Goal: Task Accomplishment & Management: Manage account settings

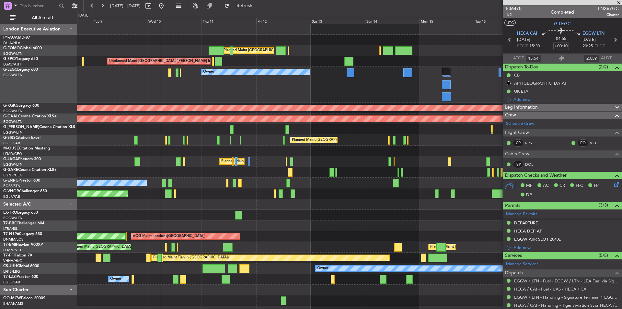
click at [497, 2] on span at bounding box center [618, 3] width 6 height 6
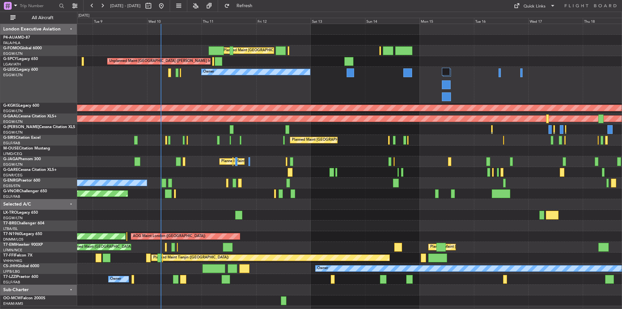
type input "0"
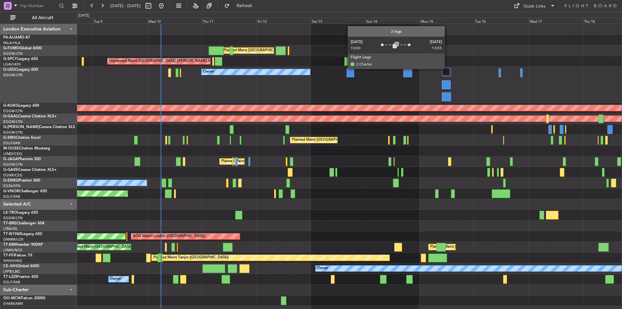
click at [447, 68] on div at bounding box center [446, 72] width 8 height 8
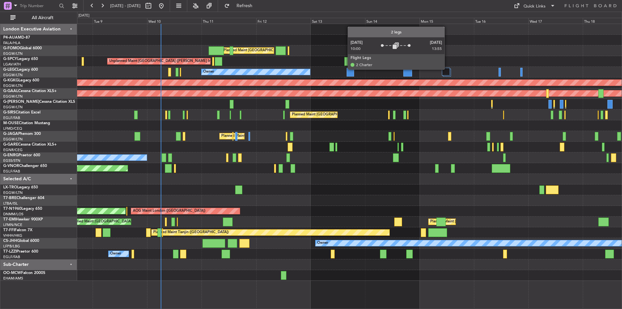
click at [447, 69] on div at bounding box center [446, 72] width 8 height 8
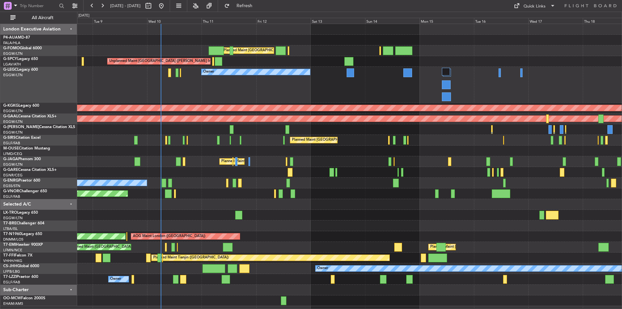
click at [451, 70] on div "Owner" at bounding box center [349, 85] width 544 height 36
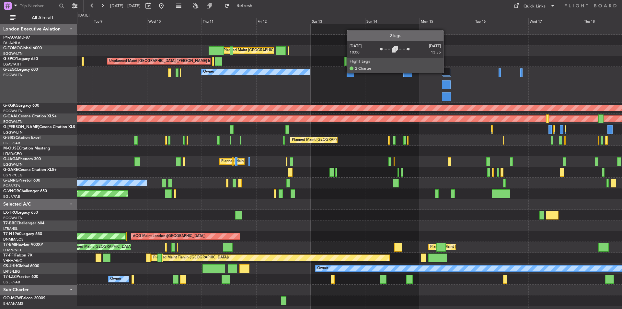
click at [446, 73] on div at bounding box center [446, 72] width 8 height 8
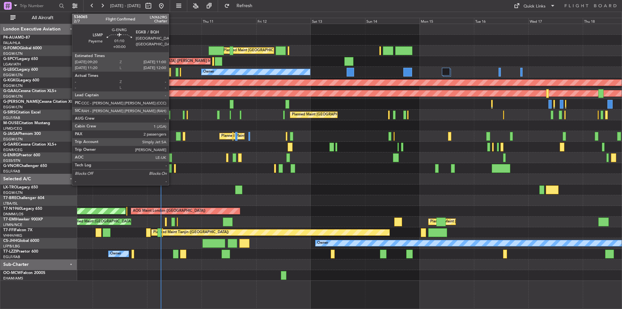
click at [172, 155] on div at bounding box center [170, 157] width 4 height 9
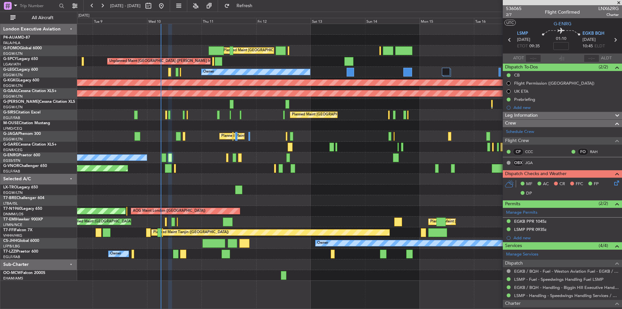
click at [497, 4] on span at bounding box center [618, 3] width 6 height 6
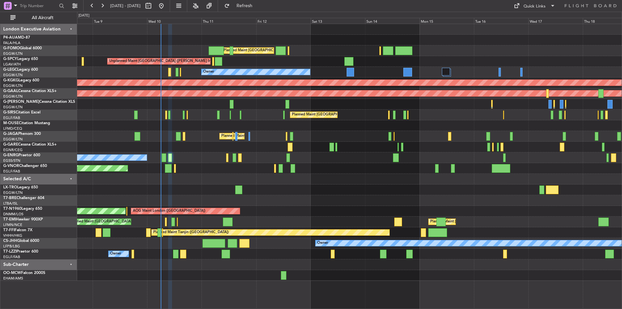
type input "0"
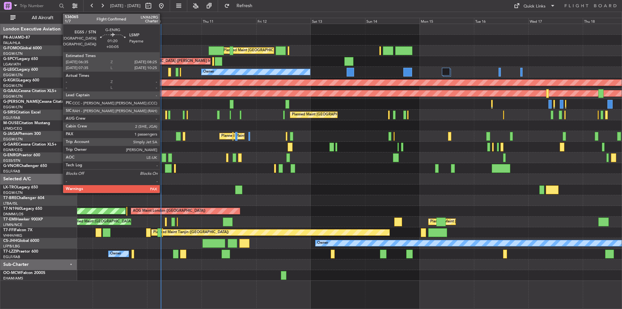
click at [163, 156] on div at bounding box center [164, 157] width 4 height 9
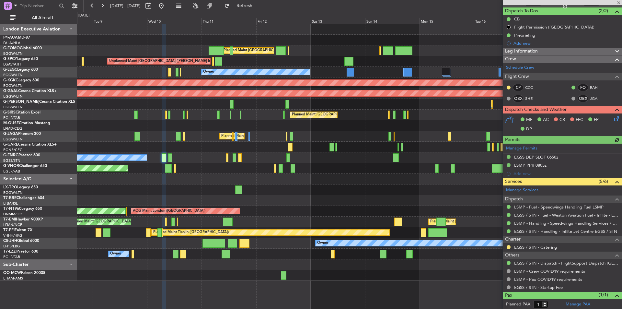
scroll to position [65, 0]
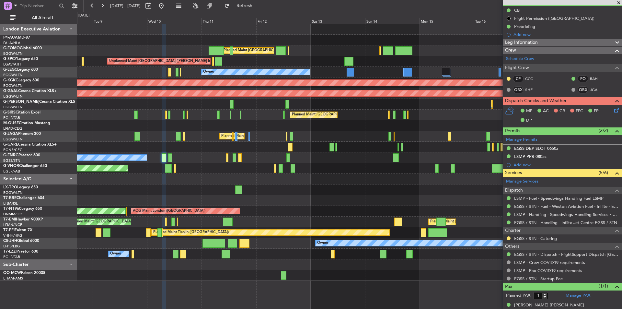
click at [497, 1] on span at bounding box center [618, 3] width 6 height 6
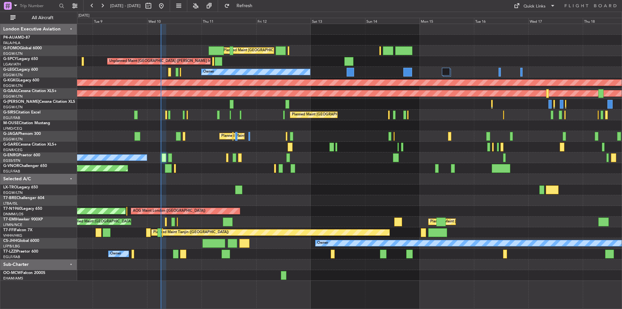
type input "0"
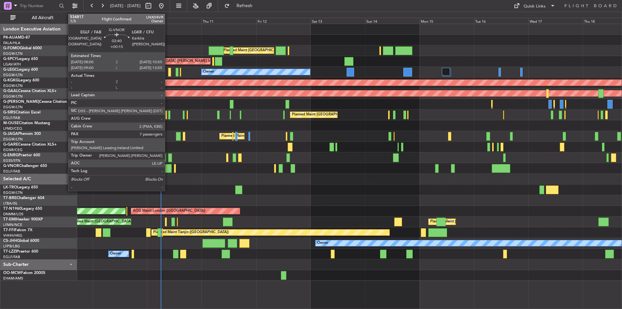
click at [168, 169] on div at bounding box center [168, 168] width 7 height 9
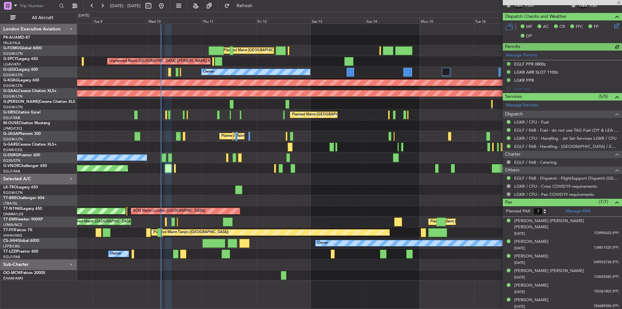
scroll to position [175, 0]
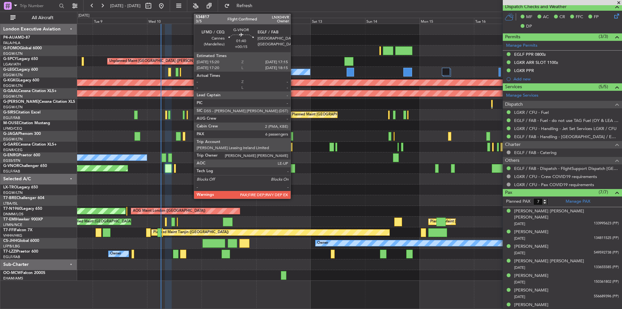
click at [293, 169] on div at bounding box center [292, 168] width 5 height 9
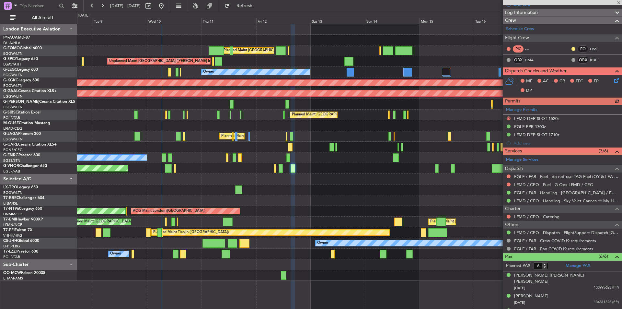
scroll to position [130, 0]
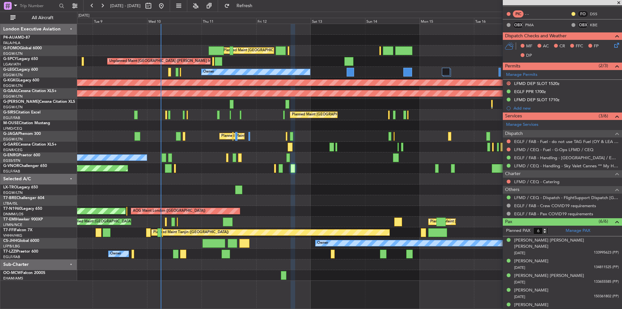
click at [497, 3] on span at bounding box center [618, 3] width 6 height 6
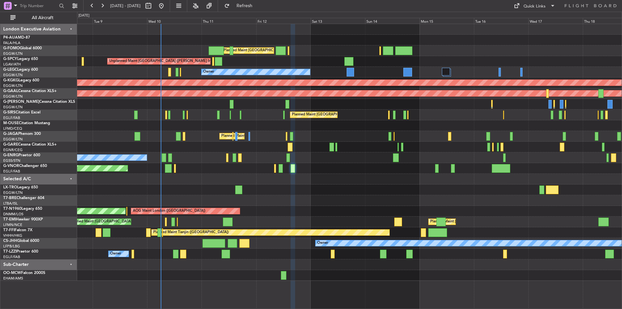
type input "0"
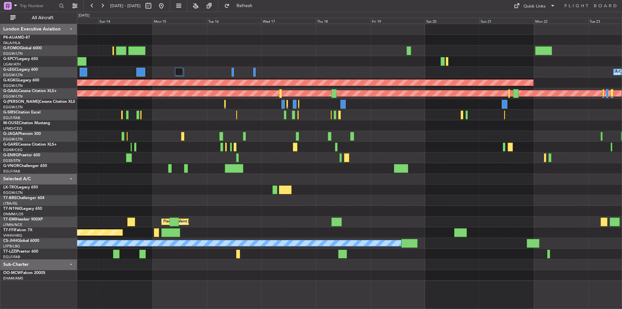
click at [215, 76] on div "Planned Maint London (Luton) Unplanned Maint Athens (Eleftherios Venizelos Intl…" at bounding box center [349, 152] width 544 height 256
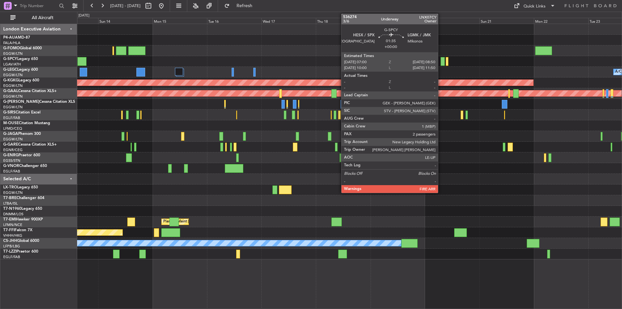
click at [441, 63] on div at bounding box center [442, 61] width 4 height 9
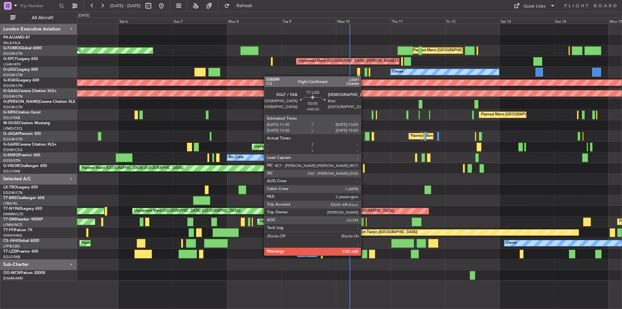
click at [364, 255] on div at bounding box center [365, 253] width 6 height 9
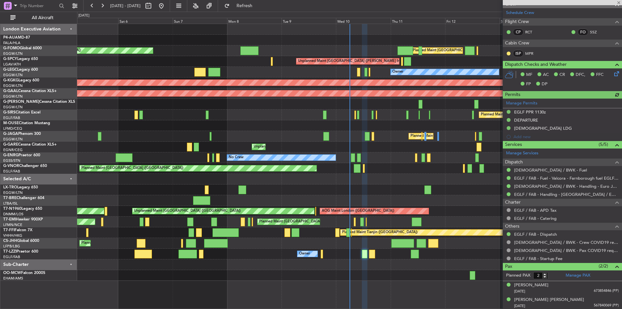
scroll to position [104, 0]
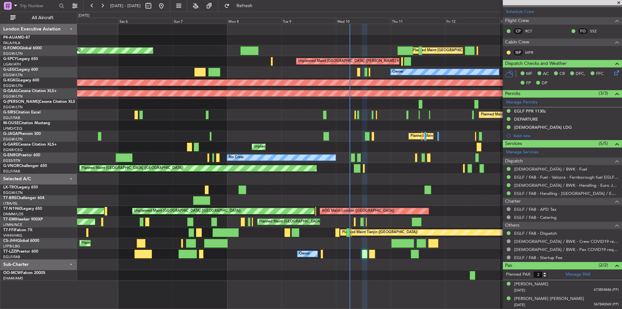
click at [620, 3] on span at bounding box center [618, 3] width 6 height 6
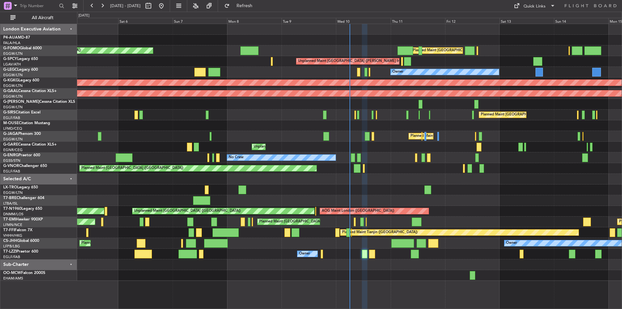
type input "0"
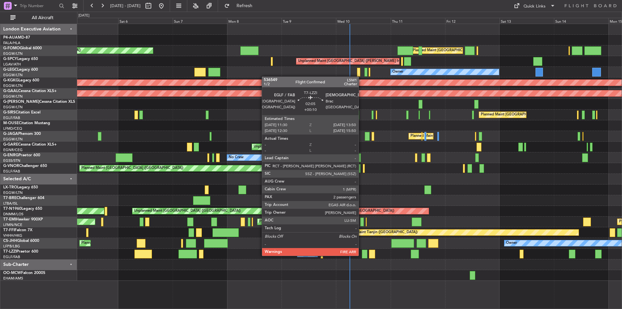
click at [362, 255] on div at bounding box center [365, 253] width 6 height 9
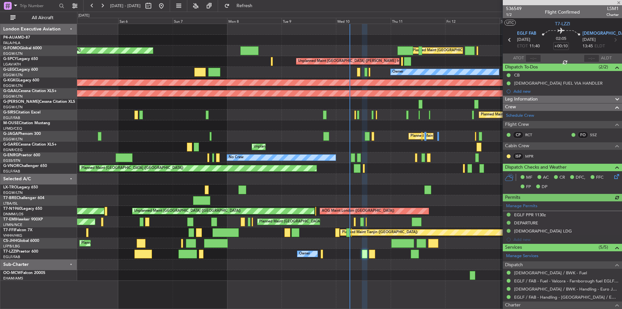
click at [543, 99] on div "Leg Information" at bounding box center [562, 99] width 119 height 7
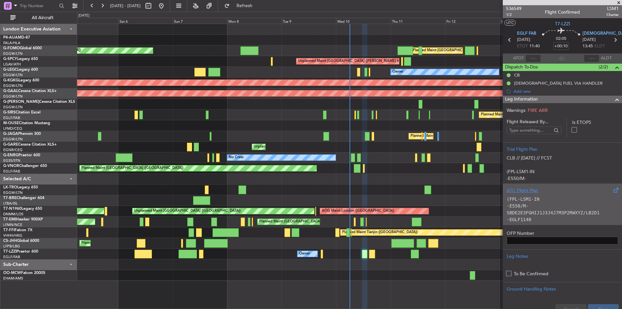
click at [568, 200] on p "(FPL-LSM1-IN" at bounding box center [561, 199] width 111 height 7
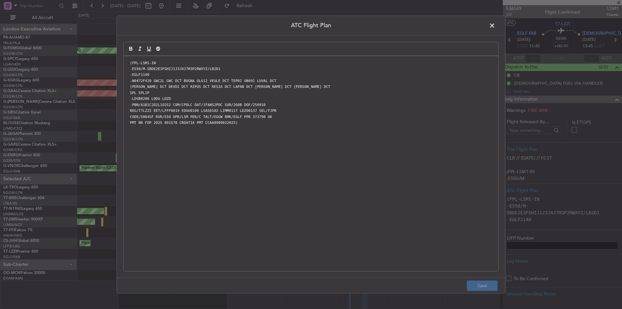
click at [495, 27] on span at bounding box center [495, 27] width 0 height 13
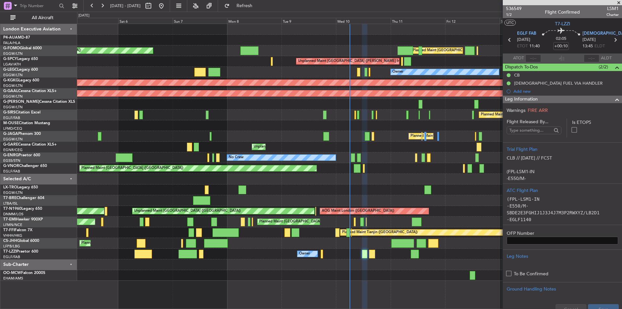
click at [619, 2] on span at bounding box center [618, 3] width 6 height 6
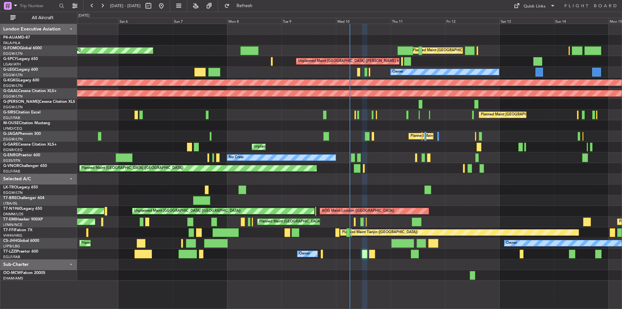
type input "0"
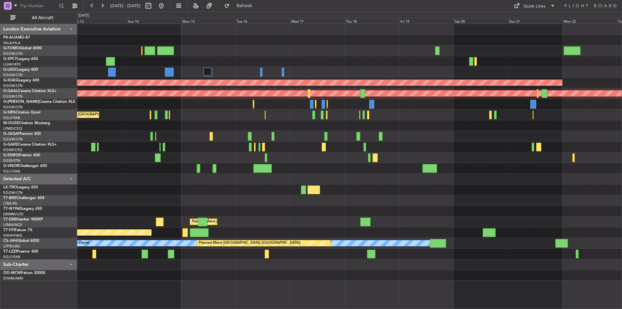
click at [107, 169] on div "Planned Maint London (Luton) Unplanned Maint Athens (Eleftherios Venizelos Intl…" at bounding box center [349, 152] width 544 height 256
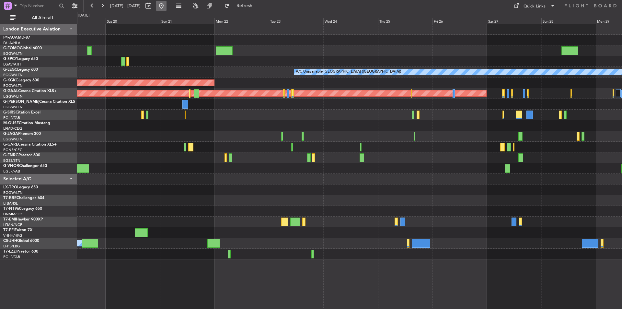
drag, startPoint x: 184, startPoint y: 5, endPoint x: 179, endPoint y: 6, distance: 4.5
click at [166, 5] on button at bounding box center [161, 6] width 10 height 10
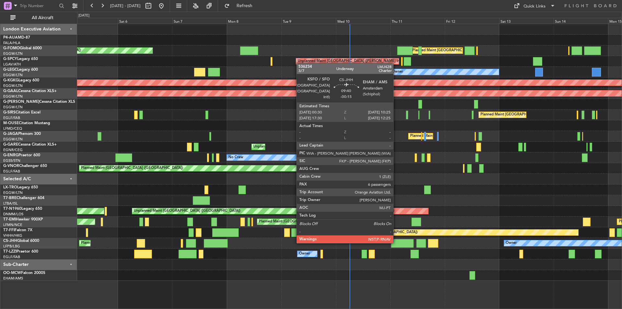
click at [396, 242] on div at bounding box center [402, 243] width 23 height 9
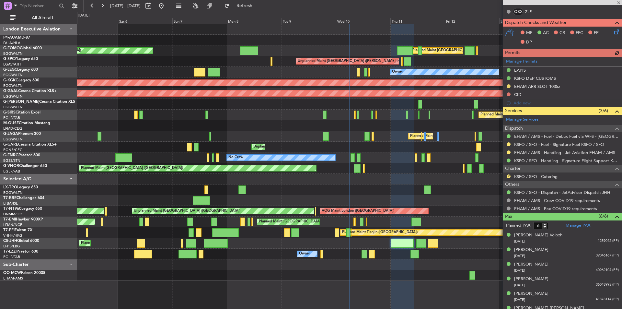
scroll to position [176, 0]
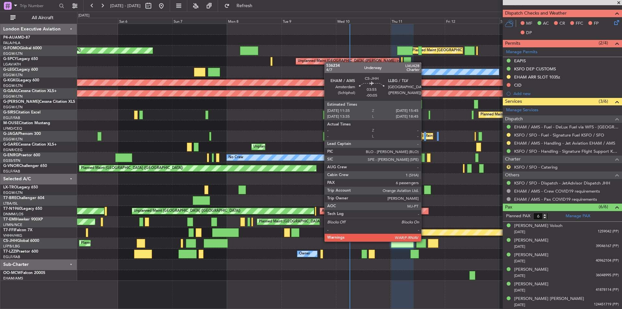
click at [424, 241] on div at bounding box center [421, 243] width 10 height 9
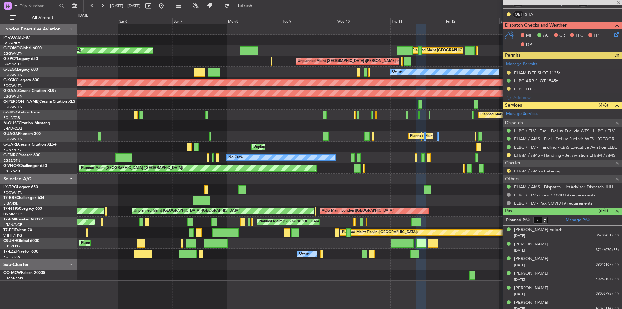
scroll to position [168, 0]
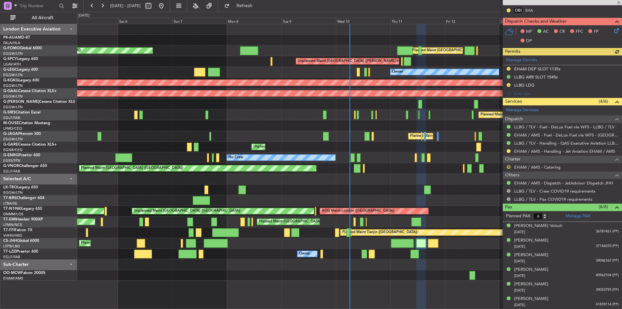
click at [507, 166] on button "R" at bounding box center [508, 167] width 4 height 4
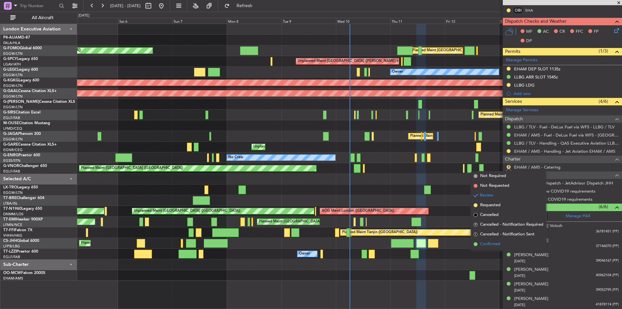
click at [493, 242] on span "Confirmed" at bounding box center [490, 244] width 20 height 6
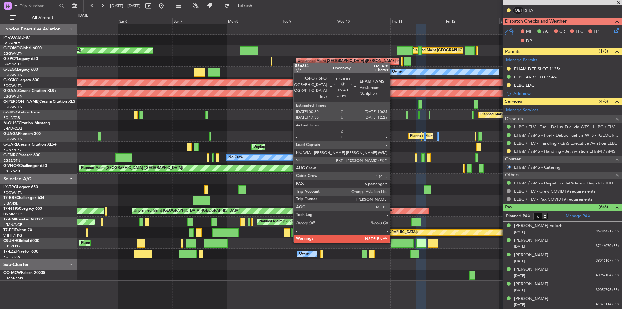
click at [393, 242] on div at bounding box center [402, 243] width 23 height 9
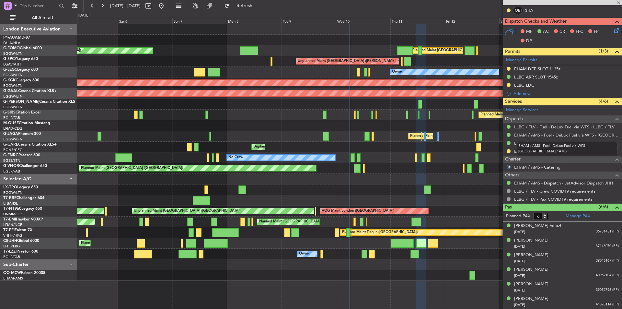
type input "-00:15"
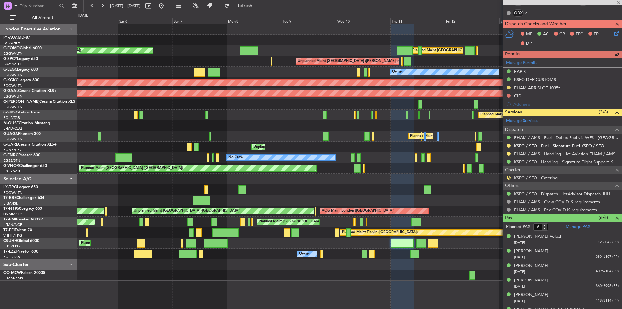
scroll to position [176, 0]
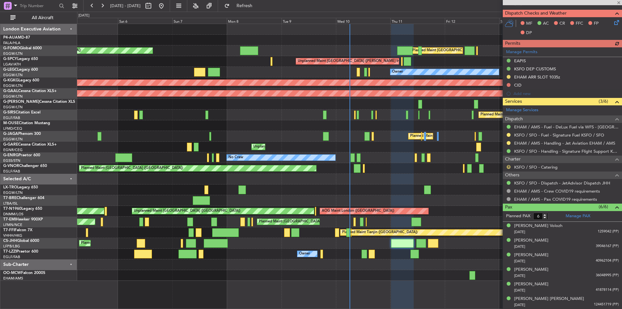
click at [507, 167] on button "R" at bounding box center [508, 167] width 4 height 4
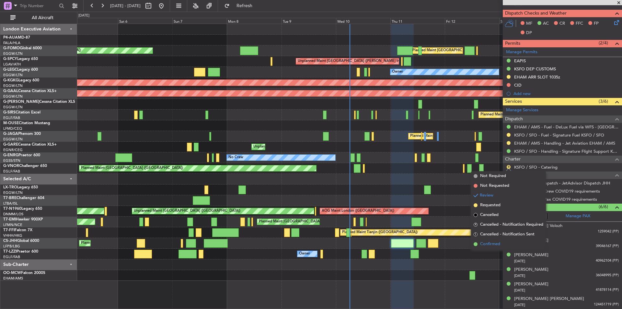
click at [493, 240] on li "Confirmed" at bounding box center [508, 244] width 75 height 10
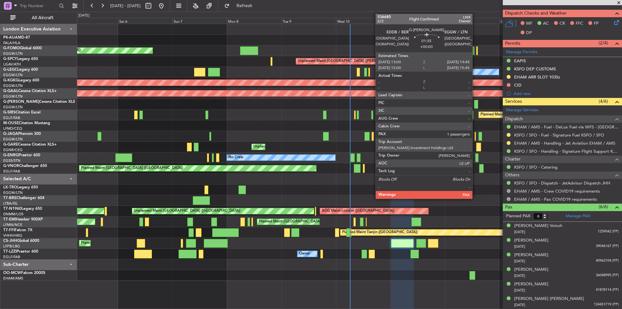
click at [475, 102] on div at bounding box center [476, 104] width 4 height 9
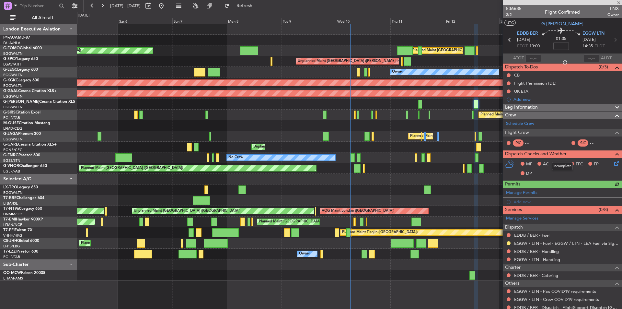
scroll to position [29, 0]
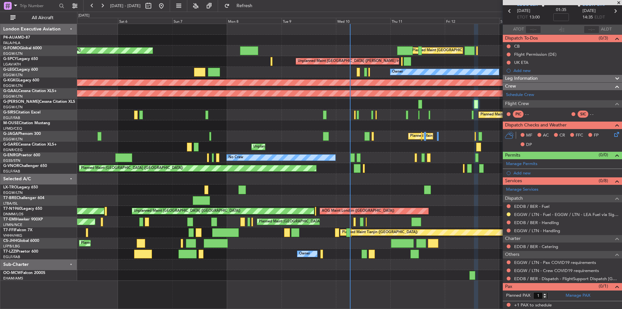
click at [618, 4] on span at bounding box center [618, 3] width 6 height 6
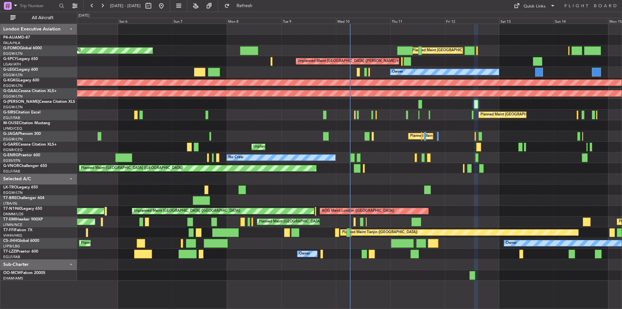
type input "0"
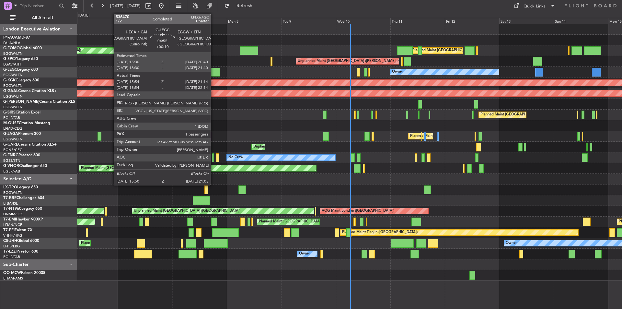
click at [213, 71] on div at bounding box center [214, 72] width 12 height 9
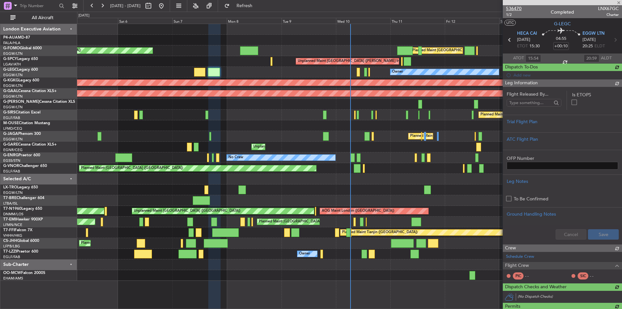
click at [513, 8] on span "536470" at bounding box center [514, 8] width 16 height 7
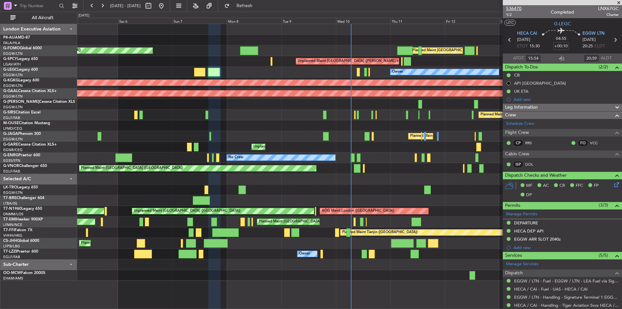
click at [512, 8] on span "536470" at bounding box center [514, 8] width 16 height 7
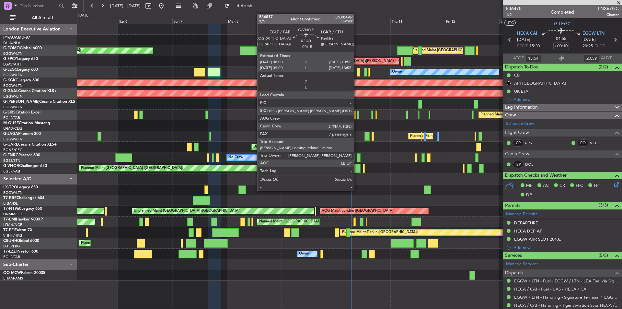
click at [357, 168] on div at bounding box center [357, 168] width 7 height 9
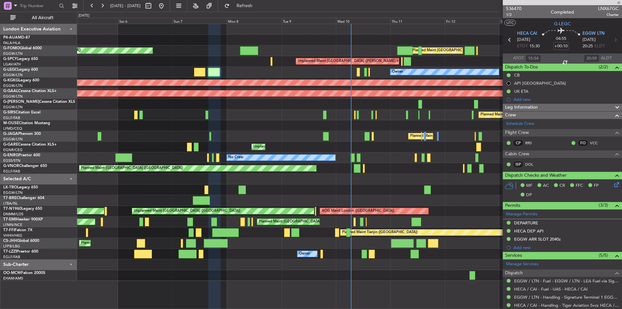
type input "+00:15"
type input "7"
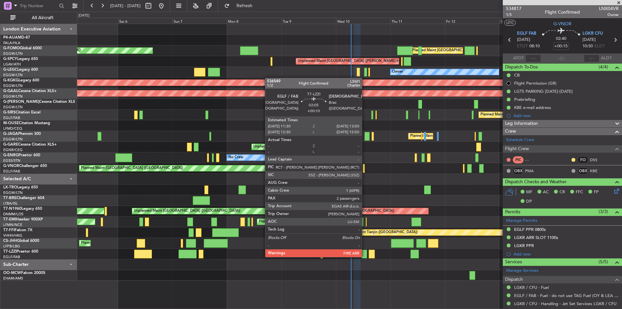
click at [365, 256] on div at bounding box center [364, 253] width 6 height 9
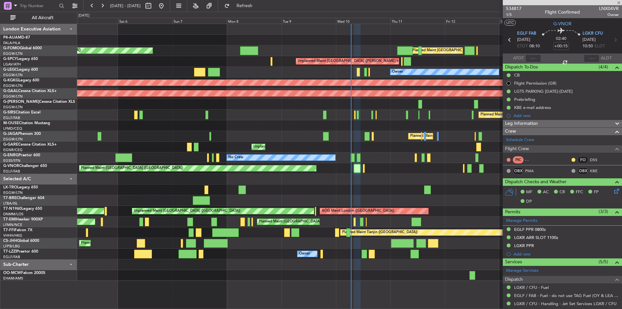
type input "+00:10"
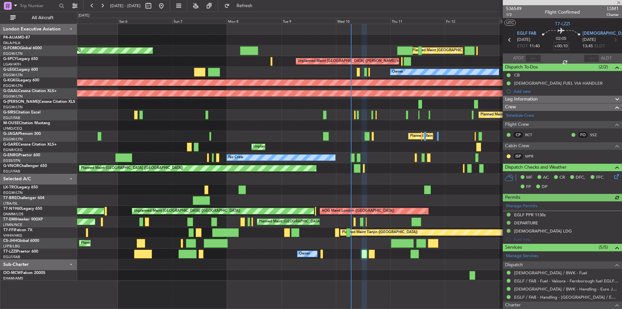
click at [539, 99] on div "Leg Information" at bounding box center [562, 99] width 119 height 7
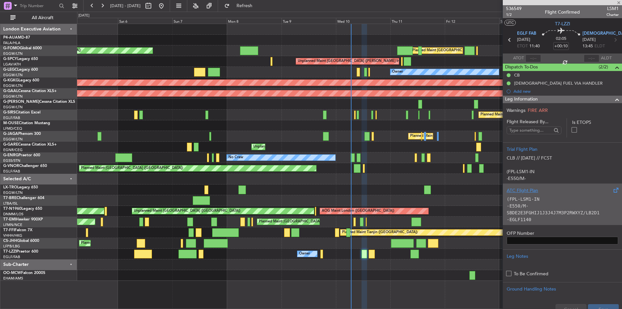
click at [566, 194] on div "(FPL-LSM1-IN -E550/M-SBDE2E3FGHIJ1J3J4J7M3P2RWXYZ/LB2D1 -EGLF1140 -N0472F410 GW…" at bounding box center [561, 208] width 111 height 28
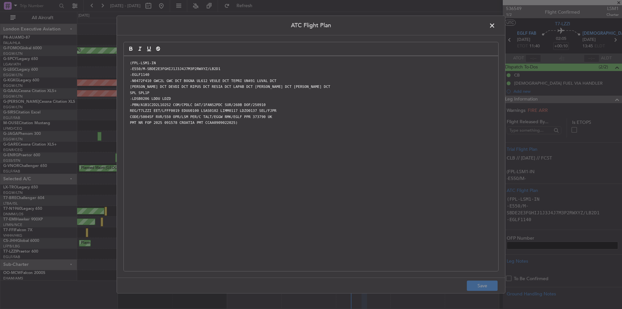
click at [495, 25] on span at bounding box center [495, 27] width 0 height 13
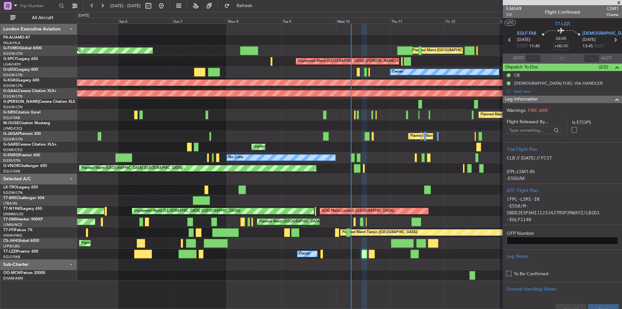
click at [620, 3] on span at bounding box center [618, 3] width 6 height 6
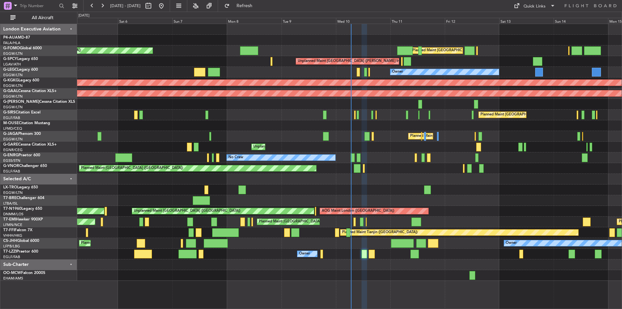
type input "0"
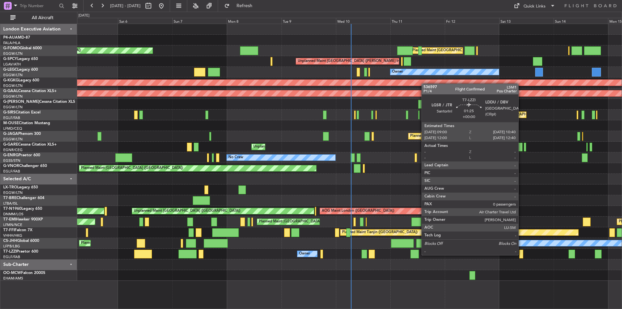
click at [520, 254] on div at bounding box center [521, 253] width 4 height 9
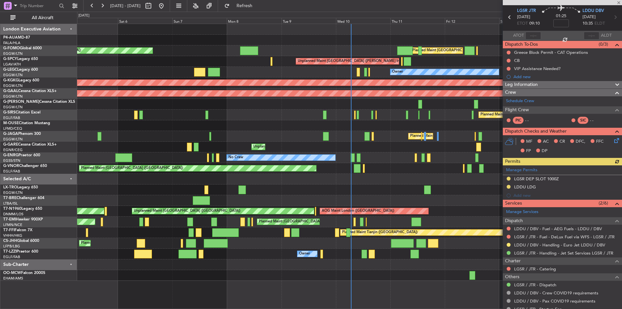
scroll to position [32, 0]
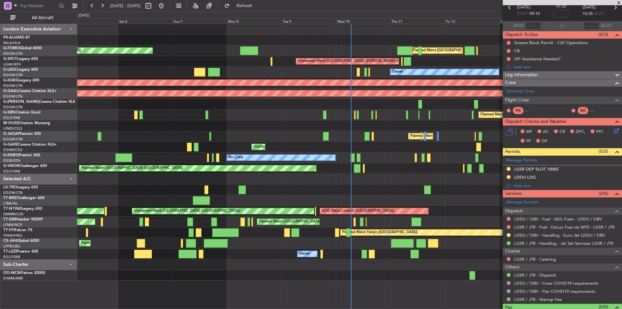
click at [619, 2] on span at bounding box center [618, 3] width 6 height 6
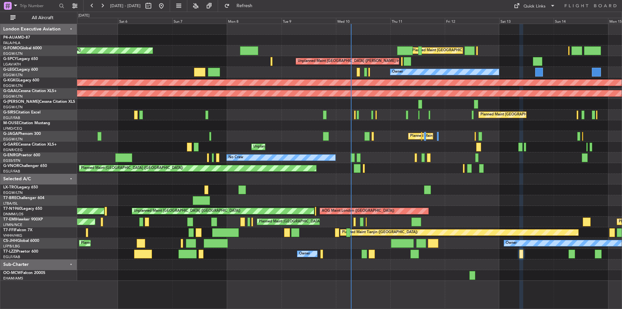
scroll to position [0, 0]
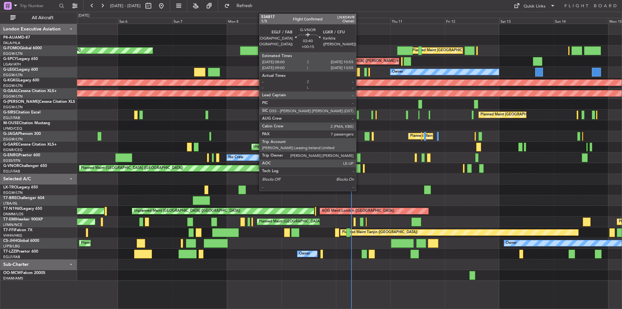
click at [358, 167] on div at bounding box center [357, 168] width 7 height 9
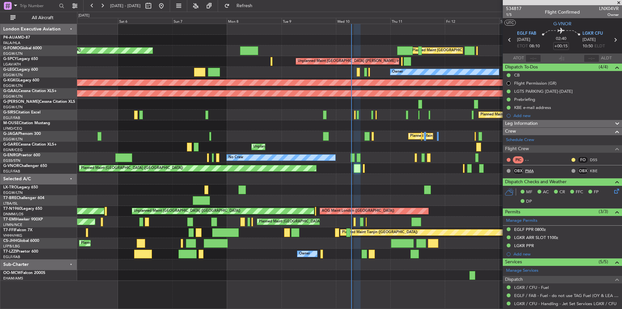
click at [535, 172] on link "PMA" at bounding box center [532, 171] width 15 height 6
click at [619, 1] on span at bounding box center [618, 3] width 6 height 6
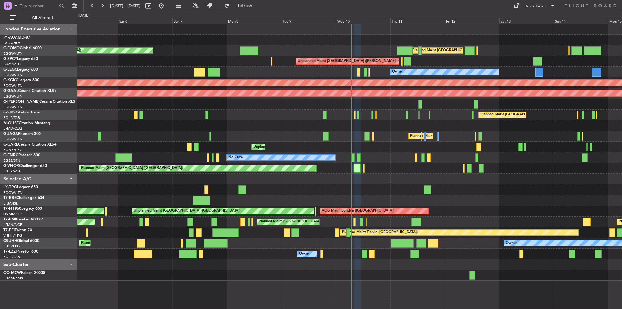
type input "0"
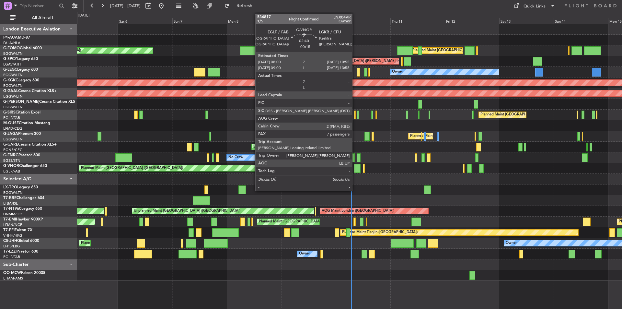
click at [355, 169] on div at bounding box center [357, 168] width 7 height 9
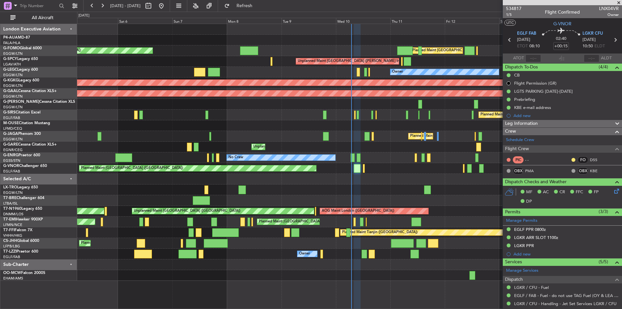
scroll to position [175, 0]
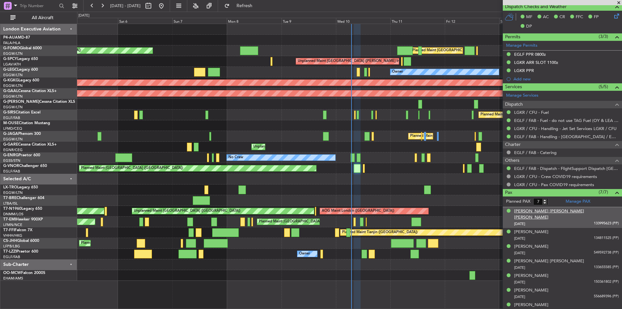
click at [544, 211] on div "Christopher Angus Drake Whiteside" at bounding box center [566, 214] width 105 height 13
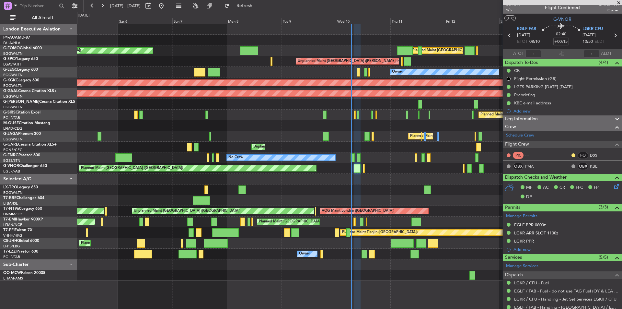
scroll to position [0, 0]
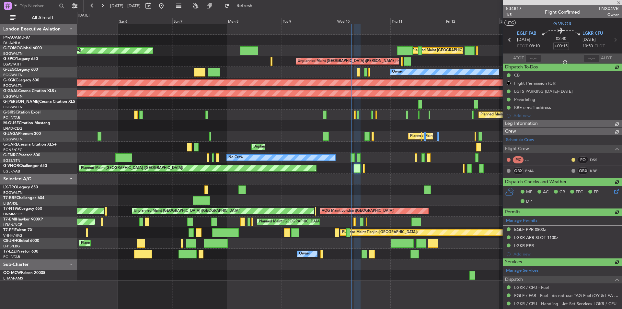
click at [618, 3] on div at bounding box center [562, 2] width 119 height 5
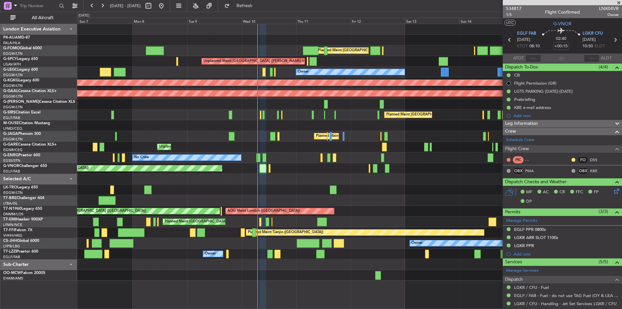
click at [329, 167] on div "Planned Maint London (Luton) Planned Maint London (Luton) Unplanned Maint Athen…" at bounding box center [349, 152] width 544 height 256
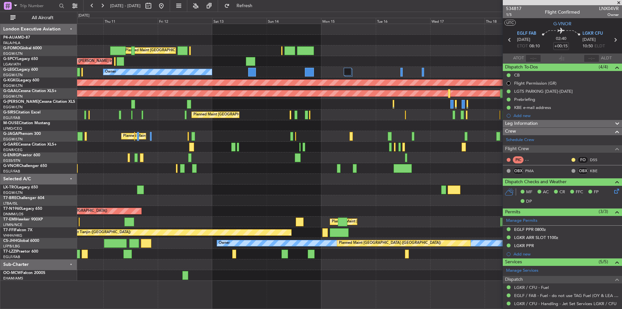
click at [228, 188] on div "Planned Maint London (Luton) Unplanned Maint Athens (Eleftherios Venizelos Intl…" at bounding box center [349, 152] width 544 height 256
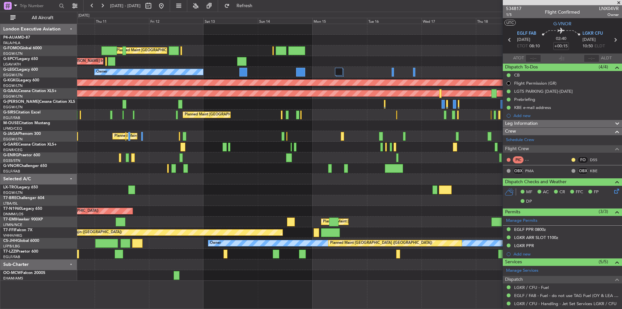
click at [620, 4] on span at bounding box center [618, 3] width 6 height 6
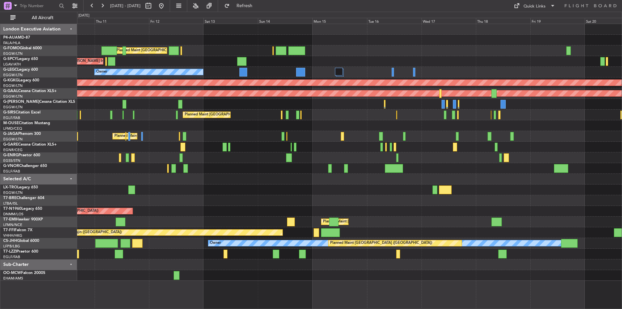
type input "0"
click at [166, 1] on button at bounding box center [161, 6] width 10 height 10
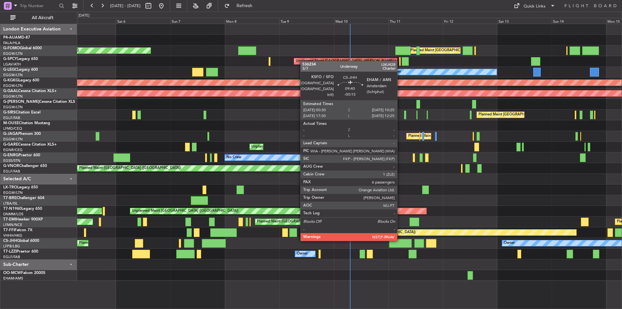
click at [400, 240] on div at bounding box center [400, 243] width 23 height 9
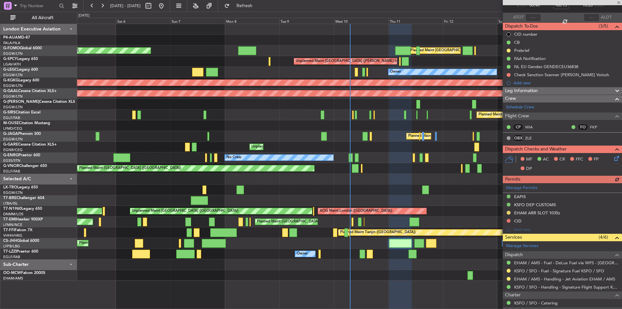
scroll to position [176, 0]
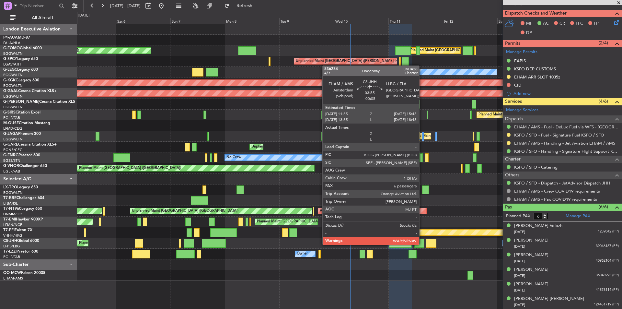
click at [422, 244] on div at bounding box center [419, 243] width 10 height 9
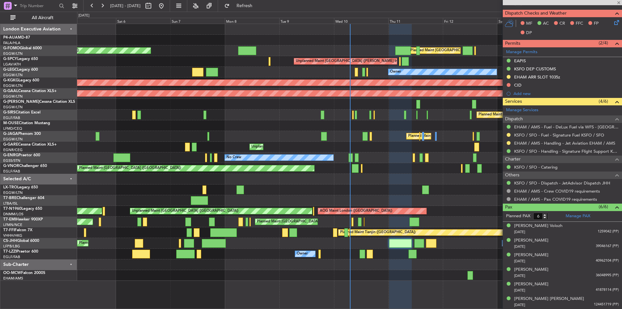
type input "-00:05"
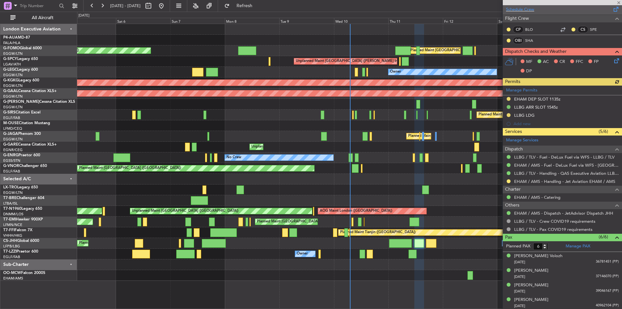
scroll to position [130, 0]
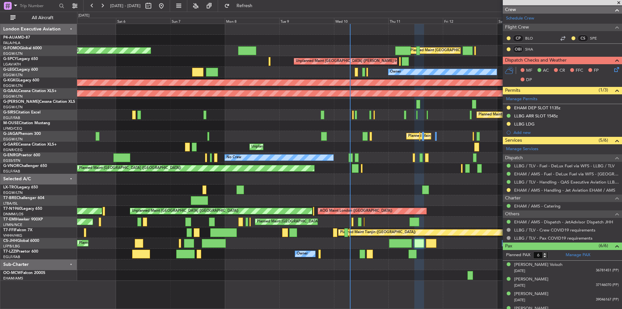
click at [620, 4] on span at bounding box center [618, 3] width 6 height 6
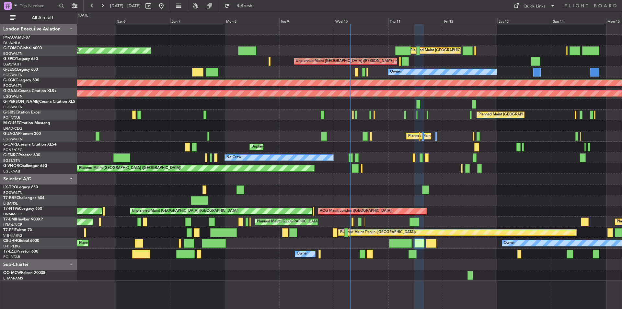
type input "0"
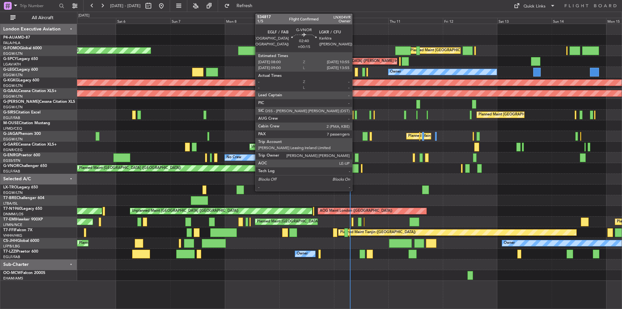
click at [355, 167] on div at bounding box center [355, 168] width 7 height 9
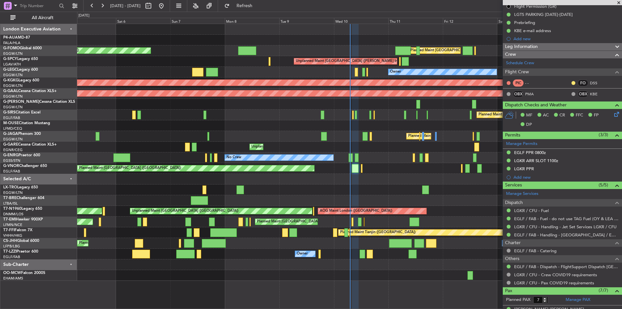
scroll to position [175, 0]
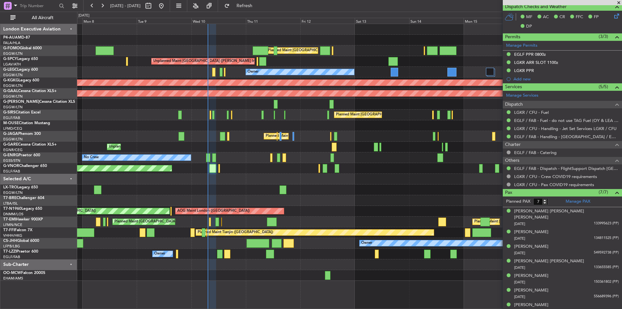
click at [279, 151] on div "Planned Maint London (Luton) Planned Maint London (Luton) Unplanned Maint Athen…" at bounding box center [349, 152] width 544 height 256
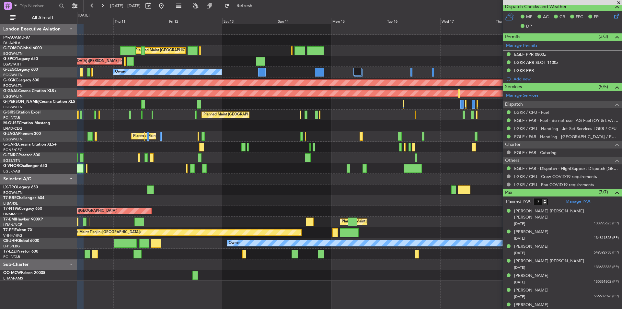
click at [209, 153] on div "Planned Maint London (Luton) Unplanned Maint Athens (Eleftherios Venizelos Intl…" at bounding box center [349, 152] width 544 height 256
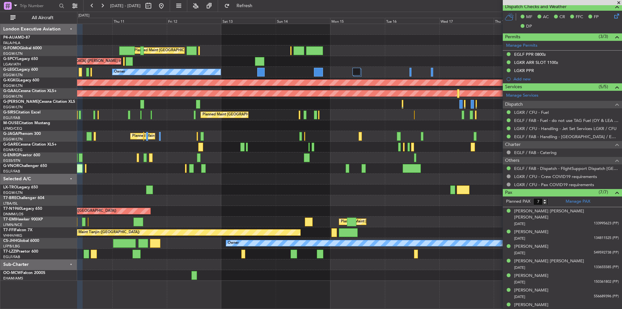
click at [617, 3] on span at bounding box center [618, 3] width 6 height 6
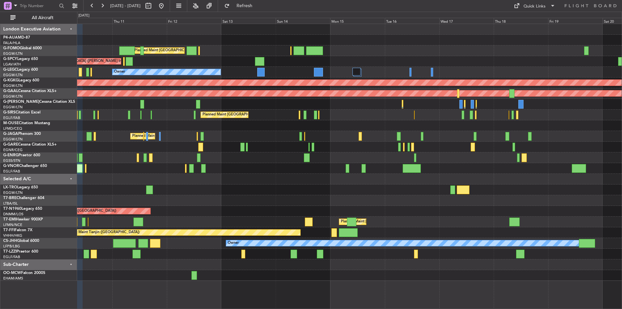
type input "0"
click at [166, 7] on button at bounding box center [161, 6] width 10 height 10
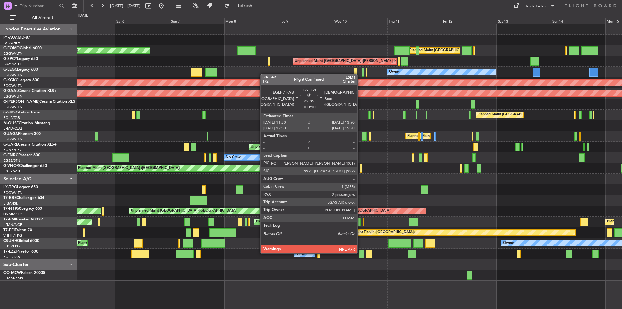
click at [360, 252] on div at bounding box center [362, 253] width 6 height 9
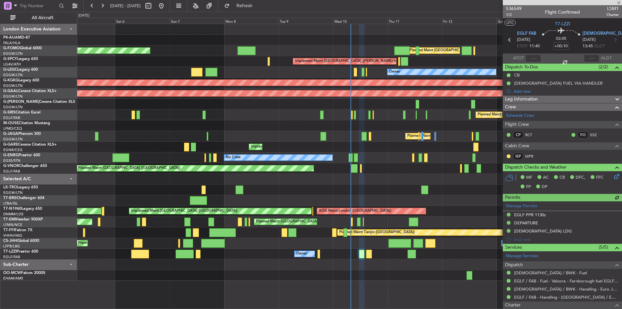
click at [528, 98] on span "Leg Information" at bounding box center [521, 99] width 33 height 7
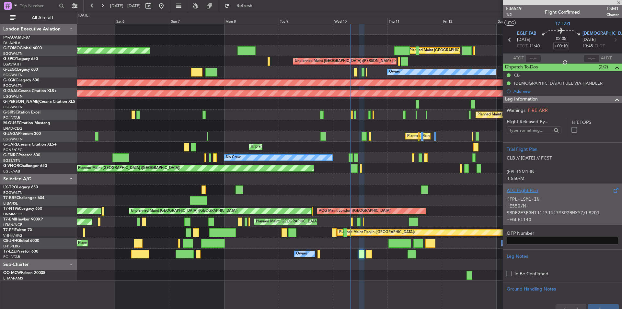
click at [558, 198] on p "(FPL-LSM1-IN" at bounding box center [561, 199] width 111 height 7
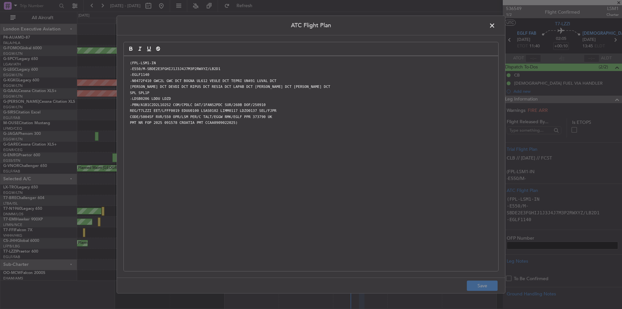
click at [495, 25] on span at bounding box center [495, 27] width 0 height 13
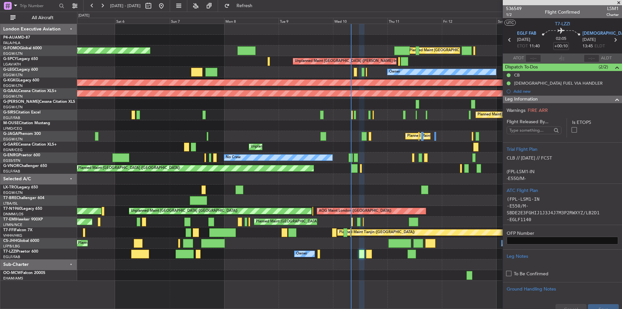
click at [620, 4] on span at bounding box center [618, 3] width 6 height 6
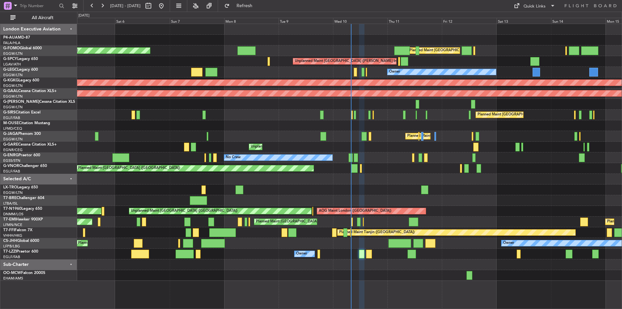
type input "0"
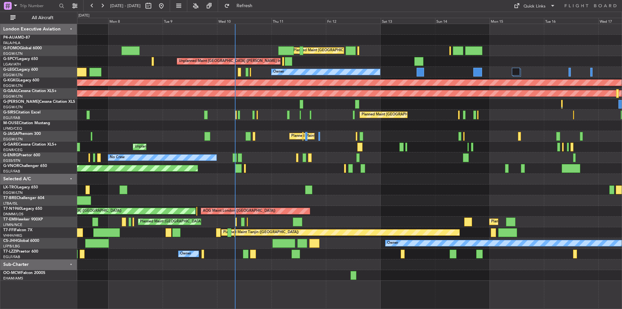
click at [382, 206] on div "Planned Maint London (Luton) Planned Maint London (Luton) Unplanned Maint Athen…" at bounding box center [349, 152] width 544 height 256
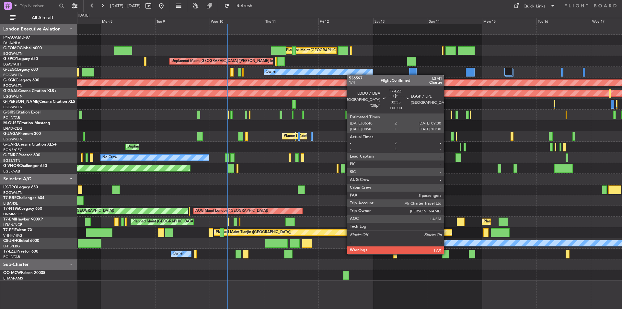
click at [447, 253] on div at bounding box center [445, 253] width 6 height 9
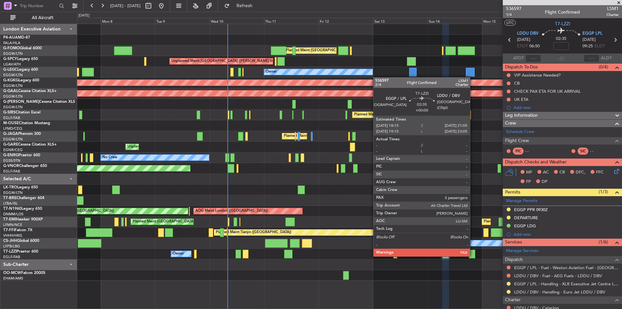
click at [473, 256] on div at bounding box center [472, 253] width 6 height 9
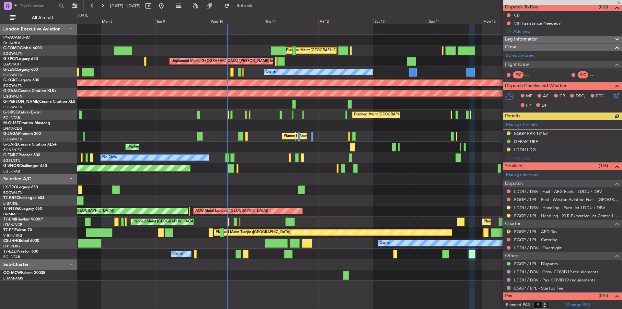
scroll to position [65, 0]
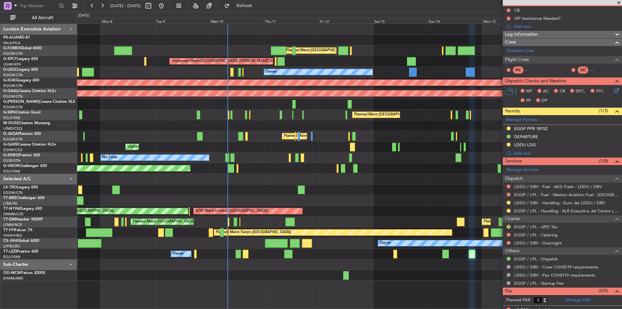
click at [617, 4] on span at bounding box center [618, 3] width 6 height 6
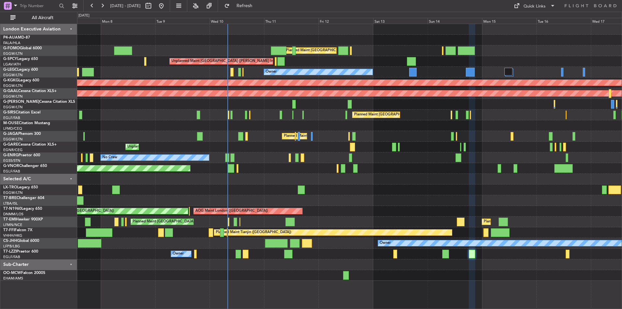
type input "0"
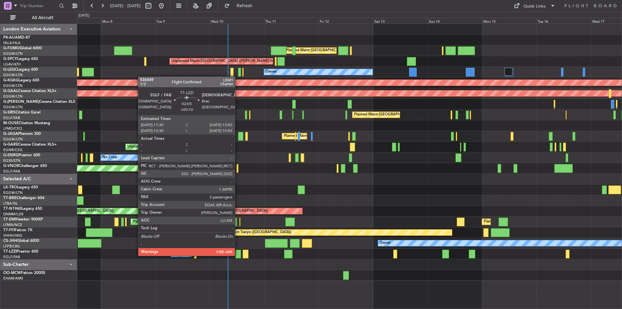
click at [238, 255] on div at bounding box center [238, 253] width 6 height 9
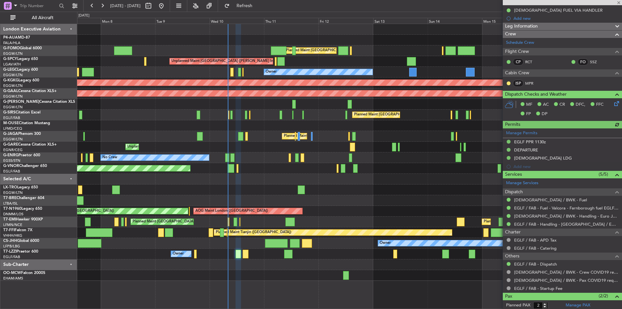
scroll to position [104, 0]
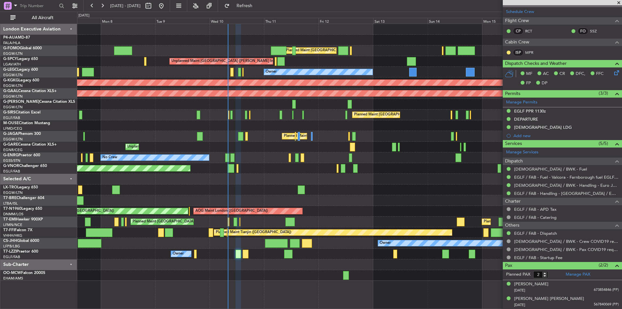
click at [618, 2] on span at bounding box center [618, 3] width 6 height 6
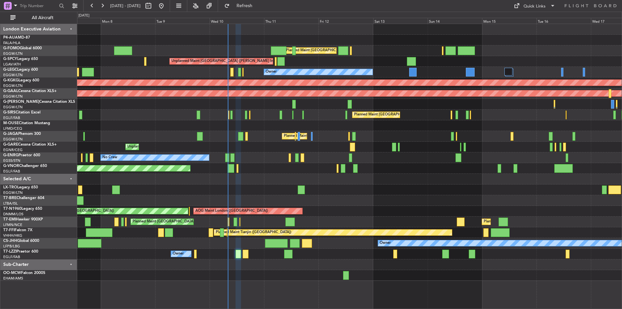
type input "0"
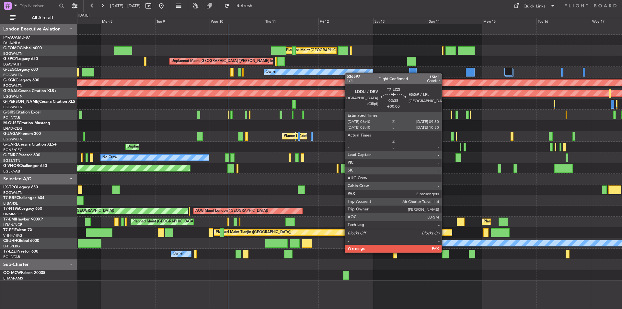
click at [444, 252] on div at bounding box center [445, 253] width 6 height 9
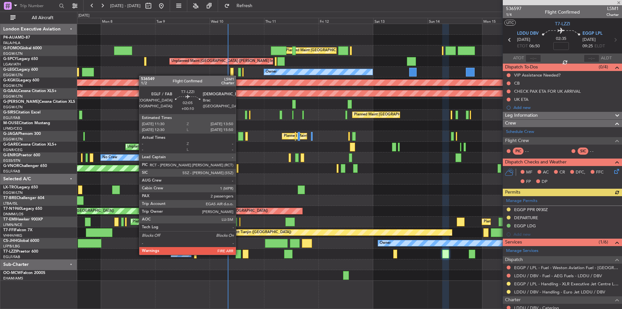
click at [239, 254] on div at bounding box center [238, 253] width 6 height 9
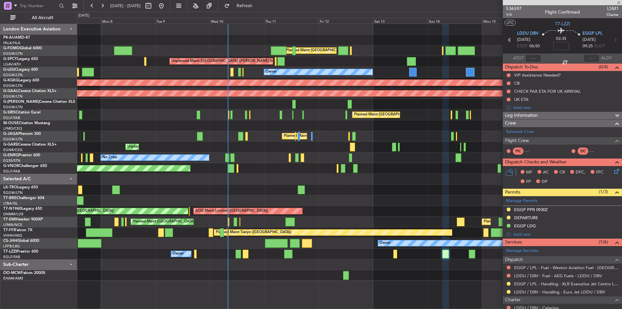
type input "+00:10"
type input "2"
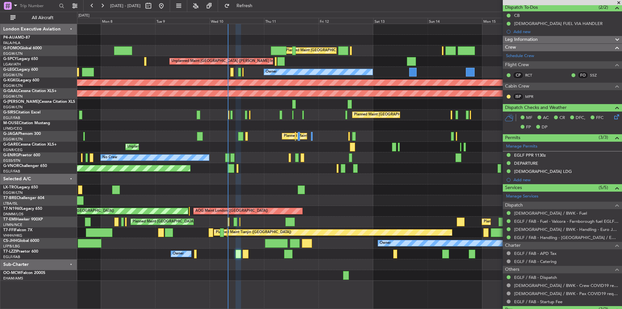
scroll to position [6, 0]
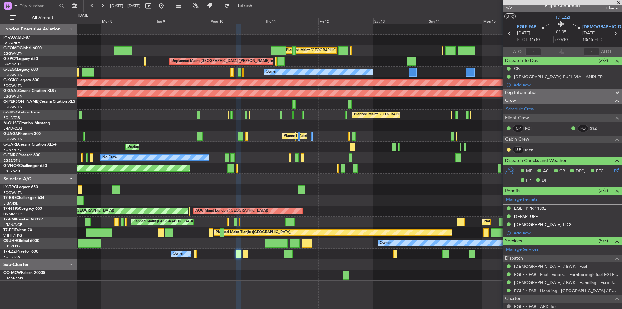
click at [540, 94] on div "Leg Information" at bounding box center [562, 92] width 119 height 7
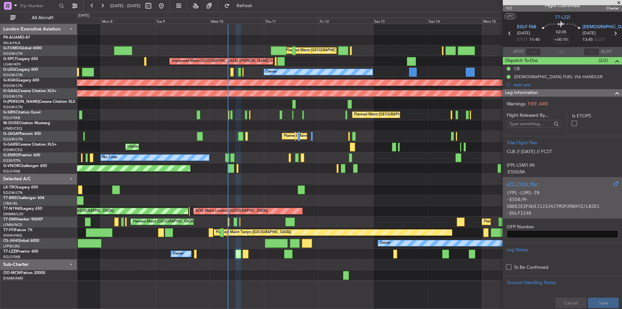
click at [555, 193] on p "(FPL-LSM1-IN" at bounding box center [561, 192] width 111 height 7
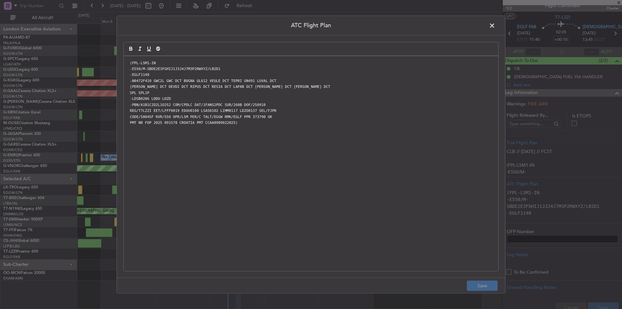
click at [495, 26] on span at bounding box center [495, 27] width 0 height 13
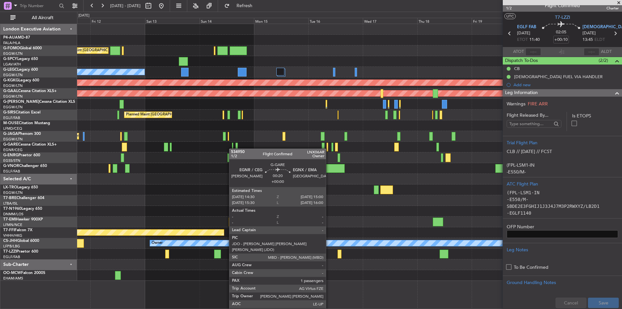
click at [232, 148] on div at bounding box center [232, 146] width 1 height 9
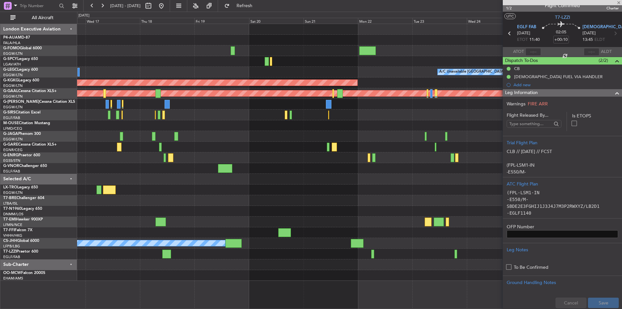
click at [184, 178] on div "A/C Unavailable London (Luton) AOG Maint Istanbul (Ataturk) Planned Maint Dusse…" at bounding box center [349, 152] width 544 height 256
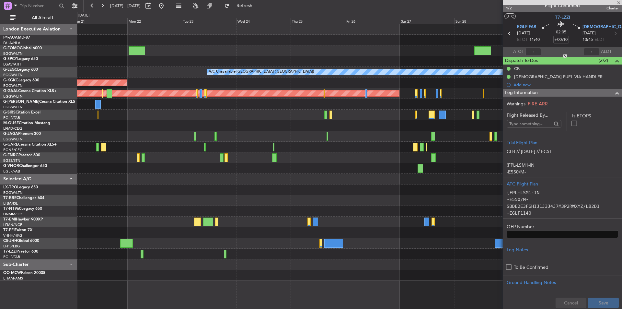
click at [114, 171] on div at bounding box center [349, 168] width 544 height 11
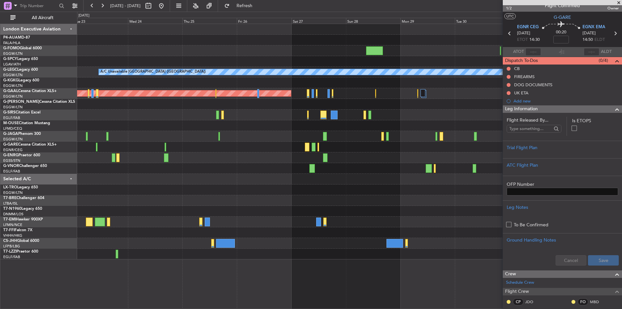
click at [618, 3] on span at bounding box center [618, 3] width 6 height 6
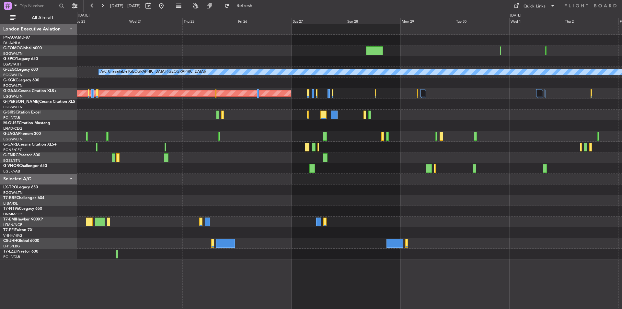
type input "0"
click at [166, 3] on button at bounding box center [161, 6] width 10 height 10
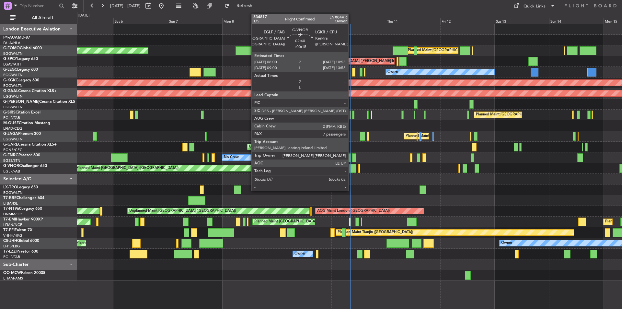
click at [351, 168] on div at bounding box center [352, 168] width 7 height 9
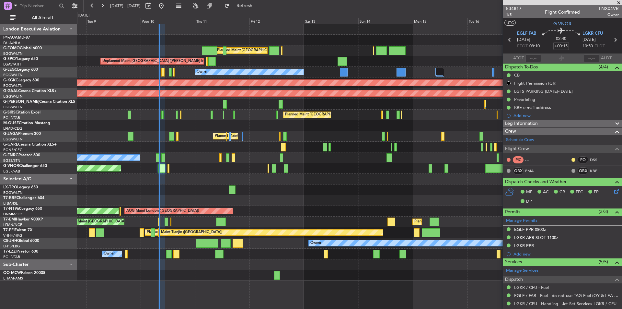
click at [254, 109] on div "Planned Maint London (Luton) Planned Maint London (Luton) Unplanned Maint Athen…" at bounding box center [349, 152] width 544 height 256
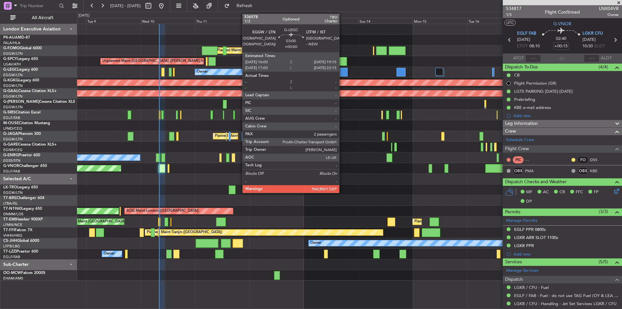
click at [342, 70] on div at bounding box center [343, 72] width 7 height 9
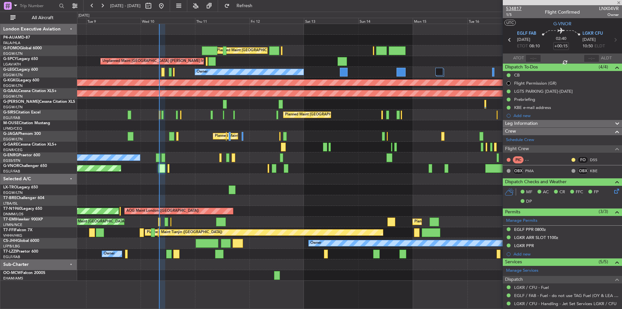
type input "2"
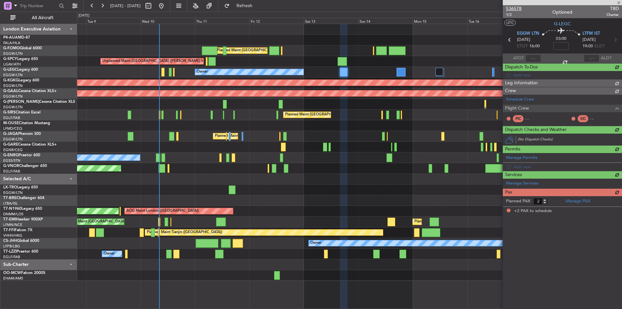
click at [514, 7] on span "536578" at bounding box center [514, 8] width 16 height 7
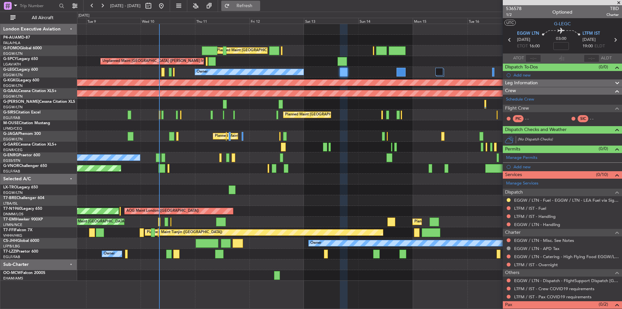
click at [258, 8] on span "Refresh" at bounding box center [244, 6] width 27 height 5
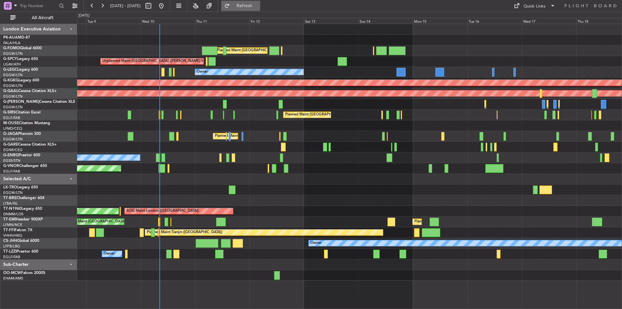
click at [258, 5] on span "Refresh" at bounding box center [244, 6] width 27 height 5
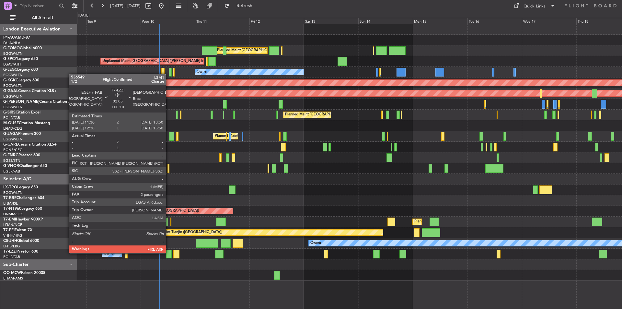
click at [169, 252] on div at bounding box center [169, 253] width 6 height 9
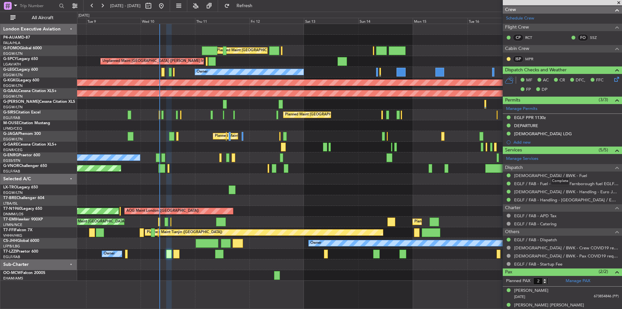
scroll to position [104, 0]
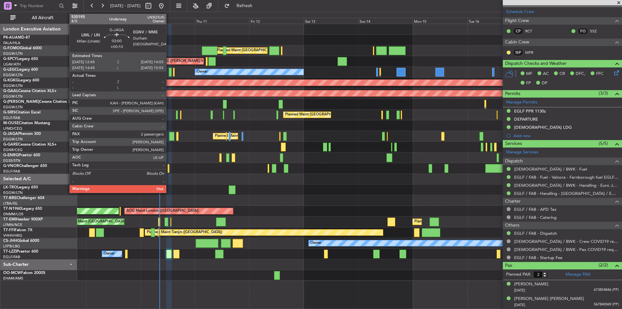
click at [169, 134] on div at bounding box center [171, 136] width 5 height 9
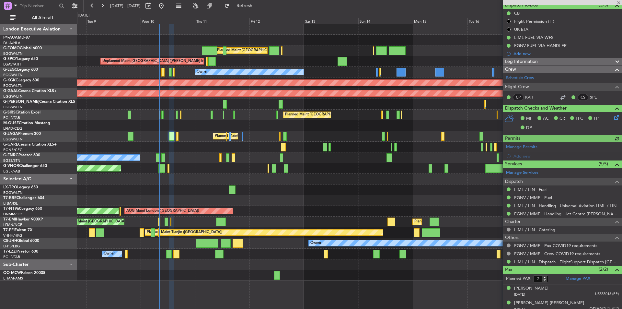
scroll to position [66, 0]
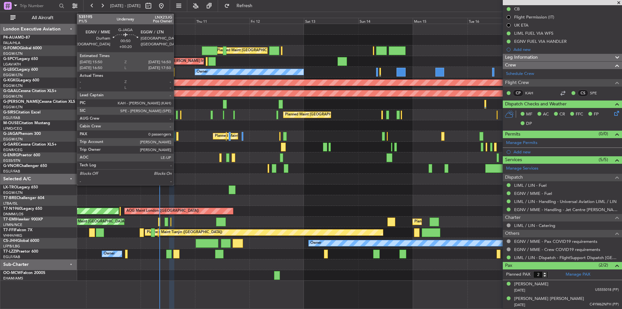
click at [176, 137] on div at bounding box center [177, 136] width 3 height 9
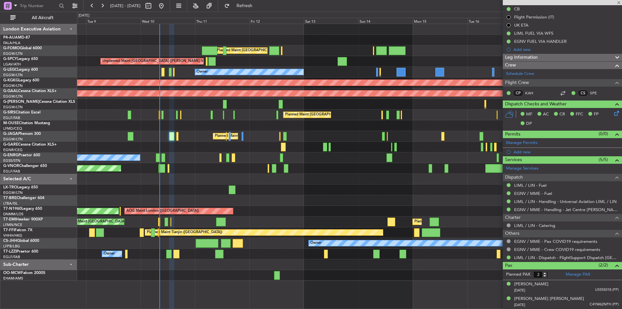
type input "+00:20"
type input "0"
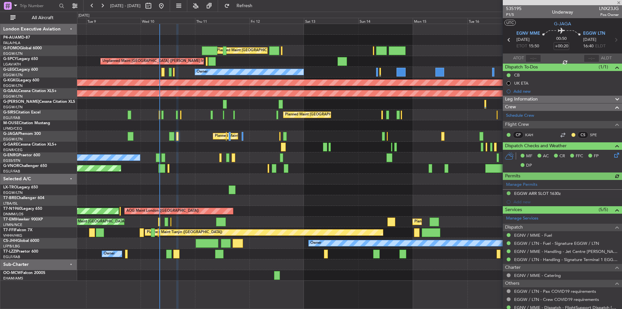
scroll to position [21, 0]
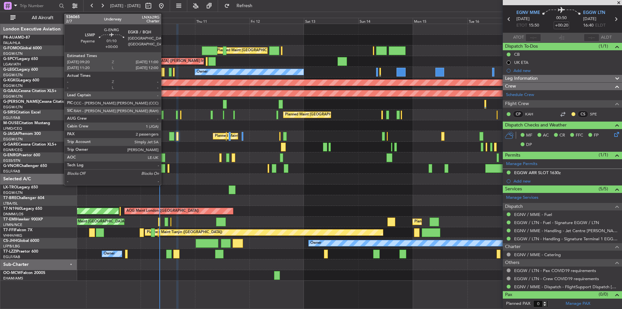
click at [164, 157] on div at bounding box center [163, 157] width 4 height 9
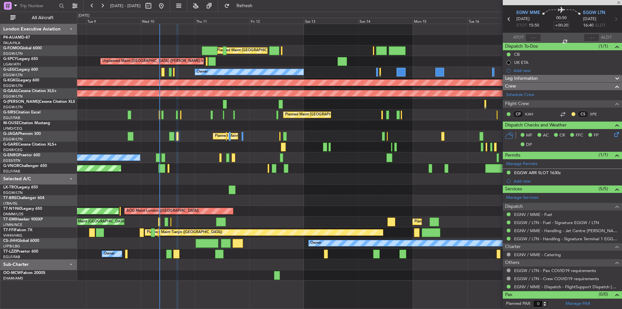
type input "2"
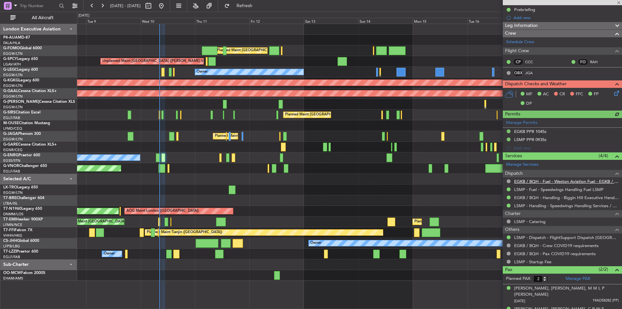
scroll to position [94, 0]
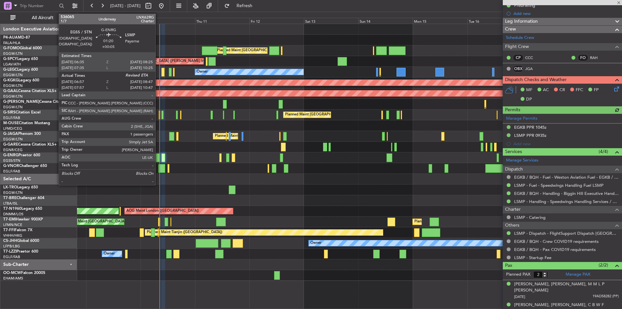
click at [158, 158] on div at bounding box center [158, 157] width 4 height 9
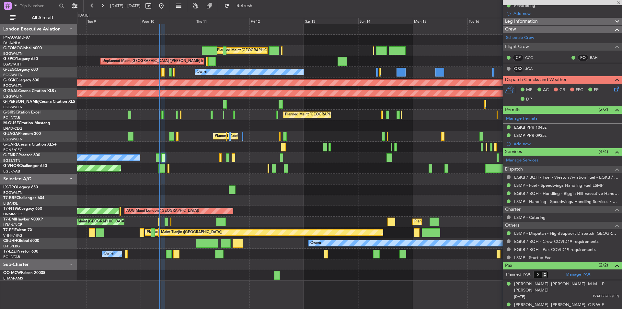
type input "+00:05"
type input "07:12"
type input "1"
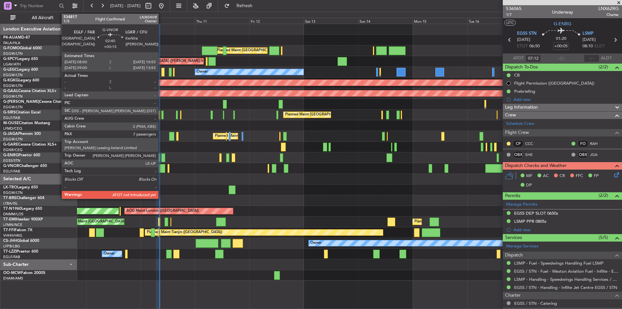
click at [161, 169] on div at bounding box center [161, 168] width 7 height 9
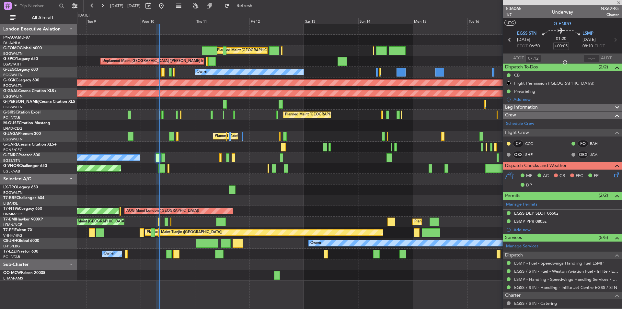
type input "+00:15"
type input "7"
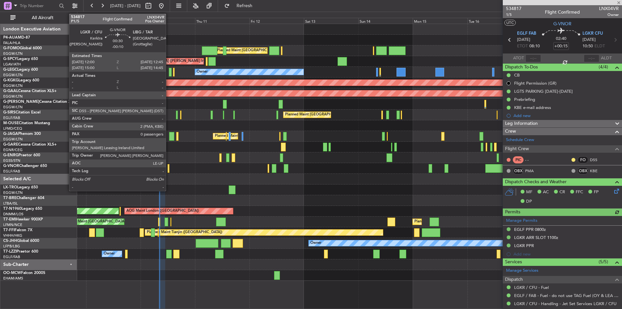
click at [169, 170] on div at bounding box center [168, 168] width 2 height 9
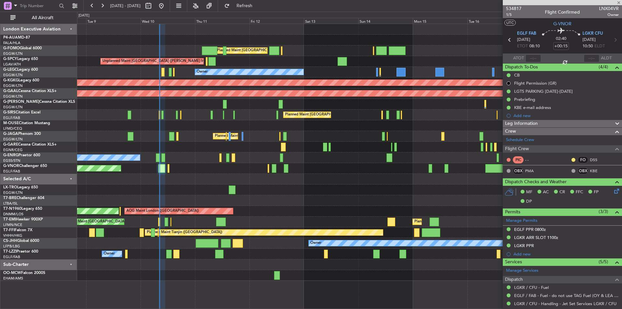
type input "-00:10"
type input "0"
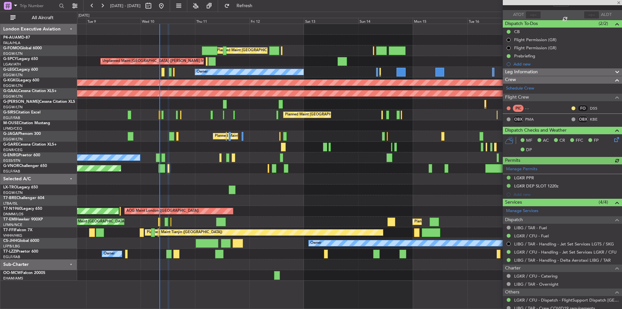
scroll to position [73, 0]
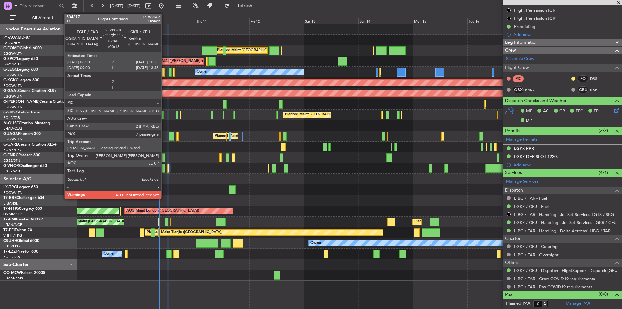
click at [164, 168] on div at bounding box center [161, 168] width 7 height 9
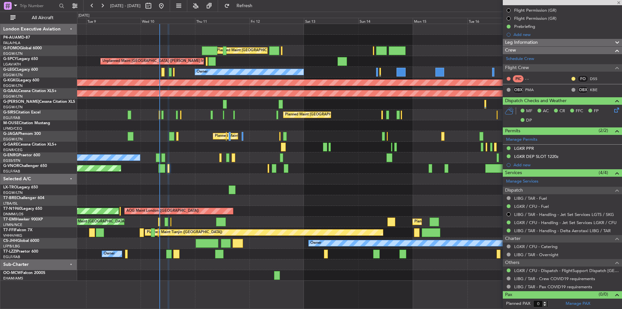
type input "+00:15"
type input "7"
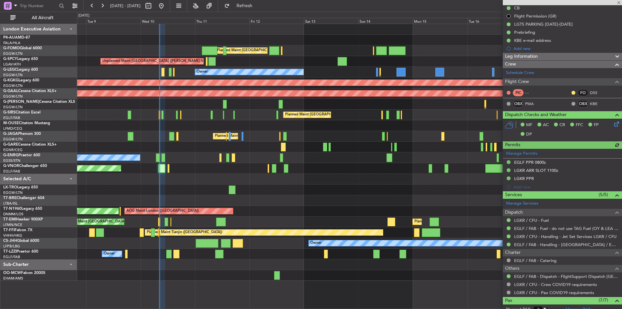
scroll to position [162, 0]
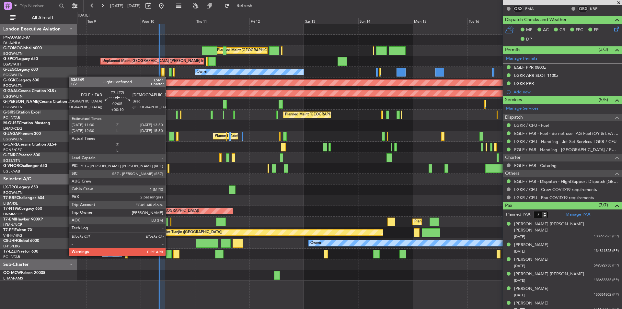
click at [168, 255] on div at bounding box center [169, 253] width 6 height 9
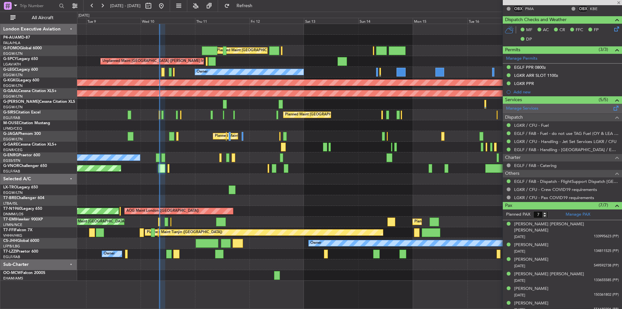
type input "+00:10"
type input "2"
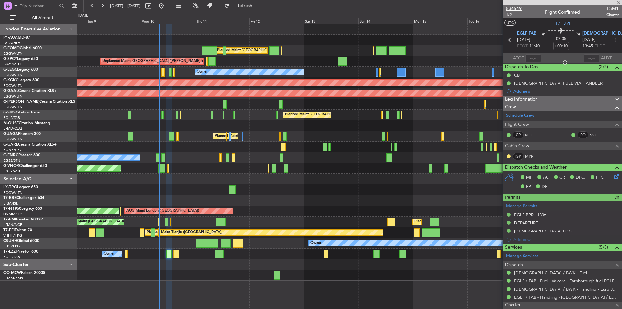
click at [508, 10] on span "536549" at bounding box center [514, 8] width 16 height 7
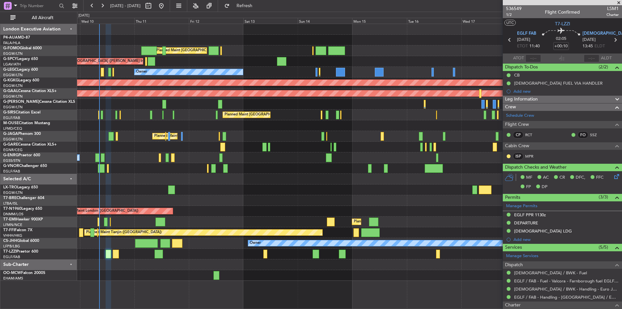
click at [362, 115] on div "Planned Maint [GEOGRAPHIC_DATA] ([GEOGRAPHIC_DATA])" at bounding box center [349, 114] width 544 height 11
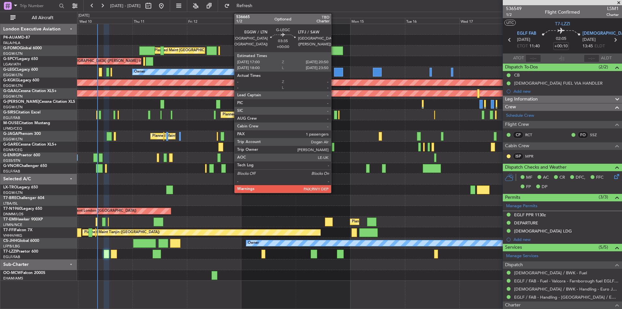
click at [334, 74] on div at bounding box center [338, 72] width 9 height 9
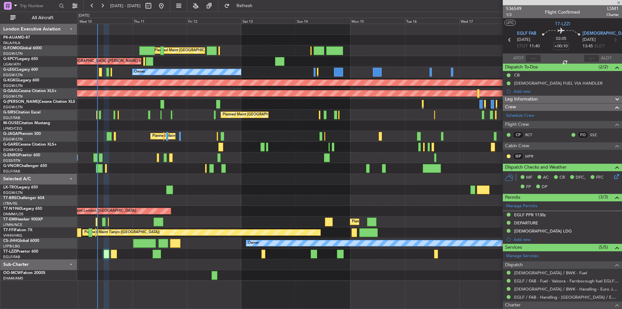
type input "1"
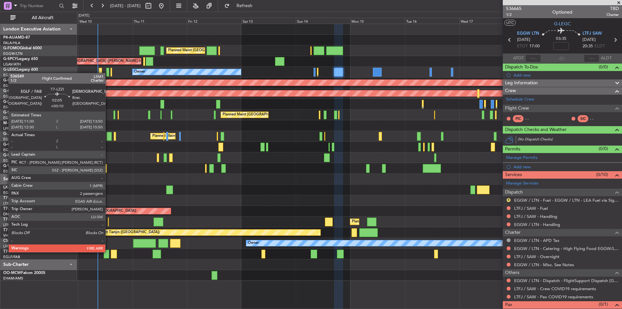
click at [108, 251] on div at bounding box center [107, 253] width 6 height 9
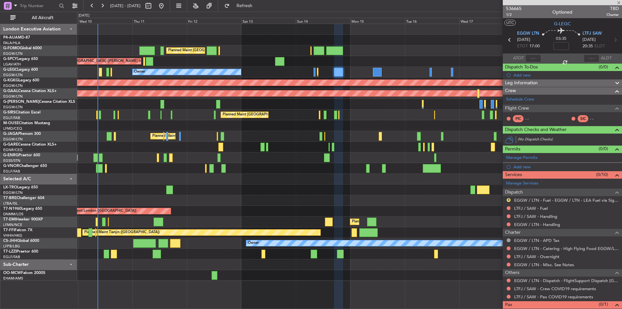
type input "+00:10"
type input "2"
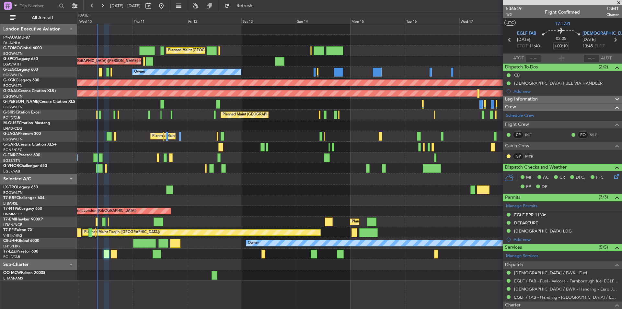
click at [530, 100] on span "Leg Information" at bounding box center [521, 99] width 33 height 7
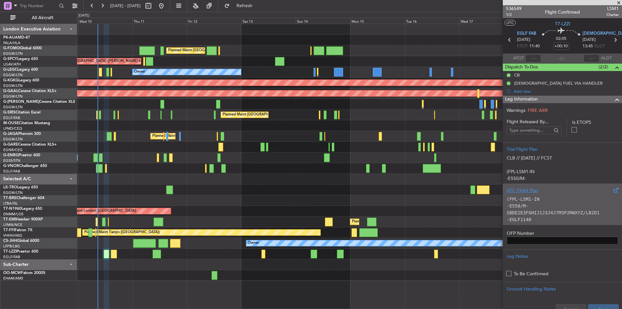
click at [553, 206] on p "-E550/M-SBDE2E3FGHIJ1J3J4J7M3P2RWXYZ/LB2D1" at bounding box center [561, 209] width 111 height 14
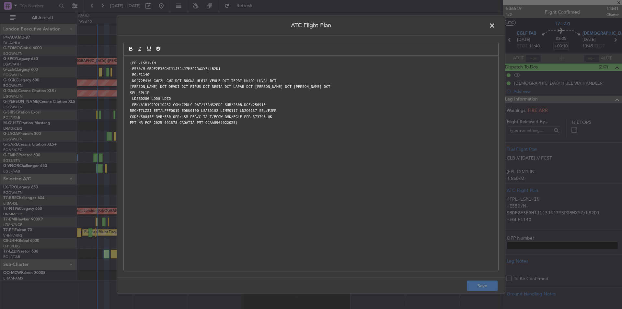
click at [495, 23] on span at bounding box center [495, 27] width 0 height 13
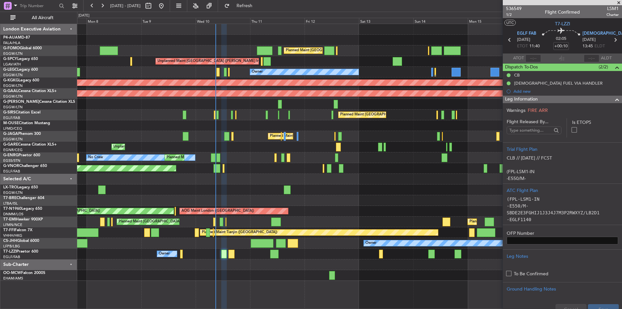
click at [283, 172] on div "Planned Maint [GEOGRAPHIC_DATA] ([GEOGRAPHIC_DATA])" at bounding box center [349, 168] width 544 height 11
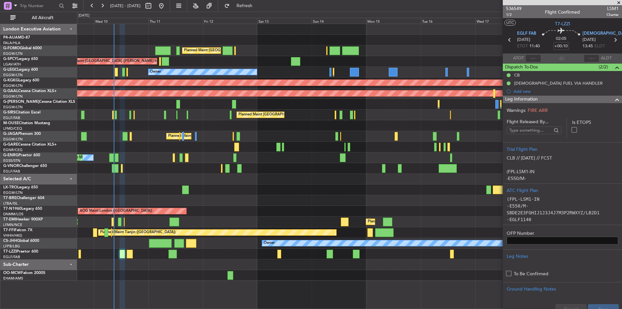
click at [239, 88] on div "Planned Maint London (Luton) Unplanned Maint Athens (Eleftherios Venizelos Intl…" at bounding box center [349, 152] width 544 height 256
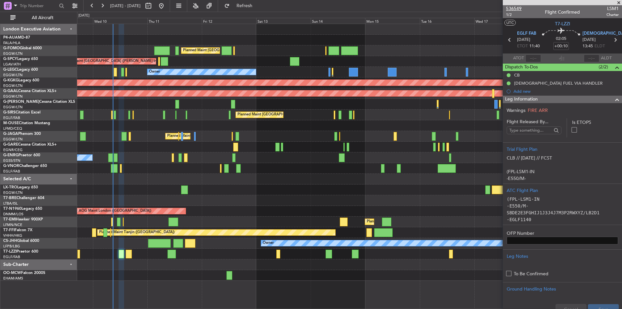
click at [516, 8] on span "536549" at bounding box center [514, 8] width 16 height 7
click at [511, 10] on span "536549" at bounding box center [514, 8] width 16 height 7
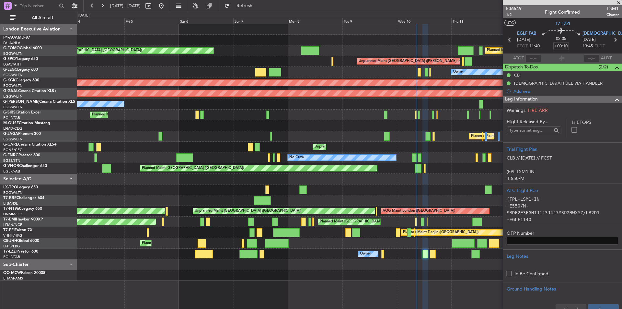
click at [416, 236] on div "Planned Maint London (Luton) Planned Maint London (Luton) Unplanned Maint Athen…" at bounding box center [349, 152] width 544 height 256
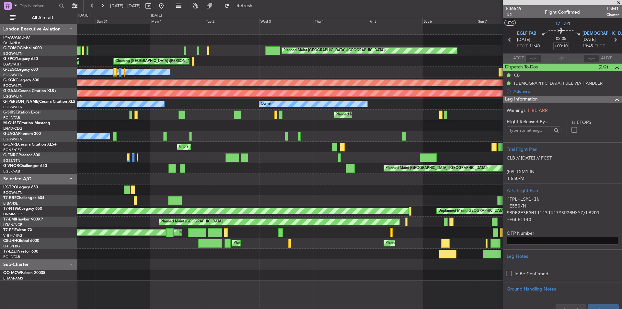
click at [382, 264] on div "Planned Maint London (Luton) Planned Maint London (Luton) Unplanned Maint Athen…" at bounding box center [349, 152] width 544 height 256
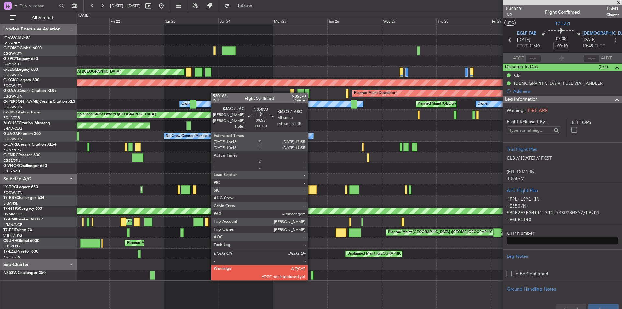
click at [311, 279] on div at bounding box center [312, 275] width 3 height 9
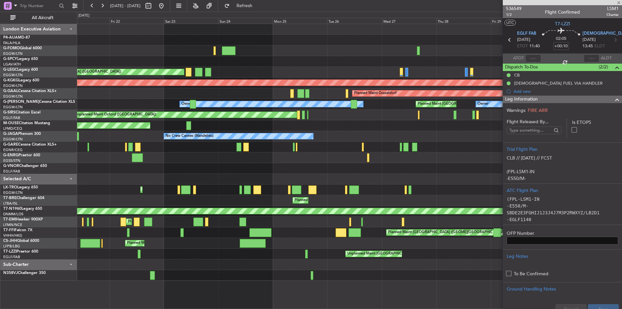
type input "4"
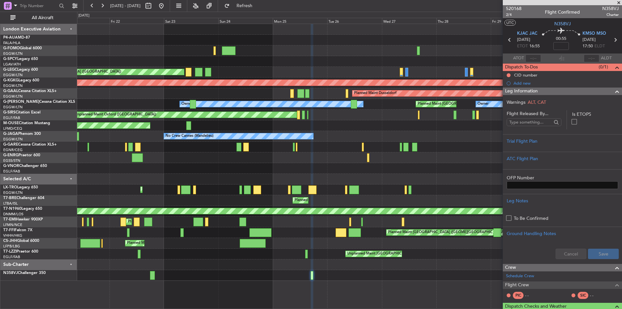
click at [619, 3] on span at bounding box center [618, 3] width 6 height 6
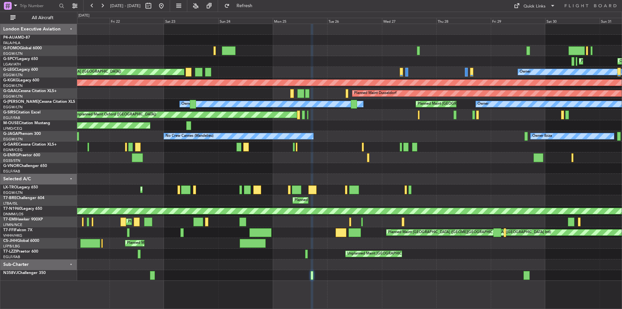
type input "0"
click at [166, 5] on button at bounding box center [161, 6] width 10 height 10
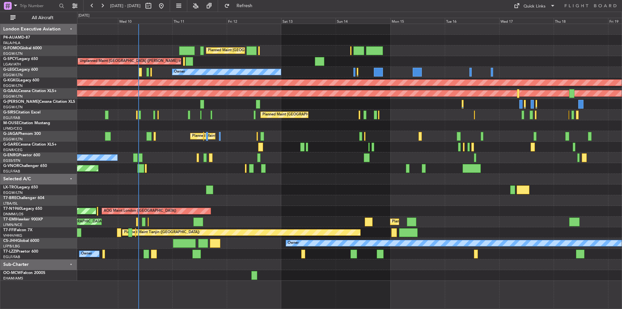
click at [327, 122] on div "Planned Maint London (Luton) Unplanned Maint Athens (Eleftherios Venizelos Intl…" at bounding box center [349, 152] width 544 height 256
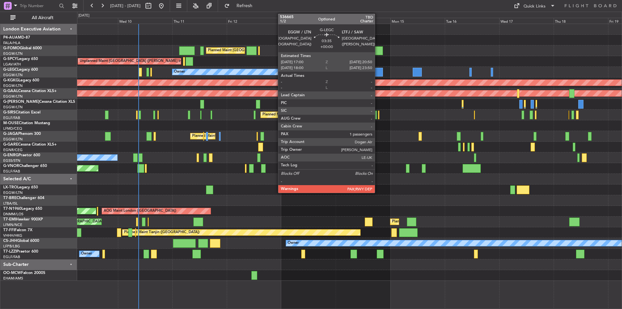
click at [378, 69] on div at bounding box center [378, 72] width 9 height 9
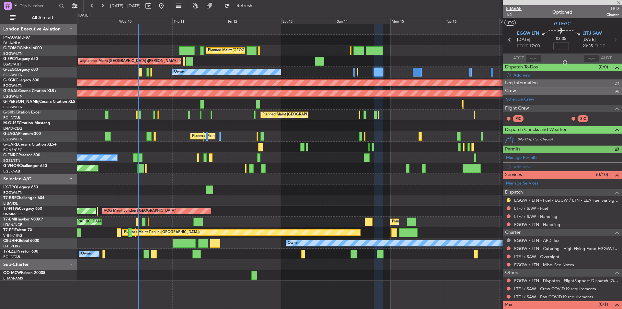
click at [513, 9] on span "536665" at bounding box center [514, 8] width 16 height 7
click at [247, 6] on button "Refresh" at bounding box center [240, 6] width 39 height 10
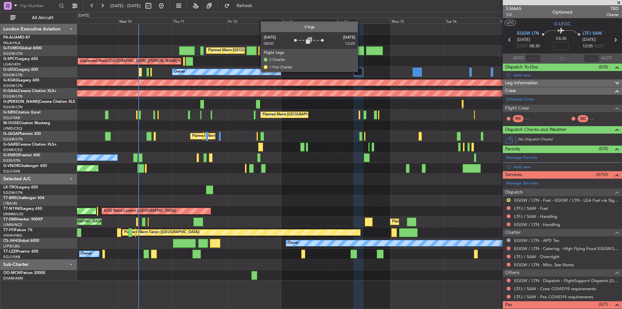
click at [360, 71] on div at bounding box center [357, 72] width 9 height 8
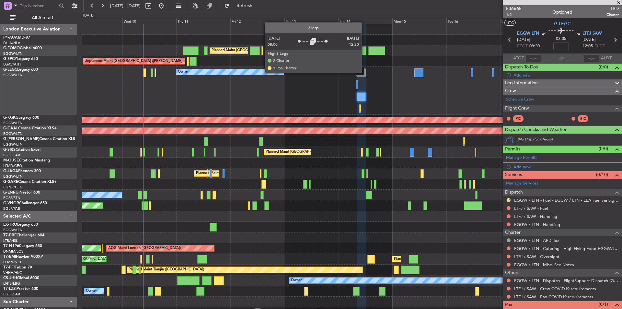
click at [361, 72] on div at bounding box center [360, 72] width 9 height 8
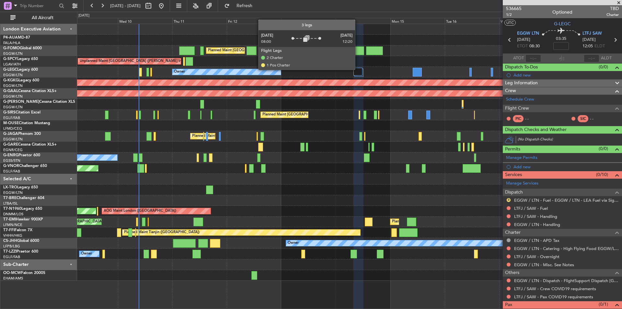
click at [358, 69] on div at bounding box center [357, 72] width 9 height 8
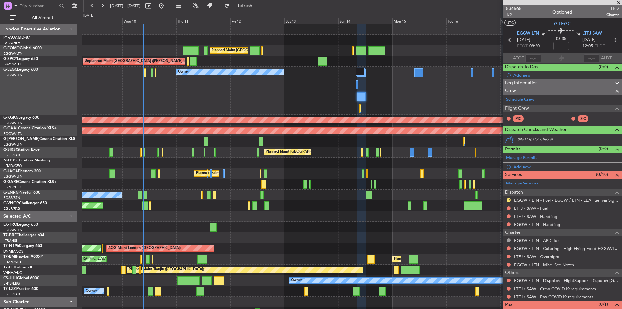
click at [617, 3] on span at bounding box center [618, 3] width 6 height 6
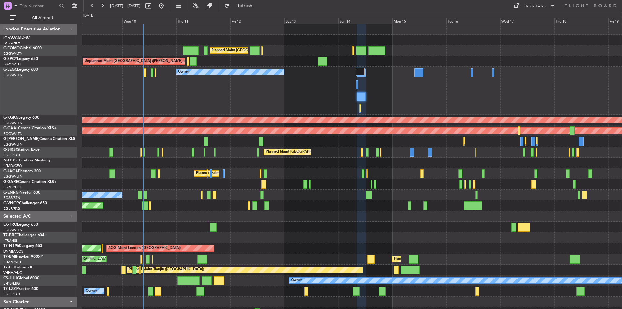
type input "0"
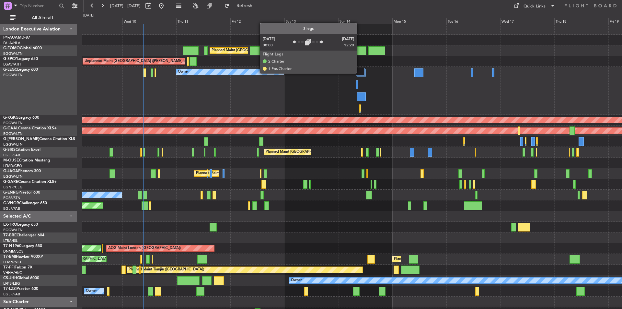
click at [359, 73] on div at bounding box center [360, 72] width 9 height 8
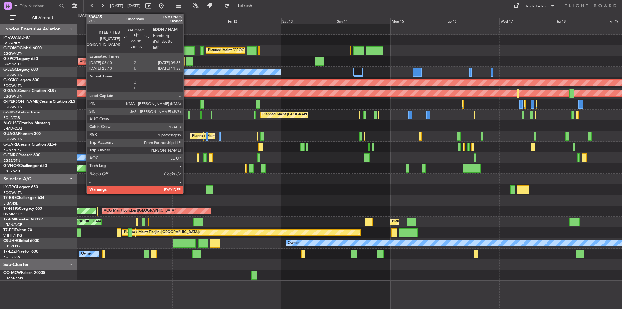
click at [186, 51] on div at bounding box center [187, 50] width 16 height 9
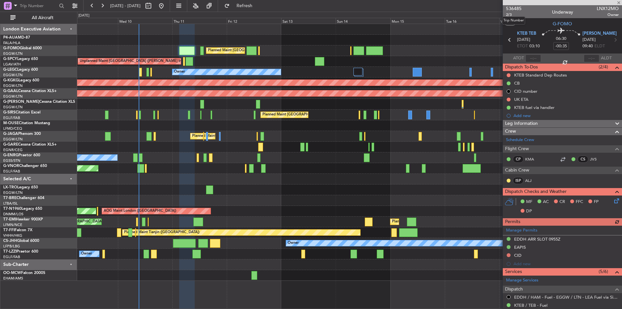
click at [514, 8] on span "536485" at bounding box center [514, 8] width 16 height 7
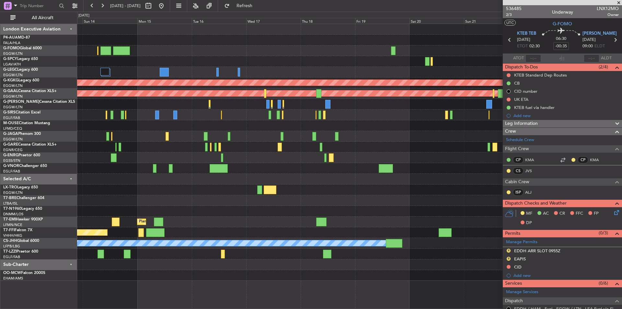
click at [138, 179] on div "Planned Maint London (Luton) A/C Unavailable London (Luton) Owner AOG Maint Ist…" at bounding box center [349, 152] width 544 height 256
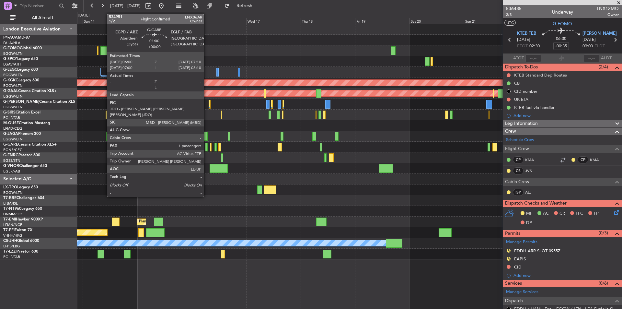
click at [207, 148] on div at bounding box center [206, 146] width 3 height 9
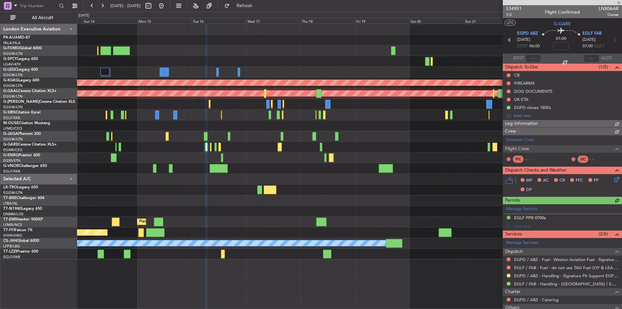
scroll to position [60, 0]
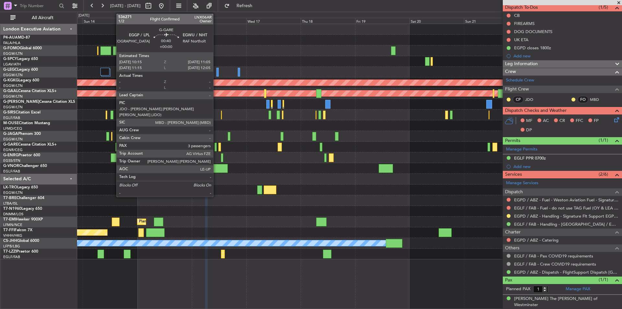
click at [216, 148] on div at bounding box center [215, 146] width 2 height 9
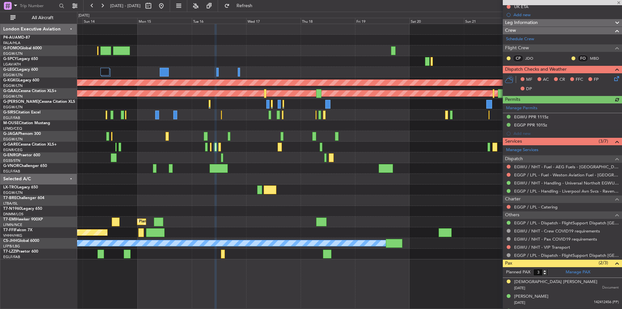
scroll to position [113, 0]
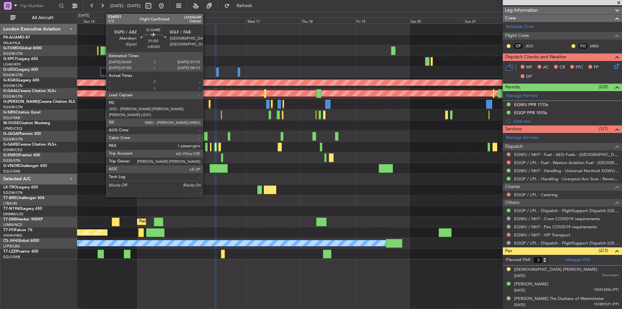
click at [206, 146] on div at bounding box center [206, 146] width 3 height 9
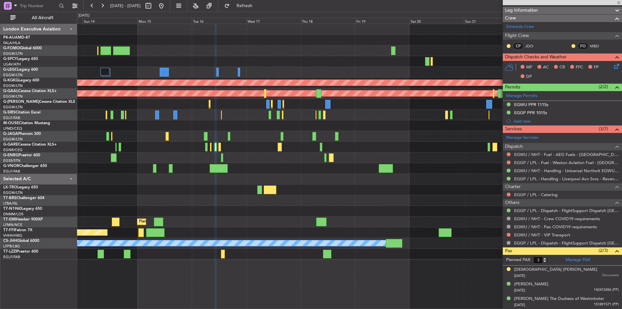
type input "1"
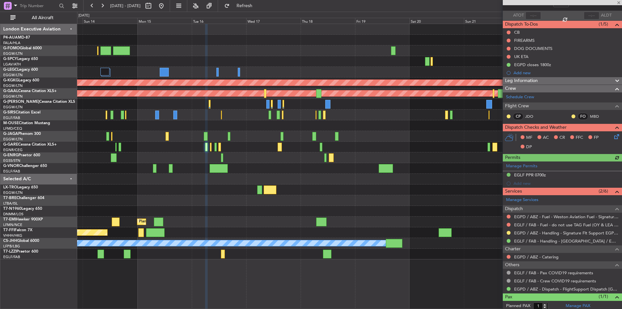
scroll to position [60, 0]
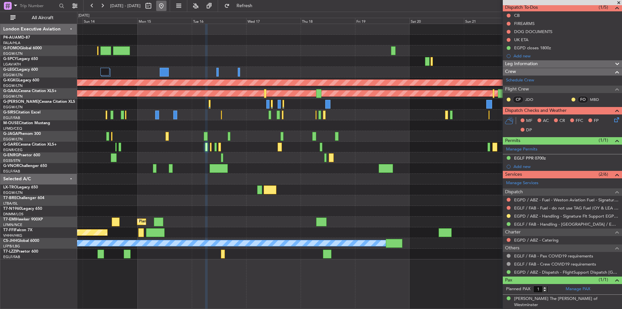
click at [166, 6] on button at bounding box center [161, 6] width 10 height 10
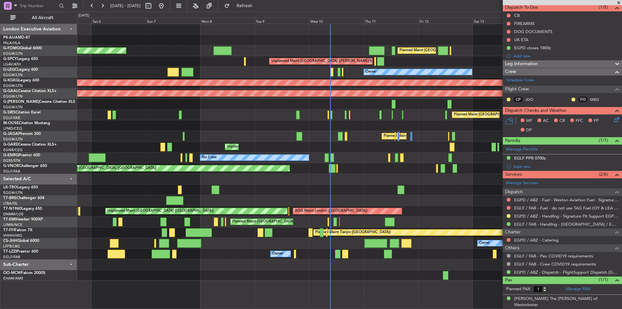
click at [376, 176] on div "Planned Maint London (Luton) Planned Maint London (Luton) Unplanned Maint Athen…" at bounding box center [349, 152] width 544 height 256
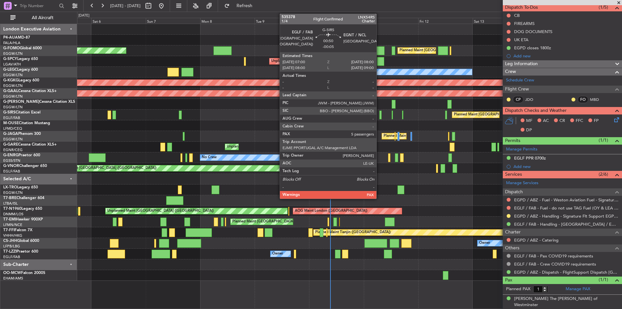
click at [379, 116] on div at bounding box center [380, 114] width 3 height 9
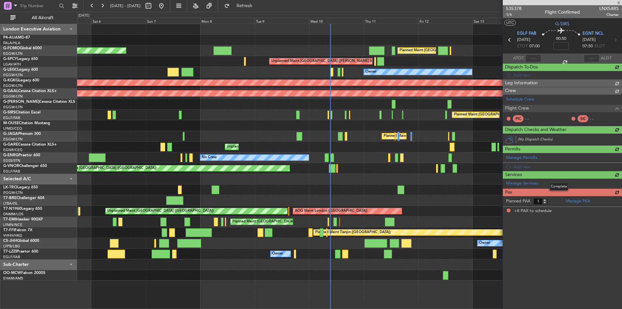
type input "-00:05"
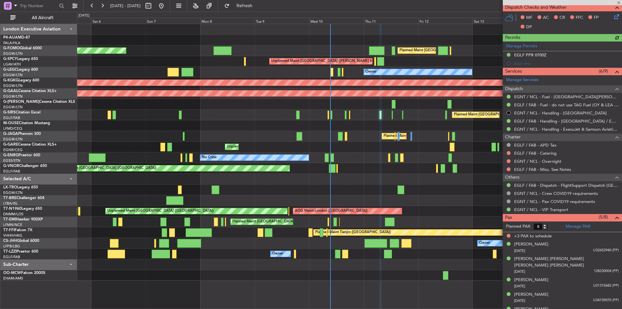
scroll to position [142, 0]
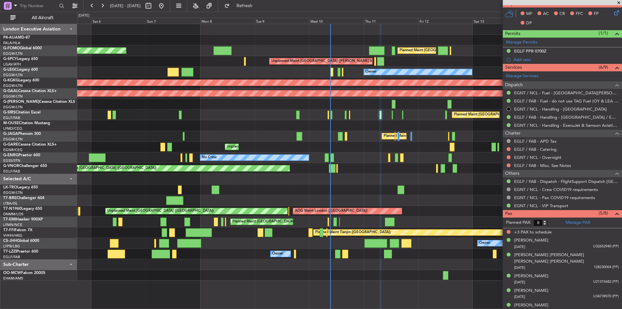
click at [618, 2] on span at bounding box center [618, 3] width 6 height 6
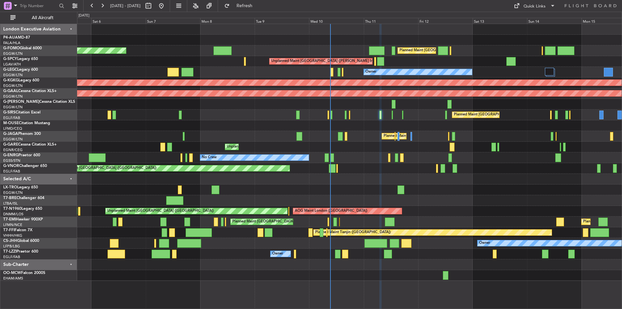
type input "0"
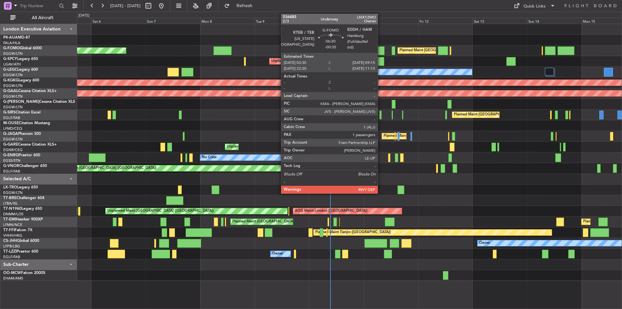
click at [381, 50] on div at bounding box center [377, 50] width 16 height 9
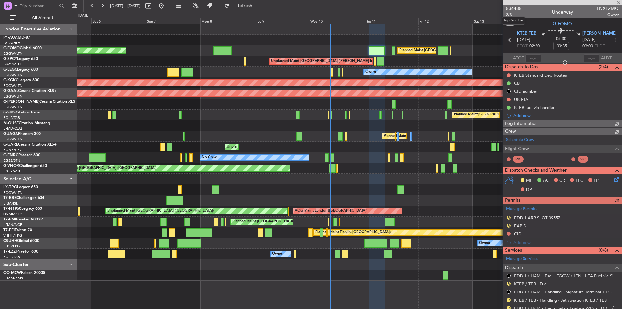
click at [515, 7] on span "536485" at bounding box center [514, 8] width 16 height 7
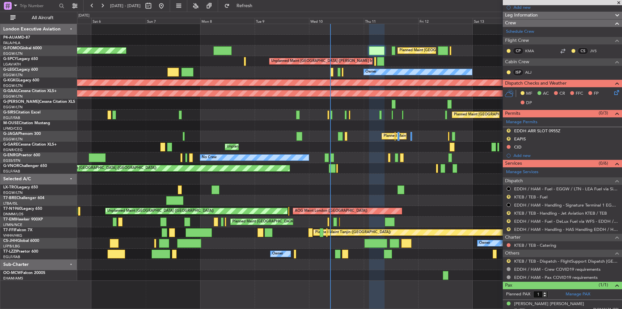
scroll to position [113, 0]
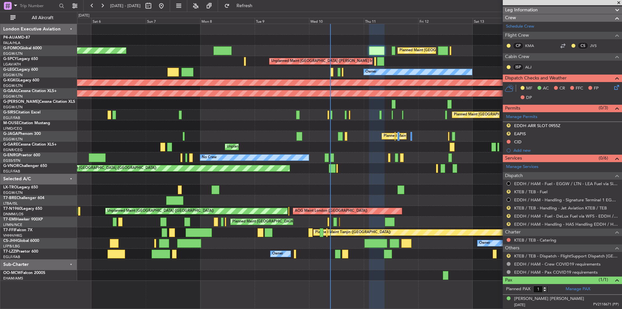
click at [512, 240] on div "KTEB / TEB - Catering" at bounding box center [562, 240] width 119 height 8
click at [509, 239] on button at bounding box center [508, 240] width 4 height 4
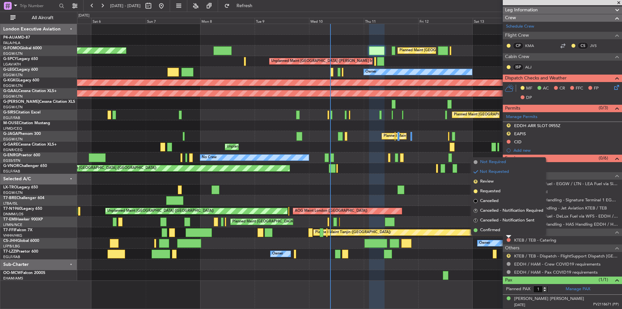
click at [490, 160] on span "Not Required" at bounding box center [493, 162] width 26 height 6
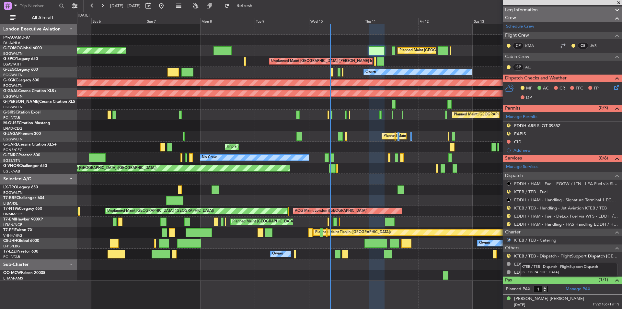
click at [549, 254] on link "KTEB / TEB - Dispatch - FlightSupport Dispatch UK" at bounding box center [566, 256] width 105 height 6
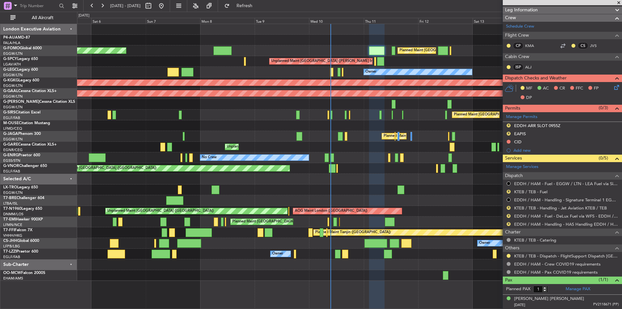
click at [620, 5] on span at bounding box center [618, 3] width 6 height 6
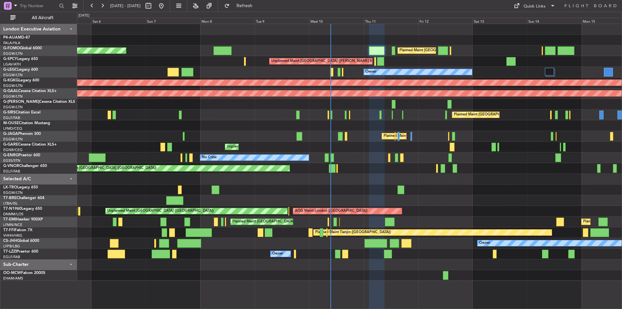
type input "0"
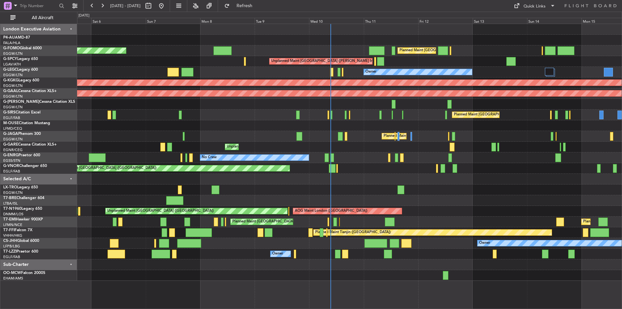
scroll to position [0, 0]
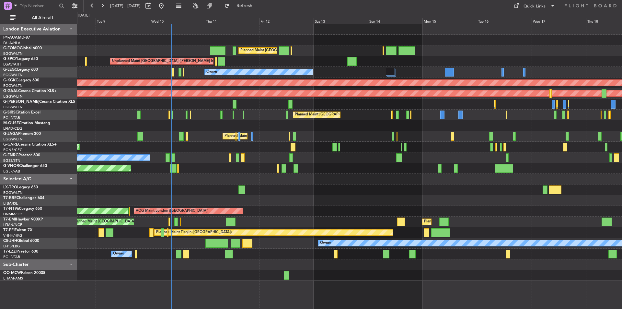
click at [346, 125] on div "Planned Maint London (Luton) Planned Maint London (Luton) Unplanned Maint Athen…" at bounding box center [349, 152] width 544 height 256
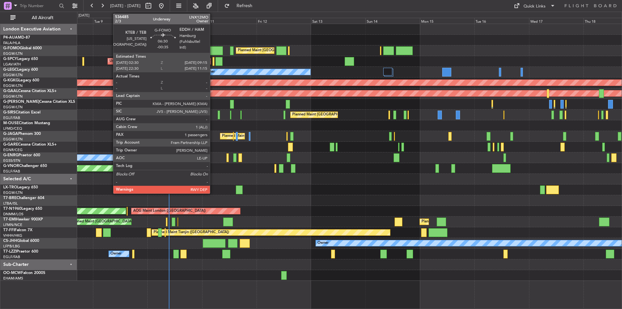
click at [213, 49] on div at bounding box center [215, 50] width 16 height 9
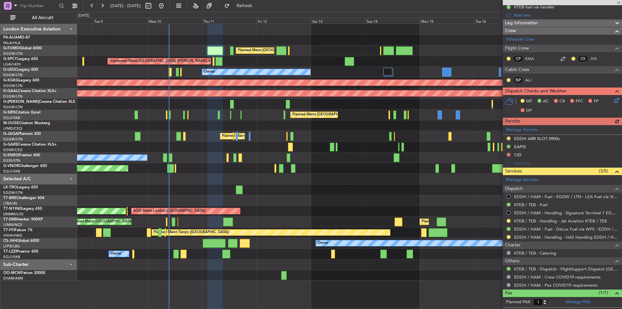
scroll to position [113, 0]
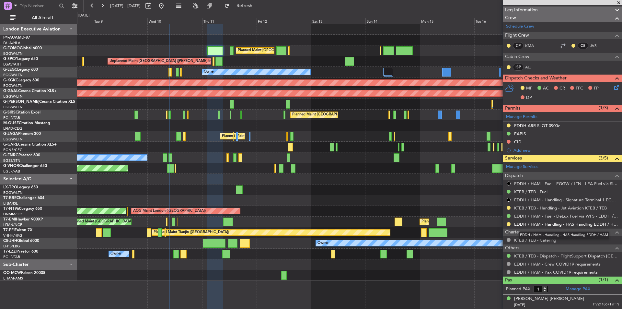
click at [542, 222] on link "EDDH / HAM - Handling - HAS Handling EDDH / HAM" at bounding box center [566, 224] width 105 height 6
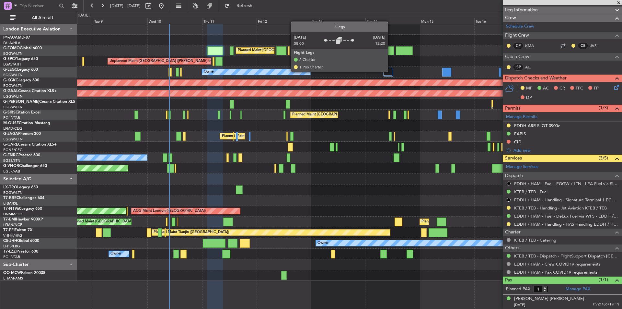
click at [391, 71] on div at bounding box center [387, 72] width 9 height 8
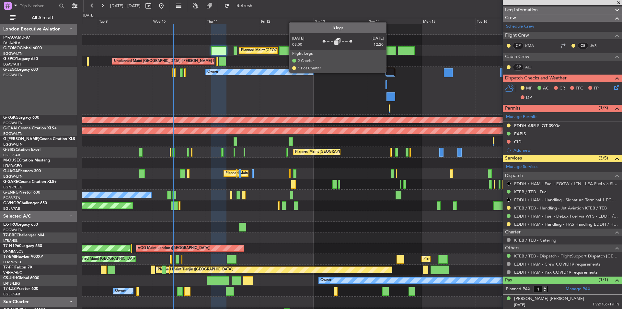
click at [389, 72] on div at bounding box center [389, 72] width 9 height 8
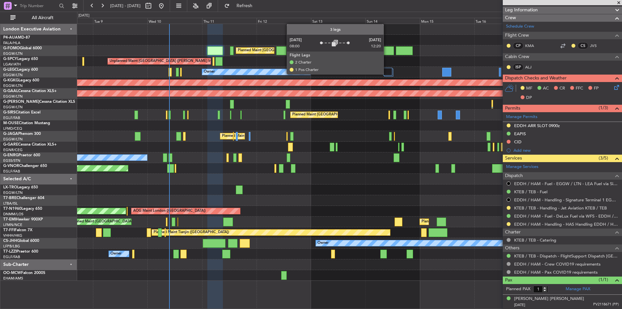
click at [386, 74] on div at bounding box center [387, 72] width 9 height 8
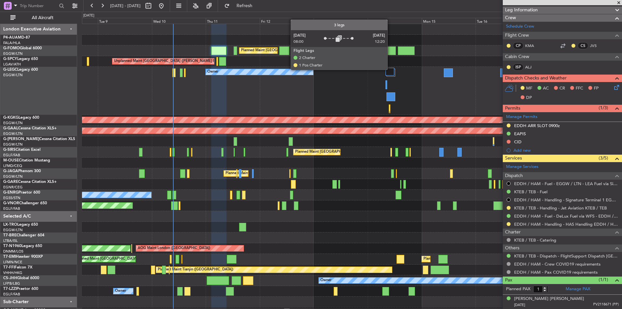
click at [390, 69] on div at bounding box center [389, 72] width 9 height 8
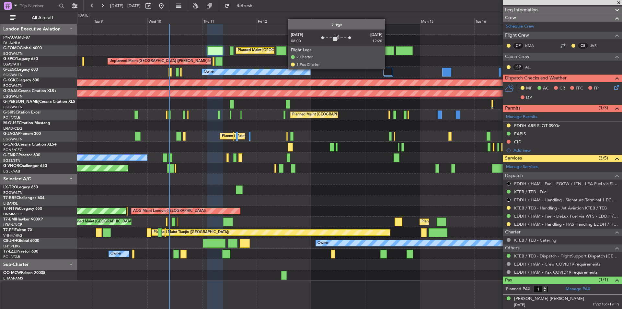
click at [388, 69] on div at bounding box center [387, 72] width 9 height 8
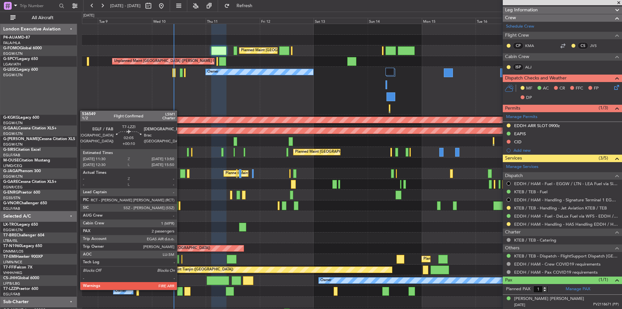
click at [180, 289] on div at bounding box center [180, 291] width 6 height 9
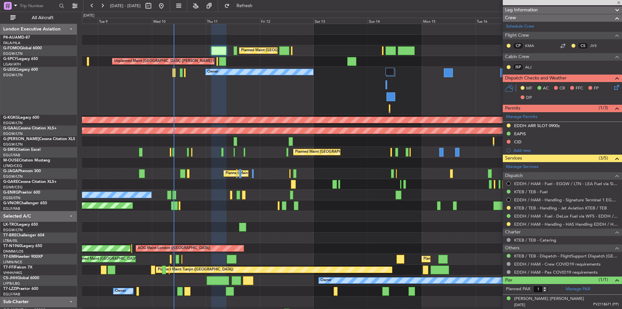
type input "+00:10"
type input "2"
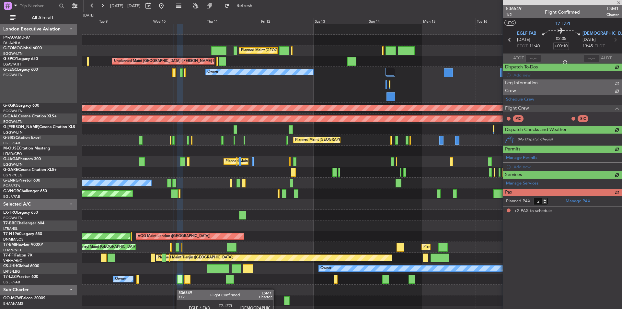
scroll to position [0, 0]
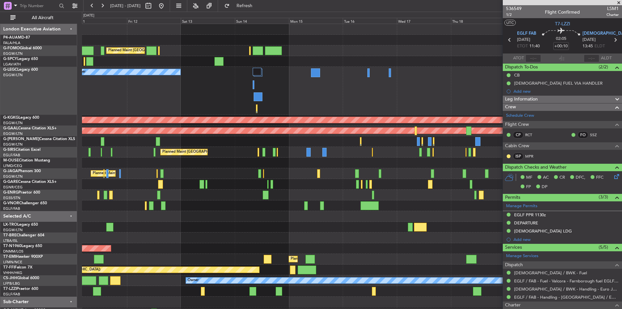
click at [219, 127] on div "Planned Maint London (Luton) Unplanned Maint Athens (Eleftherios Venizelos Intl…" at bounding box center [352, 171] width 540 height 294
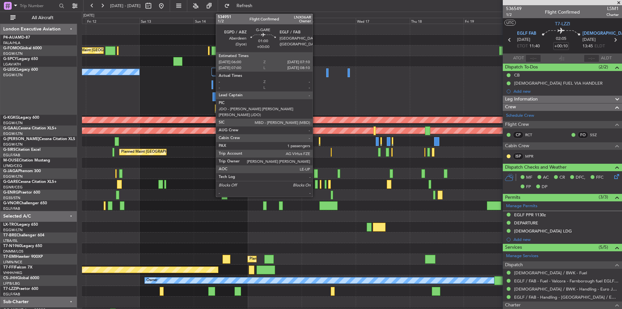
click at [315, 183] on div at bounding box center [316, 184] width 3 height 9
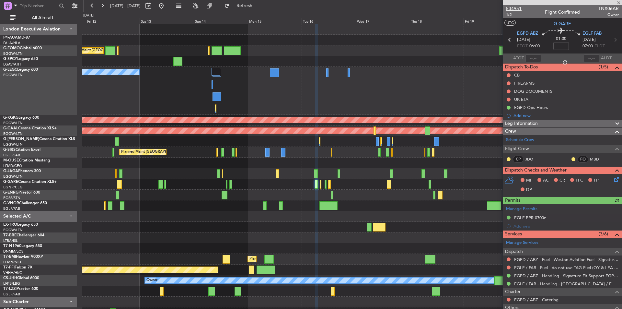
click at [515, 9] on span "534951" at bounding box center [514, 8] width 16 height 7
click at [166, 1] on button at bounding box center [161, 6] width 10 height 10
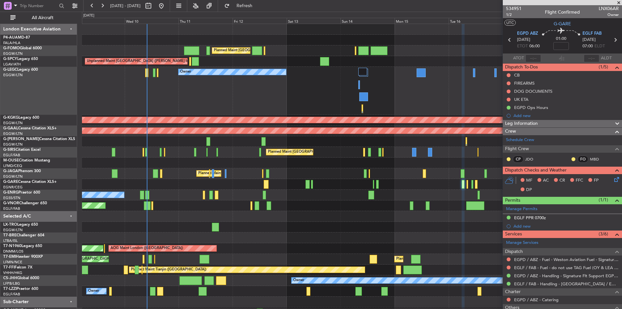
click at [247, 98] on div "Owner" at bounding box center [352, 91] width 540 height 48
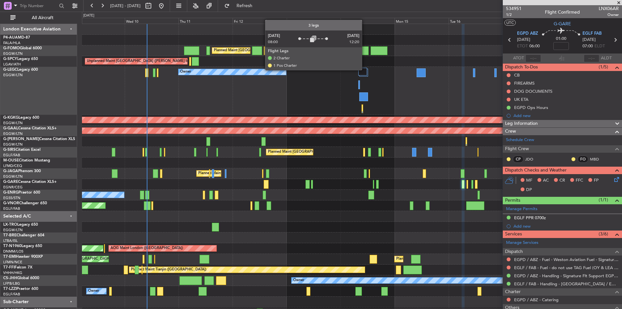
click at [365, 70] on div at bounding box center [362, 72] width 9 height 8
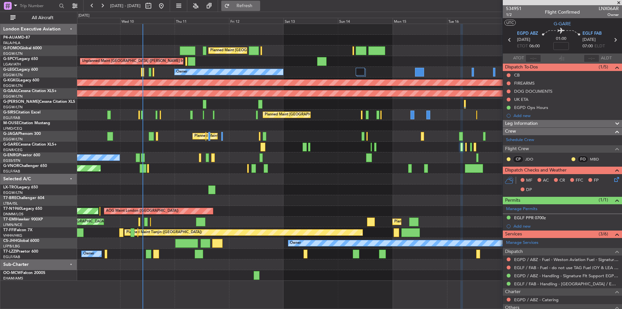
click at [258, 5] on span "Refresh" at bounding box center [244, 6] width 27 height 5
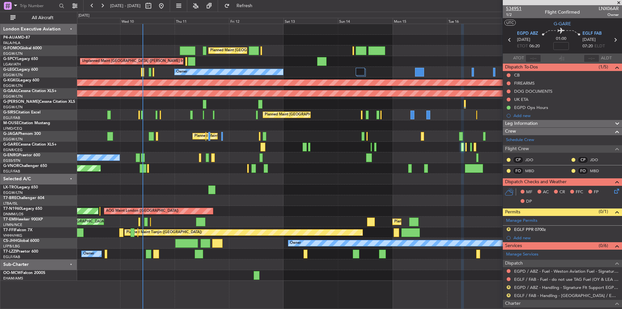
click at [511, 7] on span "534951" at bounding box center [514, 8] width 16 height 7
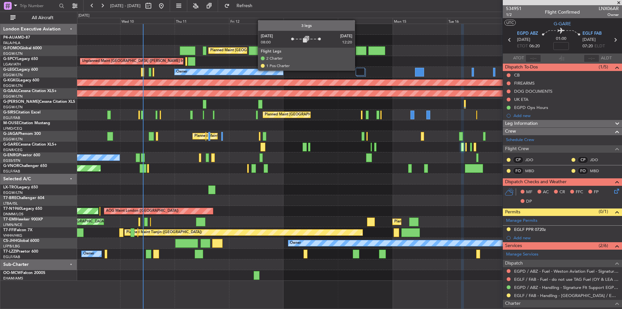
click at [358, 70] on div at bounding box center [360, 72] width 9 height 8
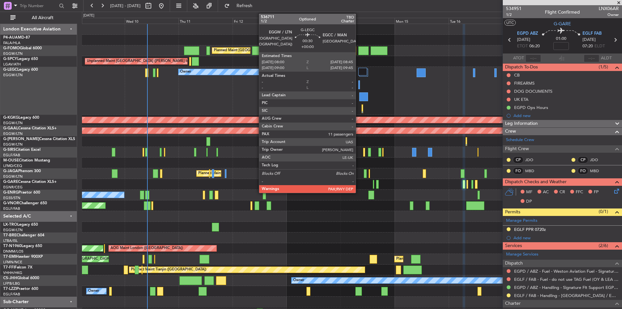
click at [358, 86] on div at bounding box center [359, 84] width 2 height 9
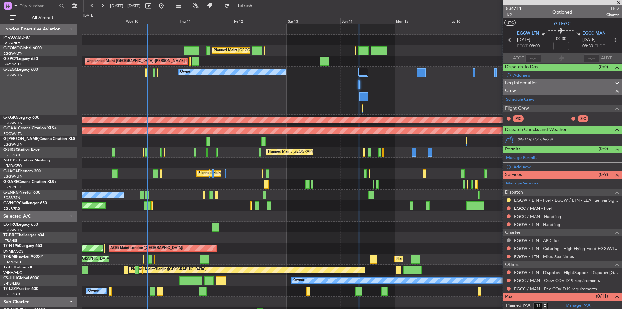
click at [533, 209] on link "EGCC / MAN - Fuel" at bounding box center [533, 208] width 38 height 6
click at [248, 4] on button "Refresh" at bounding box center [240, 6] width 39 height 10
click at [588, 205] on link "EGCC / MAN - Fuel - Signature Flight Support EGCC / MAN" at bounding box center [566, 208] width 105 height 6
click at [554, 216] on mat-tooltip-component "EGGW / LTN - Fuel - EGGW / LTN - LEA Fuel via Signature in EGGW" at bounding box center [556, 210] width 123 height 17
click at [540, 217] on link "EGCC / MAN - Handling" at bounding box center [537, 216] width 47 height 6
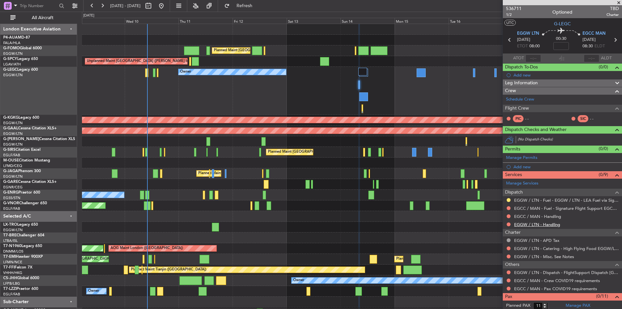
click at [532, 225] on link "EGGW / LTN - Handling" at bounding box center [537, 225] width 46 height 6
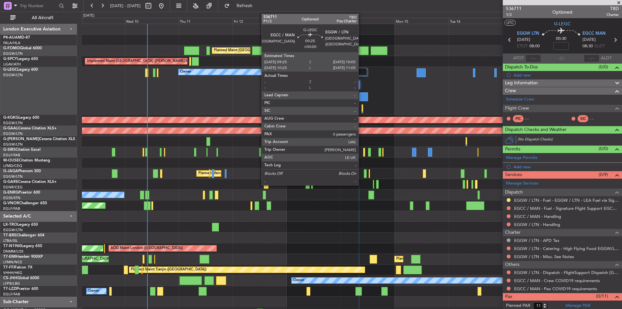
click at [361, 110] on div at bounding box center [362, 108] width 2 height 9
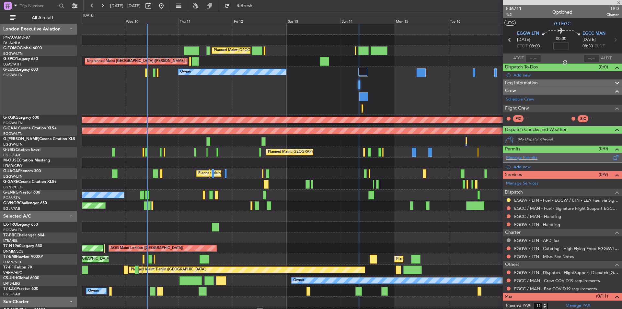
type input "0"
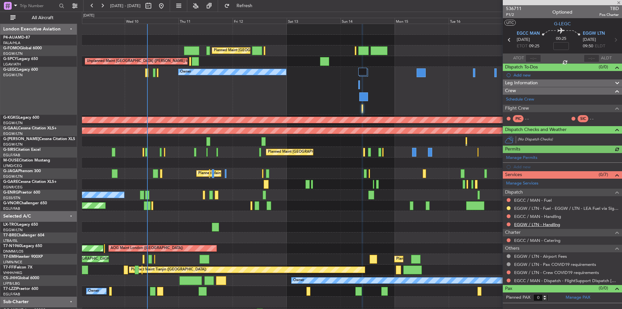
click at [544, 226] on link "EGGW / LTN - Handling" at bounding box center [537, 225] width 46 height 6
click at [546, 216] on link "EGCC / MAN - Handling" at bounding box center [537, 216] width 47 height 6
click at [248, 6] on button "Refresh" at bounding box center [240, 6] width 39 height 10
click at [533, 199] on link "EGCC / MAN - Fuel" at bounding box center [533, 200] width 38 height 6
drag, startPoint x: 260, startPoint y: 4, endPoint x: 258, endPoint y: 1, distance: 4.2
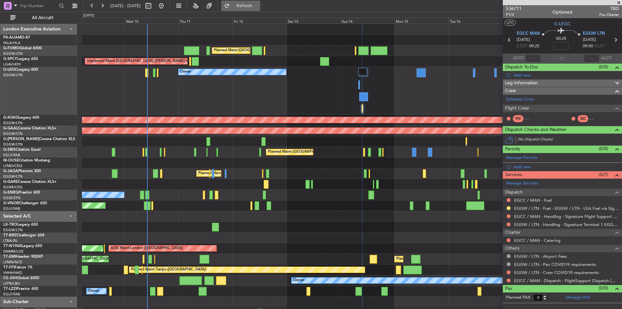
click at [256, 6] on span "Refresh" at bounding box center [244, 6] width 27 height 5
click at [516, 5] on span "536711" at bounding box center [514, 8] width 16 height 7
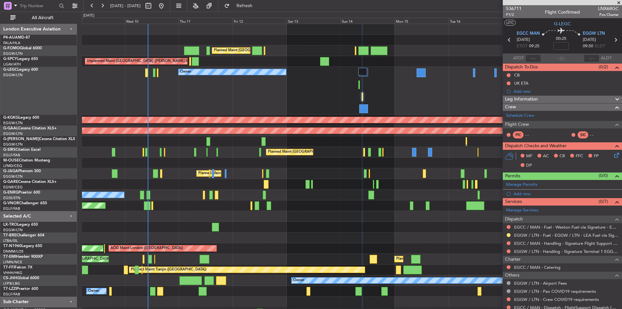
click at [619, 4] on span at bounding box center [618, 3] width 6 height 6
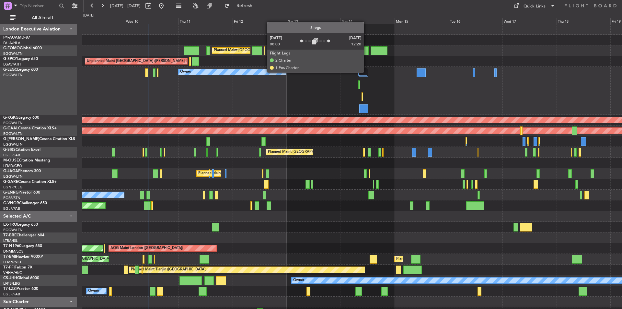
click at [367, 72] on div at bounding box center [362, 72] width 9 height 8
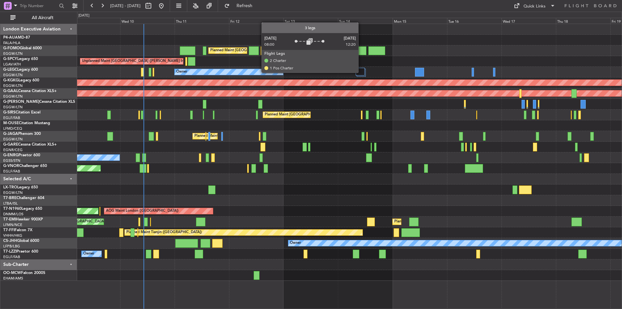
click at [361, 72] on div at bounding box center [360, 72] width 9 height 8
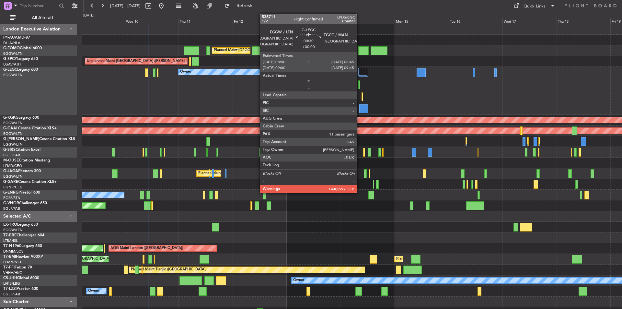
click at [359, 85] on div at bounding box center [359, 84] width 2 height 9
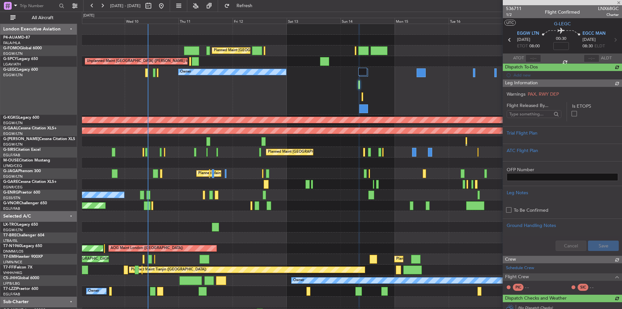
click at [514, 8] on span "536711" at bounding box center [514, 8] width 16 height 7
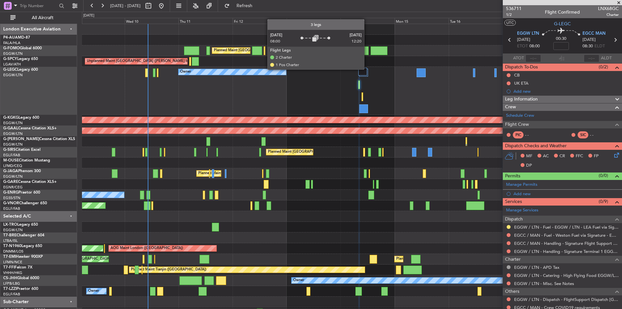
click at [362, 69] on div at bounding box center [362, 72] width 9 height 8
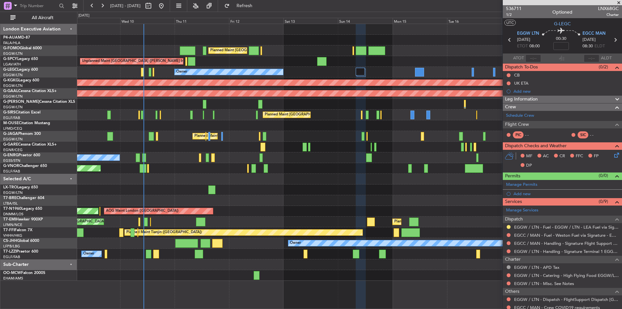
click at [620, 2] on span at bounding box center [618, 3] width 6 height 6
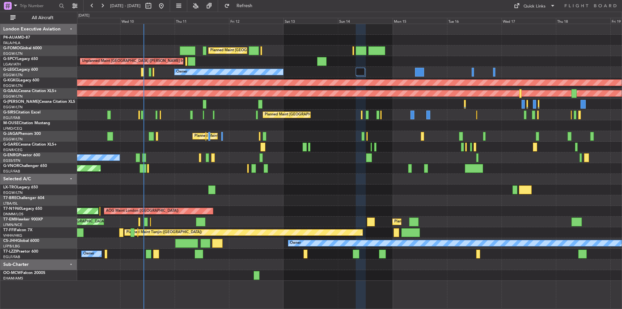
type input "0"
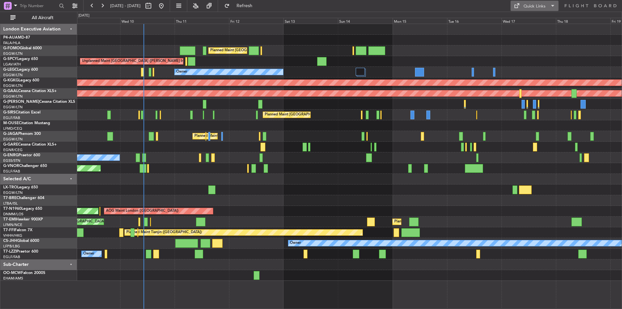
click at [536, 8] on div "Quick Links" at bounding box center [534, 6] width 22 height 6
click at [537, 18] on button "Trip Builder" at bounding box center [534, 22] width 49 height 16
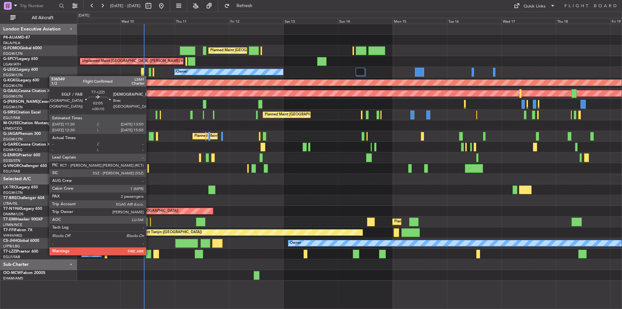
click at [149, 254] on div at bounding box center [149, 253] width 6 height 9
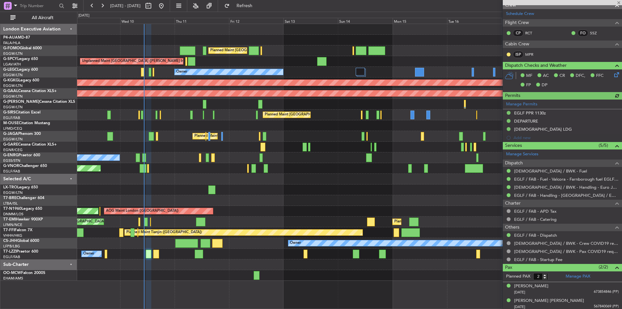
scroll to position [104, 0]
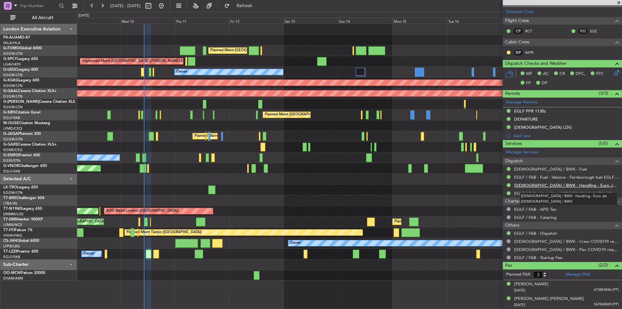
click at [548, 186] on link "[DEMOGRAPHIC_DATA] / BWK - Handling - Euro Jet [DEMOGRAPHIC_DATA] / BWK" at bounding box center [566, 185] width 105 height 6
click at [547, 182] on link "[DEMOGRAPHIC_DATA] / BWK - Handling - Euro Jet [DEMOGRAPHIC_DATA] / BWK" at bounding box center [566, 185] width 105 height 6
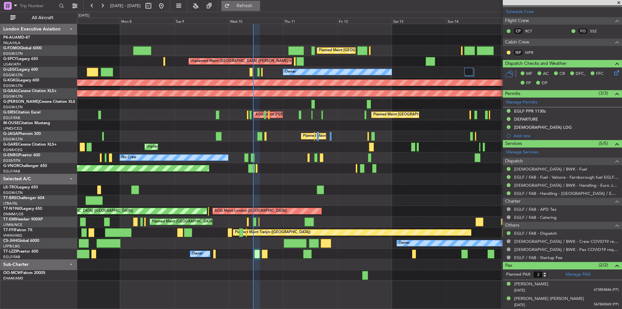
click at [258, 8] on span "Refresh" at bounding box center [244, 6] width 27 height 5
click at [256, 10] on button "Refresh" at bounding box center [240, 6] width 39 height 10
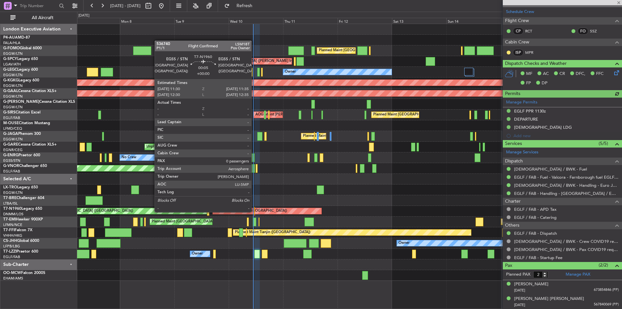
click at [254, 211] on div at bounding box center [254, 211] width 1 height 9
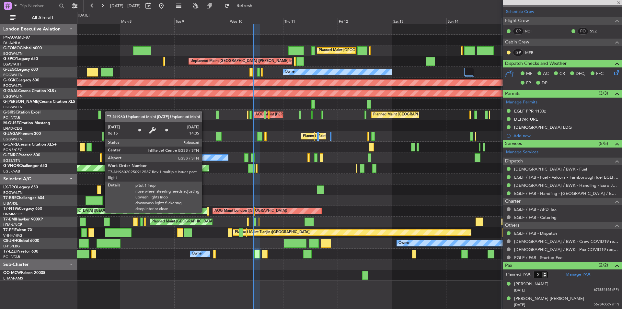
type input "0"
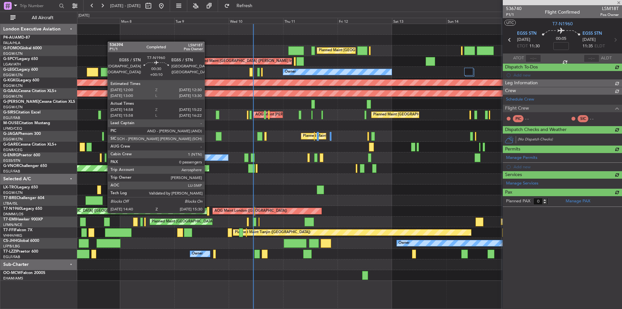
scroll to position [0, 0]
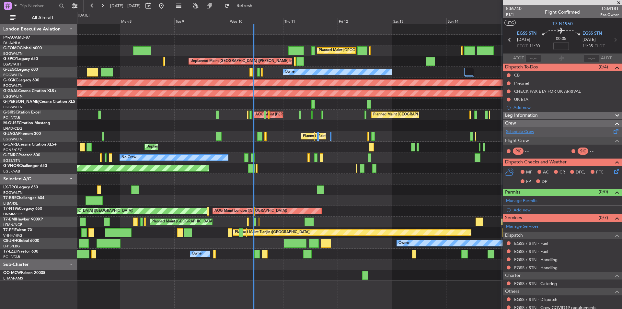
click at [520, 130] on link "Schedule Crew" at bounding box center [520, 132] width 28 height 6
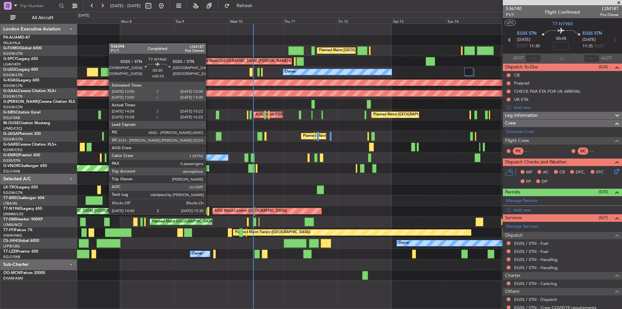
click at [209, 214] on div at bounding box center [208, 211] width 2 height 9
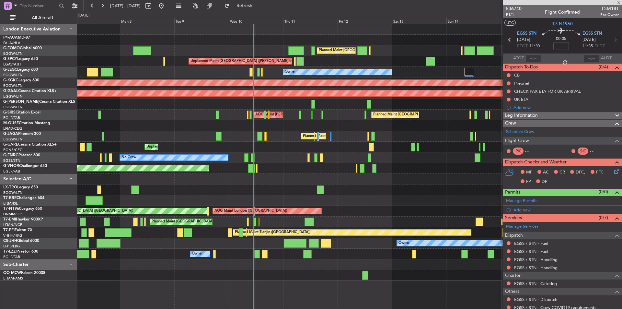
type input "+00:10"
type input "14:58"
type input "15:22"
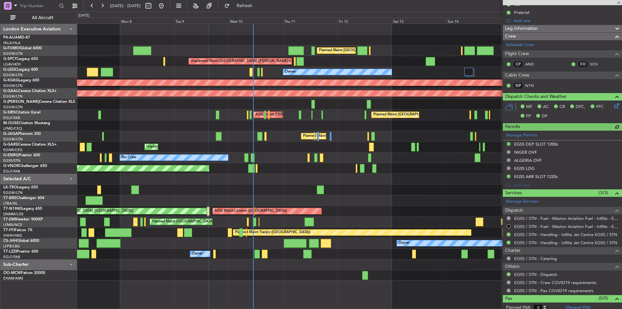
scroll to position [74, 0]
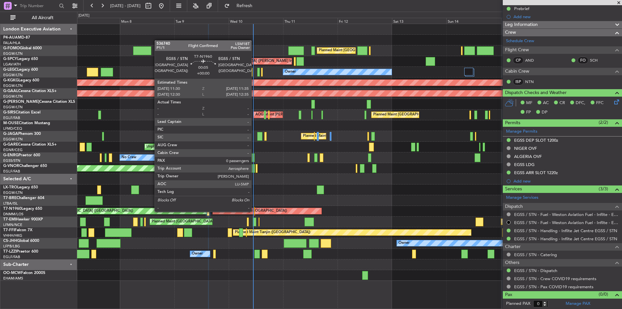
click at [254, 211] on div at bounding box center [254, 211] width 1 height 9
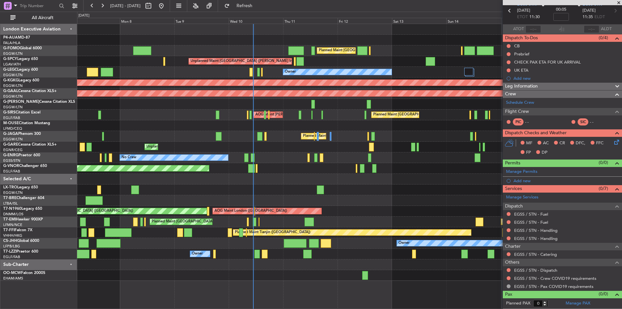
scroll to position [0, 0]
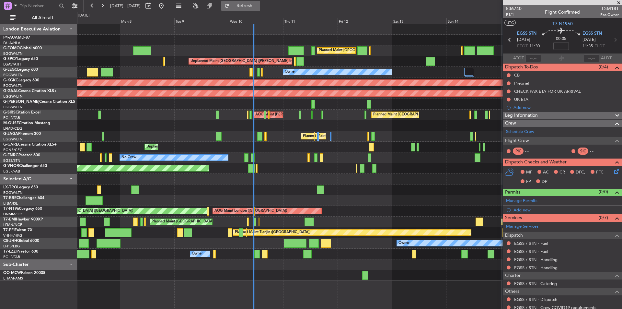
click at [245, 6] on button "Refresh" at bounding box center [240, 6] width 39 height 10
click at [532, 242] on div "Manage Services Dispatch EGSS / STN - Fuel EGSS / STN - Fuel EGSS / STN - Handl…" at bounding box center [562, 271] width 119 height 98
click at [524, 245] on link "EGSS / STN - Fuel" at bounding box center [531, 243] width 34 height 6
click at [255, 8] on span "Refresh" at bounding box center [244, 6] width 27 height 5
click at [538, 251] on link "EGSS / STN - Fuel" at bounding box center [531, 251] width 34 height 6
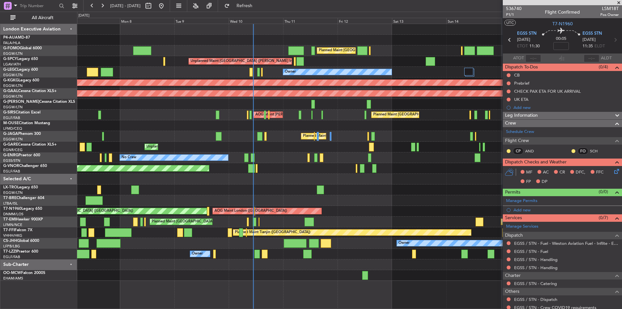
click at [540, 262] on div "EGSS / STN - Handling" at bounding box center [562, 259] width 119 height 8
click at [539, 259] on link "EGSS / STN - Handling" at bounding box center [535, 259] width 43 height 6
click at [260, 2] on button "Refresh" at bounding box center [240, 6] width 39 height 10
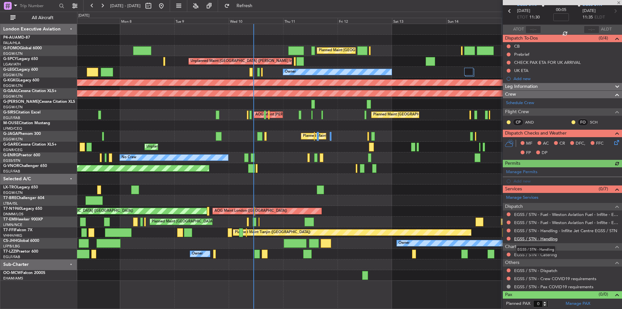
click at [544, 237] on link "EGSS / STN - Handling" at bounding box center [535, 239] width 43 height 6
click at [619, 3] on span at bounding box center [618, 3] width 6 height 6
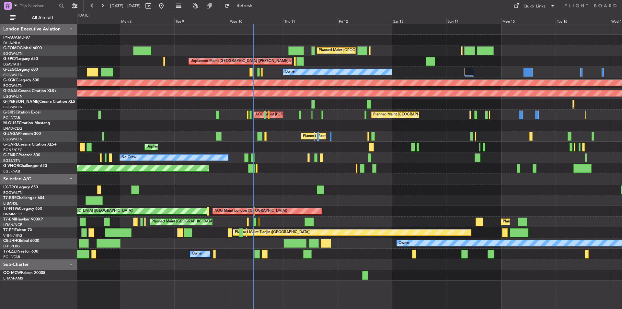
scroll to position [0, 0]
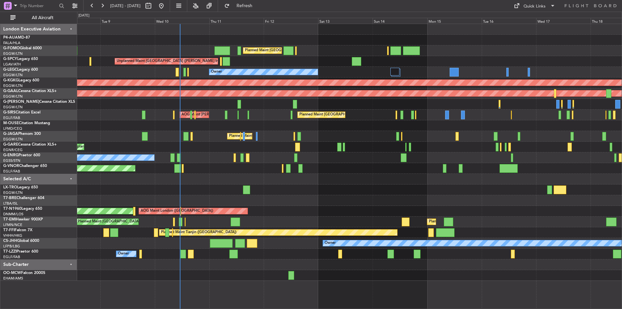
click at [353, 217] on div "Planned Maint London (Luton) Planned Maint London (Luton) Unplanned Maint Athen…" at bounding box center [349, 152] width 544 height 256
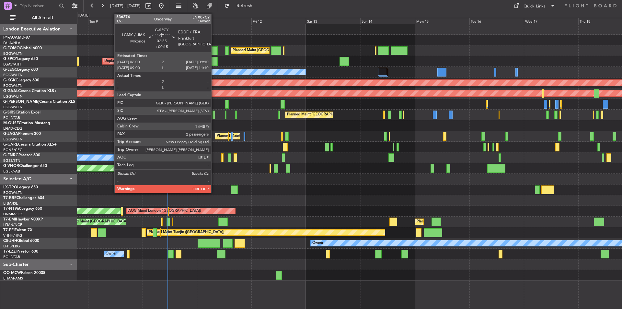
click at [214, 62] on div at bounding box center [213, 61] width 7 height 9
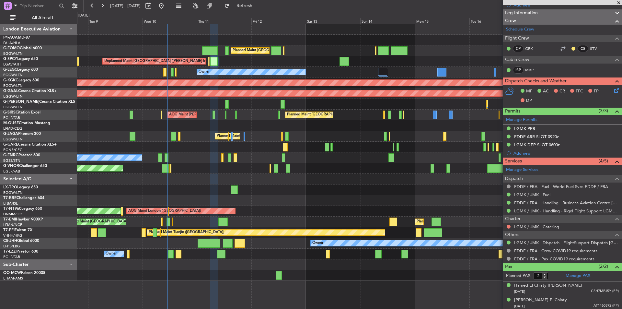
scroll to position [104, 0]
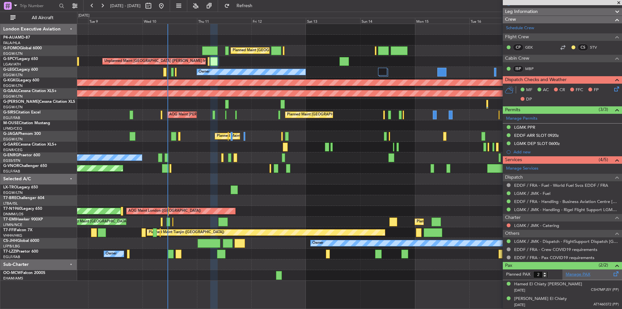
click at [575, 272] on link "Manage PAX" at bounding box center [577, 274] width 25 height 6
click at [258, 8] on span "Refresh" at bounding box center [244, 6] width 27 height 5
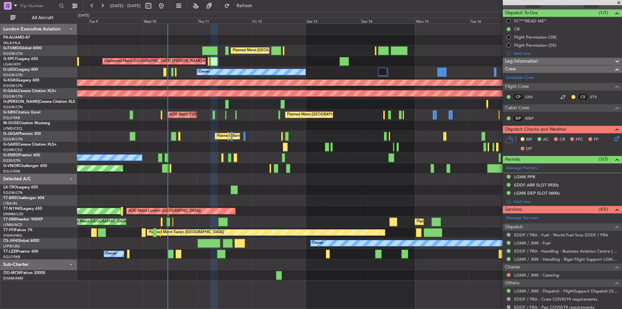
scroll to position [0, 0]
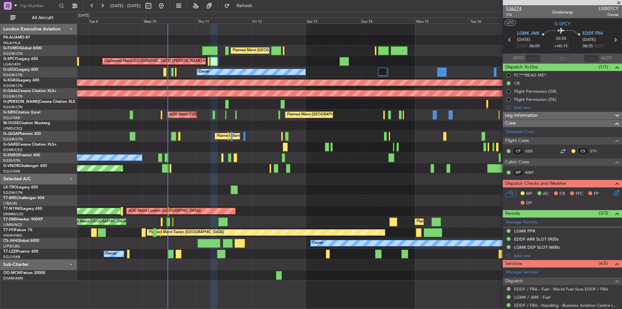
click at [510, 8] on span "536274" at bounding box center [514, 8] width 16 height 7
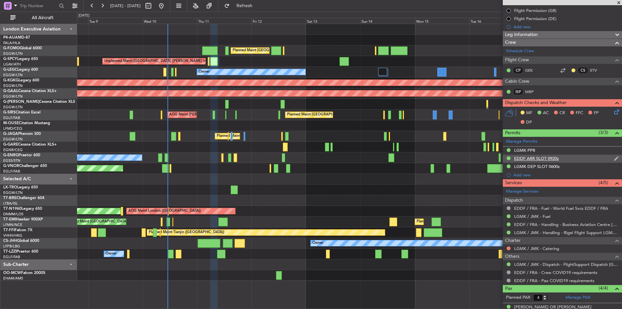
scroll to position [133, 0]
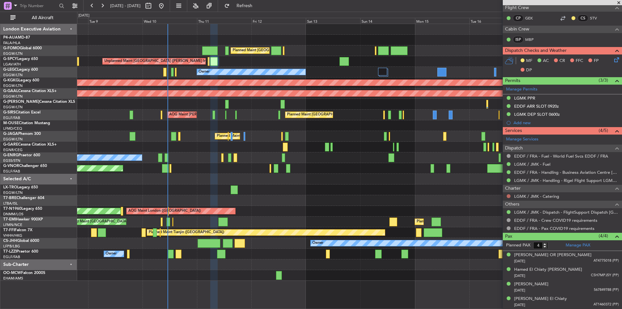
click at [508, 195] on button at bounding box center [508, 196] width 4 height 4
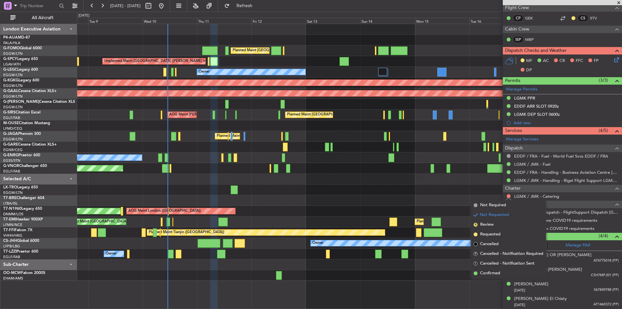
click at [502, 206] on span "Not Required" at bounding box center [493, 205] width 26 height 6
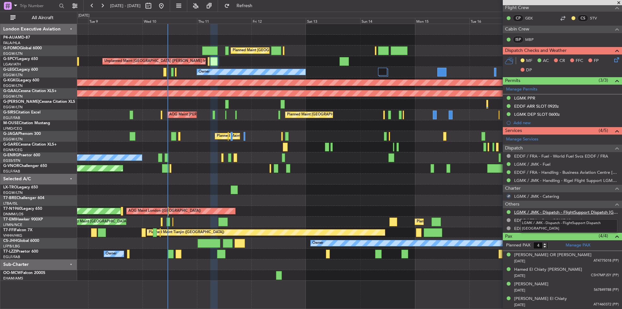
click at [540, 211] on link "LGMK / JMK - Dispatch - FlightSupport Dispatch UK" at bounding box center [566, 212] width 105 height 6
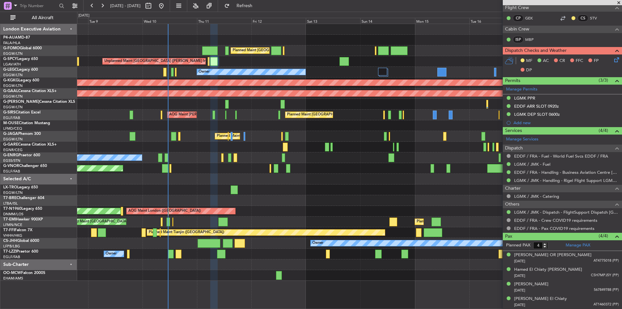
click at [618, 4] on span at bounding box center [618, 3] width 6 height 6
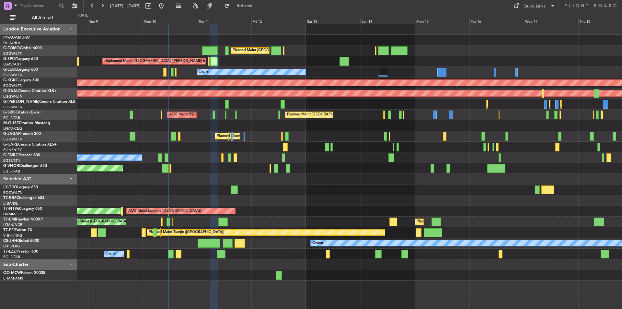
type input "0"
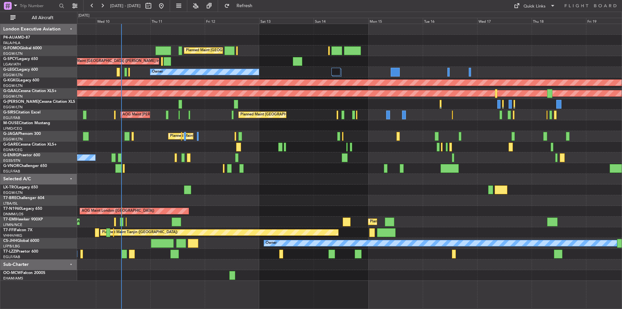
click at [267, 185] on div "Planned Maint London (Luton) Unplanned Maint Athens (Eleftherios Venizelos Intl…" at bounding box center [349, 152] width 544 height 256
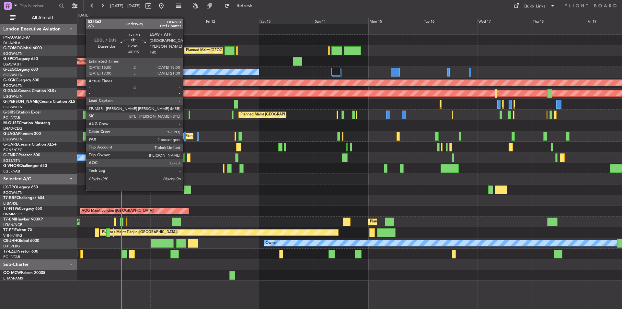
click at [186, 190] on div at bounding box center [187, 189] width 7 height 9
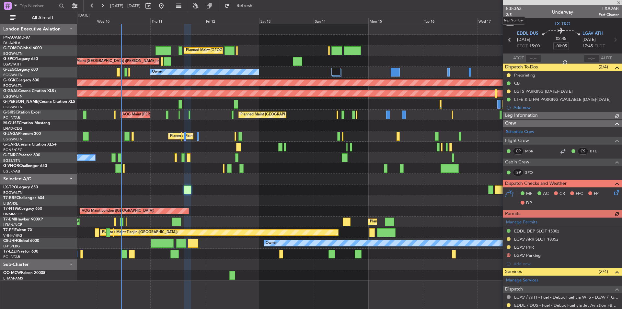
click at [514, 7] on span "535363" at bounding box center [514, 8] width 16 height 7
click at [257, 10] on button "Refresh" at bounding box center [240, 6] width 39 height 10
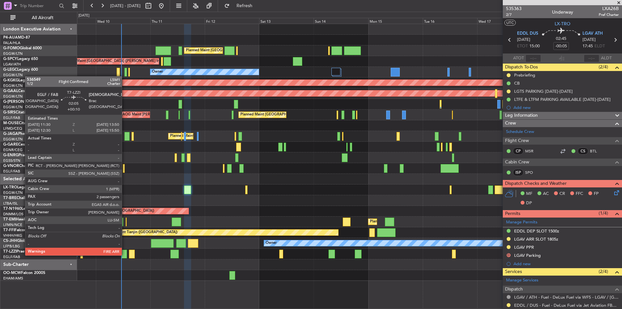
click at [125, 255] on div at bounding box center [124, 253] width 6 height 9
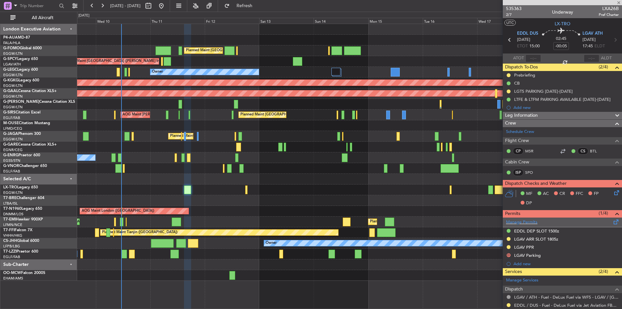
type input "+00:10"
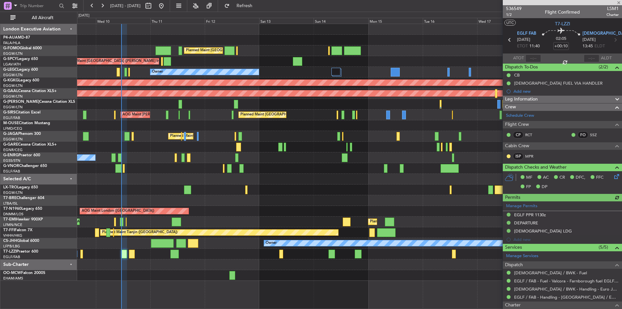
scroll to position [104, 0]
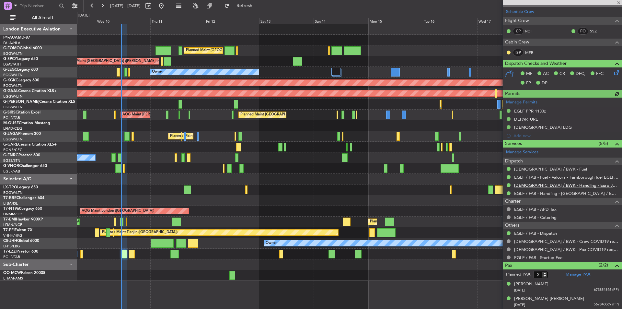
click at [581, 183] on link "[DEMOGRAPHIC_DATA] / BWK - Handling - Euro Jet [DEMOGRAPHIC_DATA] / BWK" at bounding box center [566, 185] width 105 height 6
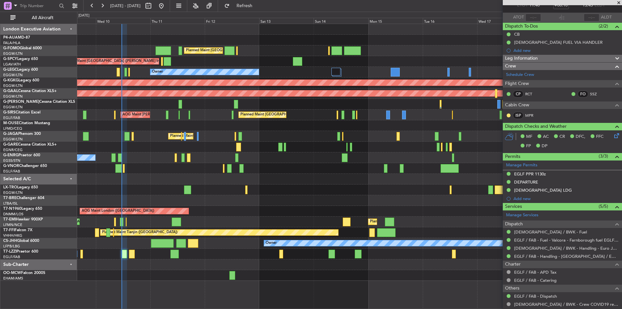
scroll to position [39, 0]
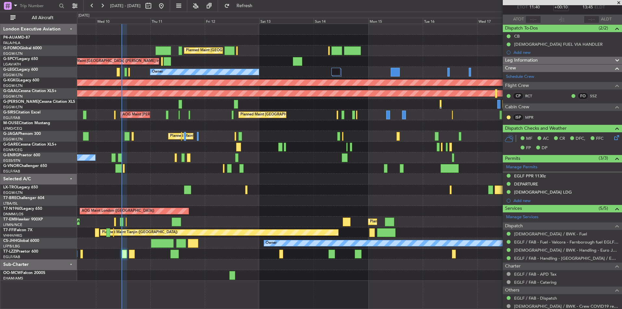
click at [538, 59] on span "Leg Information" at bounding box center [521, 60] width 33 height 7
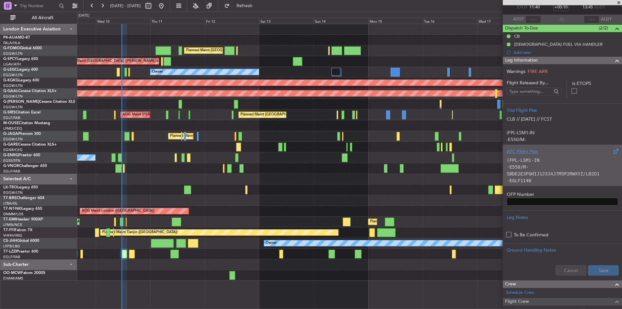
click at [558, 158] on p "(FPL-LSM1-IN" at bounding box center [561, 160] width 111 height 7
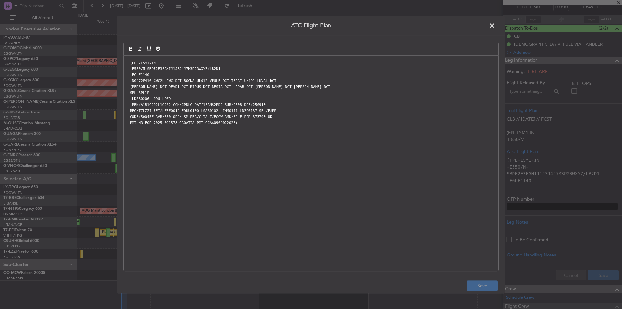
click at [495, 28] on span at bounding box center [495, 27] width 0 height 13
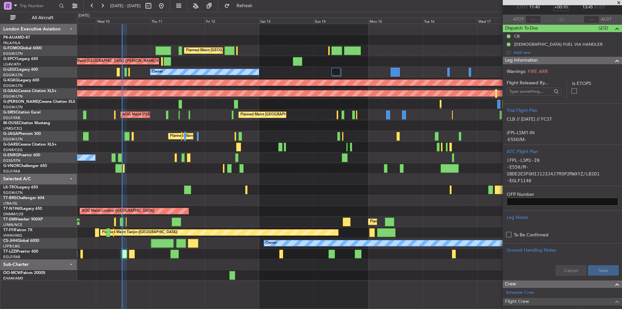
click at [619, 4] on span at bounding box center [618, 3] width 6 height 6
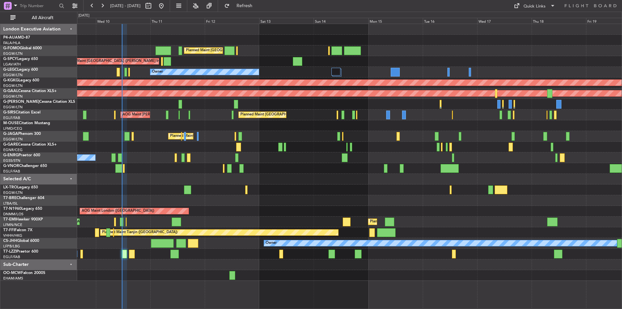
type input "0"
click at [245, 189] on div at bounding box center [349, 189] width 544 height 11
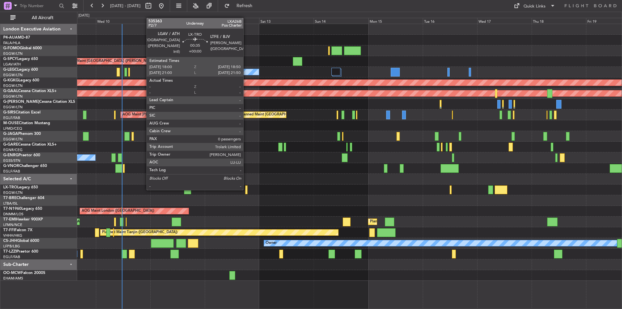
click at [246, 189] on div at bounding box center [246, 189] width 2 height 9
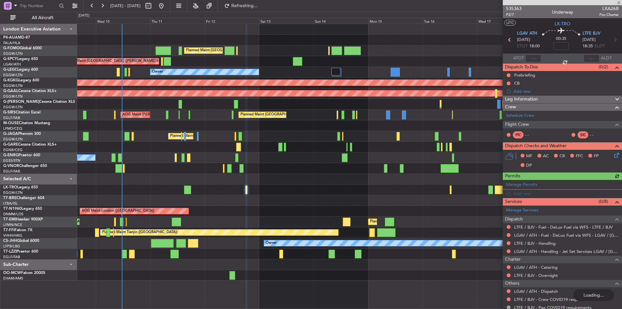
scroll to position [21, 0]
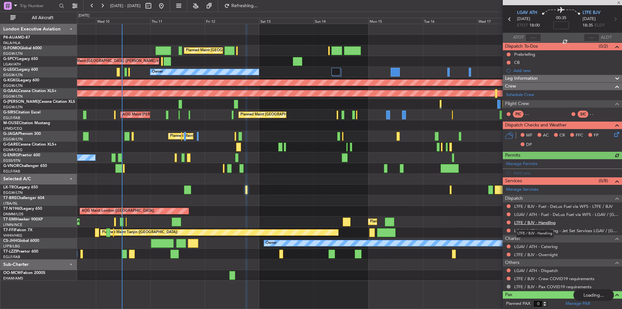
click at [536, 222] on link "LTFE / BJV - Handling" at bounding box center [534, 223] width 41 height 6
click at [260, 10] on button "Refresh" at bounding box center [240, 6] width 39 height 10
click at [258, 5] on span "Refreshing..." at bounding box center [244, 6] width 27 height 5
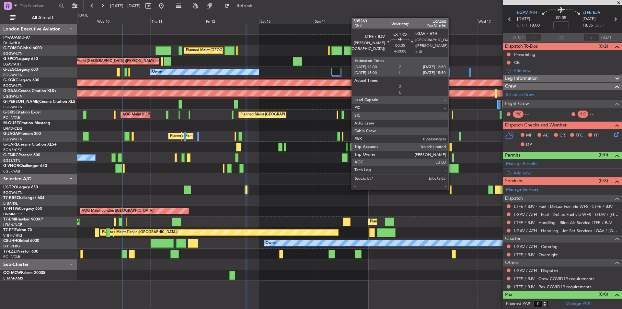
click at [451, 189] on div at bounding box center [450, 189] width 2 height 9
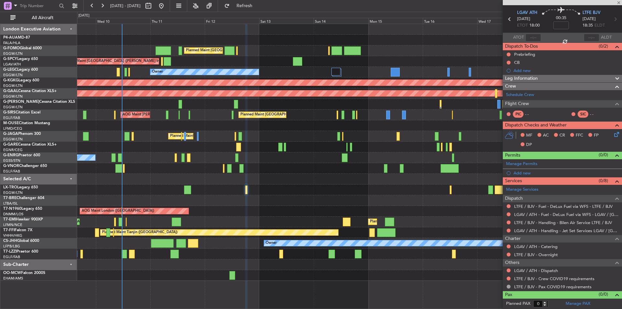
scroll to position [0, 0]
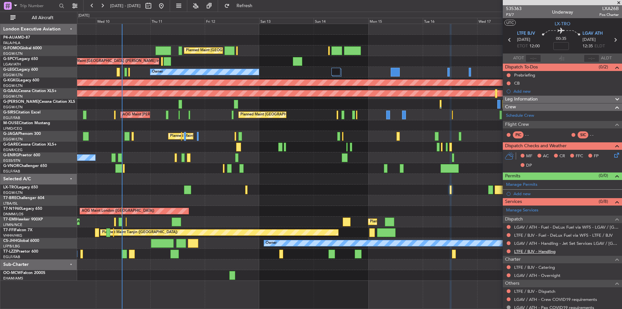
click at [541, 250] on link "LTFE / BJV - Handling" at bounding box center [534, 251] width 41 height 6
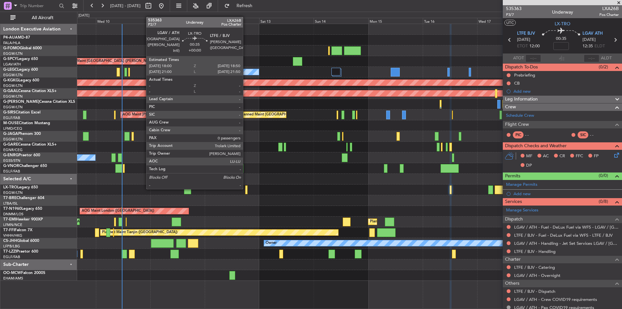
click at [246, 188] on div at bounding box center [246, 189] width 2 height 9
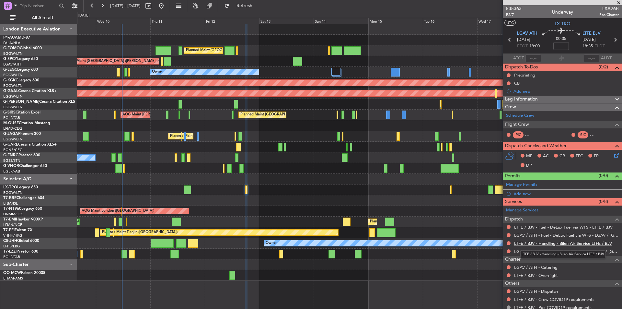
click at [546, 243] on link "LTFE / BJV - Handling - Bilen Air Service LTFE / BJV" at bounding box center [563, 243] width 98 height 6
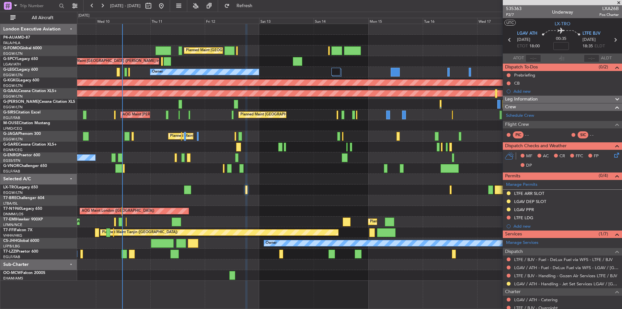
click at [617, 4] on span at bounding box center [618, 3] width 6 height 6
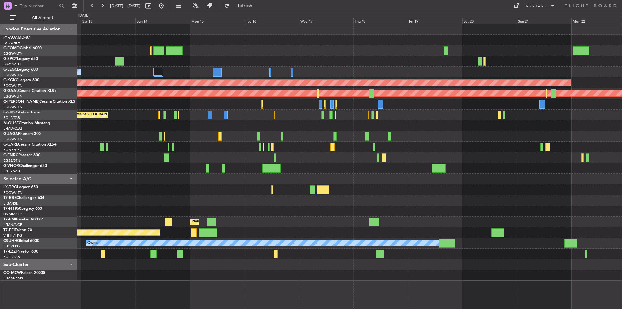
click at [358, 180] on div "Planned Maint [GEOGRAPHIC_DATA] ([GEOGRAPHIC_DATA]) Unplanned Maint [GEOGRAPHIC…" at bounding box center [349, 152] width 544 height 256
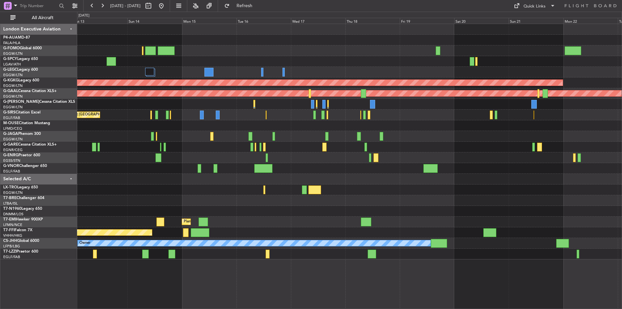
click at [211, 177] on div at bounding box center [349, 179] width 544 height 11
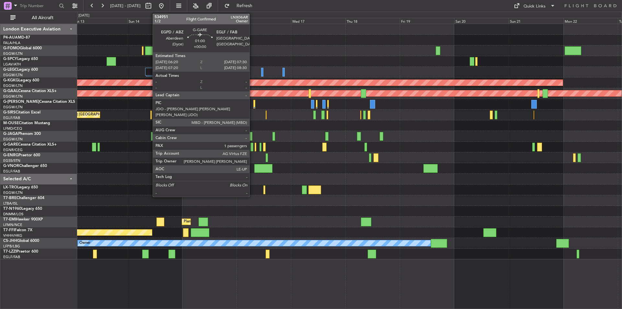
click at [252, 147] on div at bounding box center [251, 146] width 3 height 9
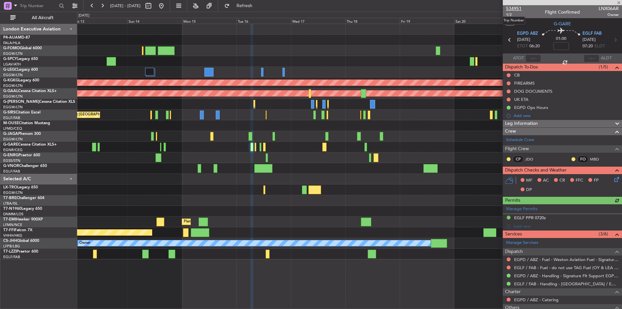
click at [514, 11] on span "534951" at bounding box center [514, 8] width 16 height 7
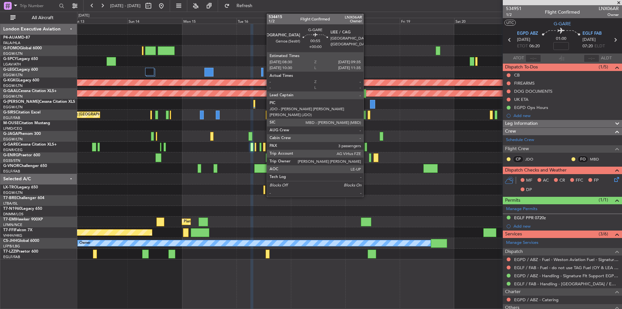
click at [366, 148] on div at bounding box center [365, 146] width 3 height 9
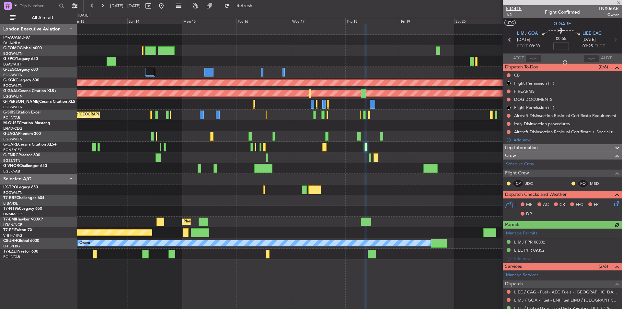
click at [508, 7] on span "534415" at bounding box center [514, 8] width 16 height 7
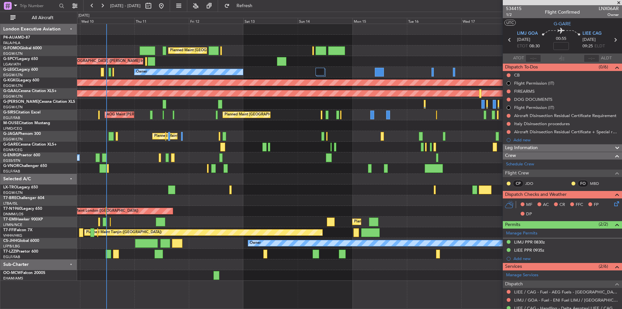
click at [319, 146] on div "Planned Maint [GEOGRAPHIC_DATA] ([GEOGRAPHIC_DATA]) Unplanned Maint [GEOGRAPHIC…" at bounding box center [349, 152] width 544 height 256
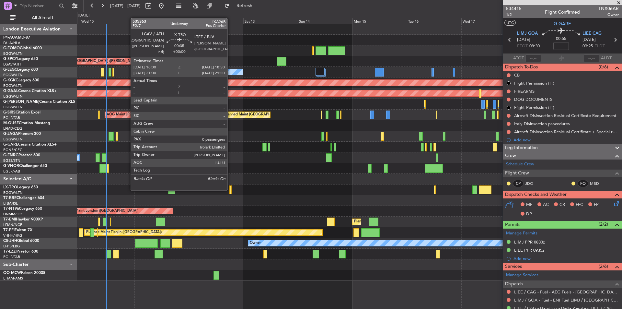
click at [230, 189] on div at bounding box center [230, 189] width 2 height 9
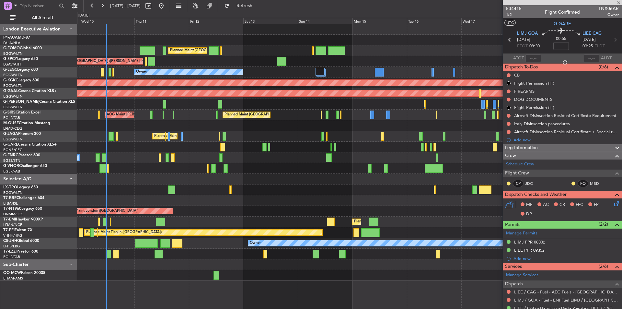
type input "0"
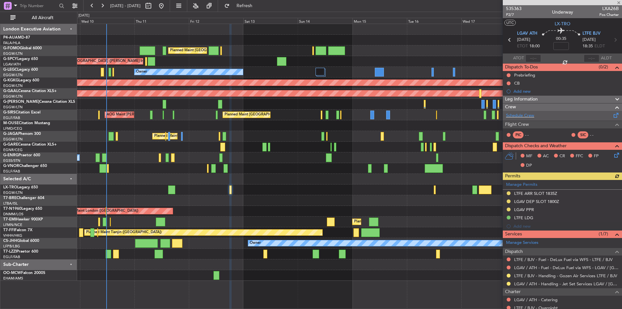
click at [525, 111] on div "Schedule Crew" at bounding box center [562, 116] width 119 height 10
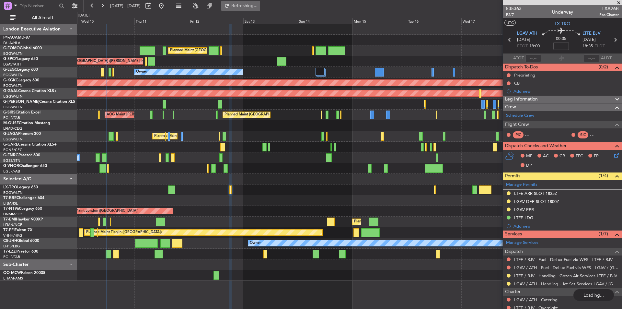
click at [252, 4] on span "Refreshing..." at bounding box center [244, 6] width 27 height 5
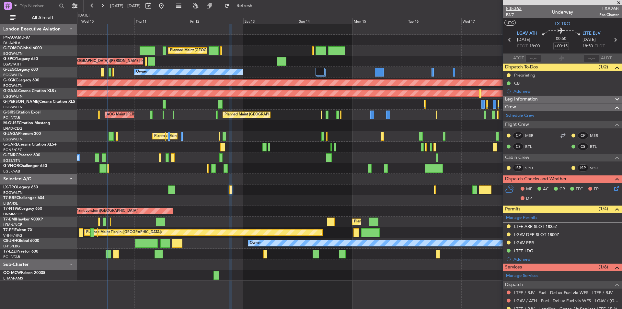
click at [513, 6] on span "535363" at bounding box center [514, 8] width 16 height 7
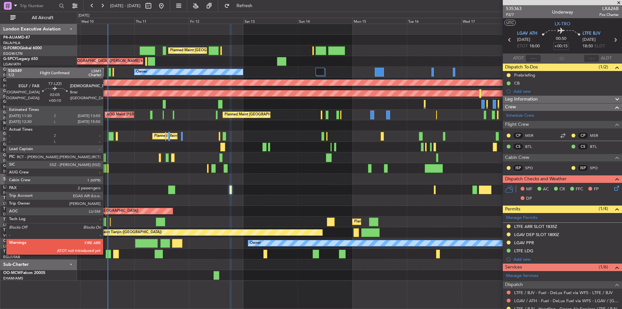
click at [106, 254] on div at bounding box center [109, 253] width 6 height 9
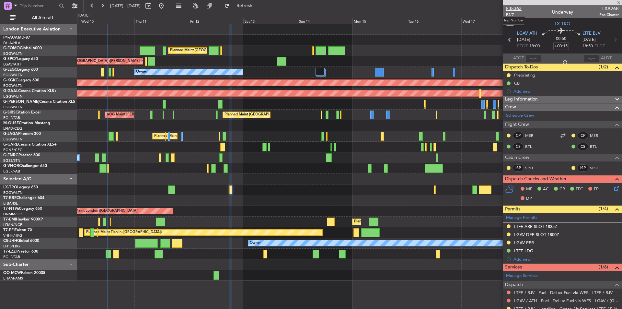
type input "+00:10"
type input "2"
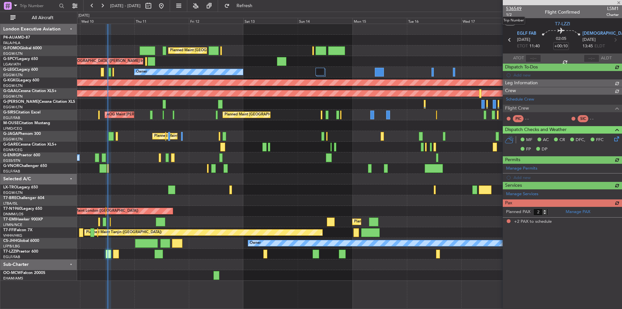
click at [515, 9] on span "536549" at bounding box center [514, 8] width 16 height 7
